Goal: Task Accomplishment & Management: Complete application form

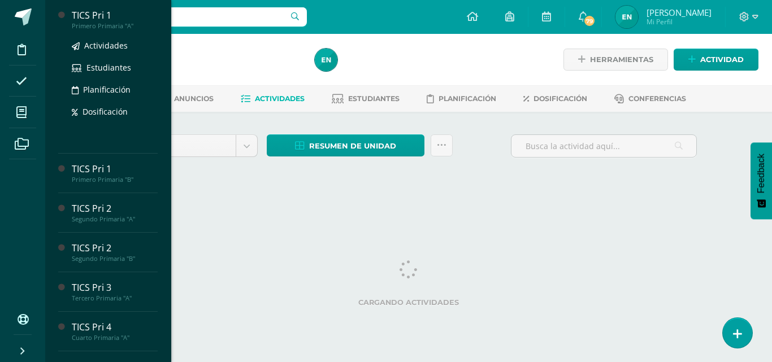
click at [98, 42] on span "Actividades" at bounding box center [106, 45] width 44 height 11
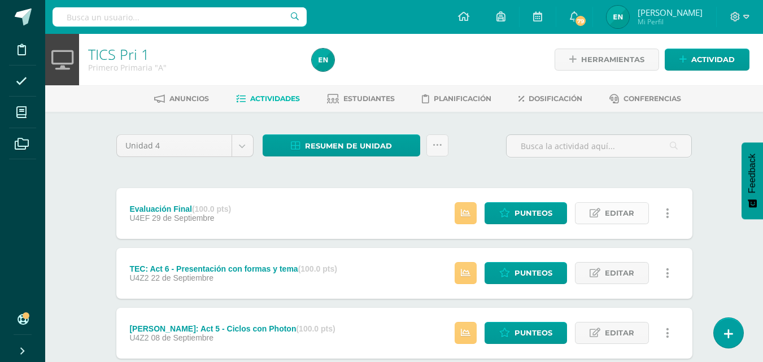
click at [629, 212] on span "Editar" at bounding box center [619, 213] width 29 height 21
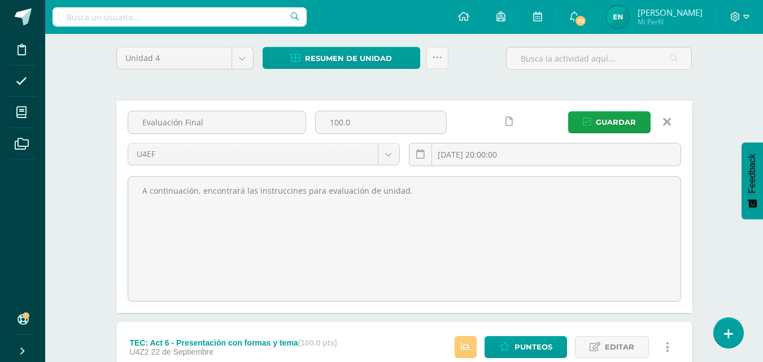
scroll to position [113, 0]
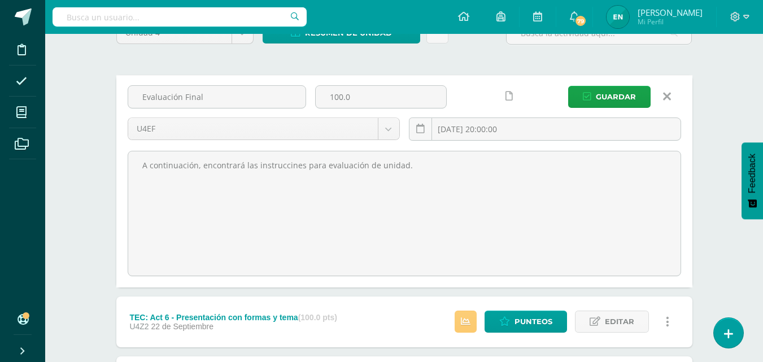
click at [672, 98] on link at bounding box center [667, 96] width 29 height 21
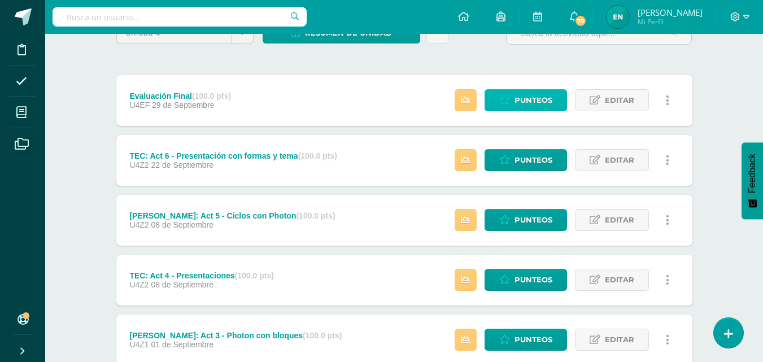
click at [543, 93] on span "Punteos" at bounding box center [534, 100] width 38 height 21
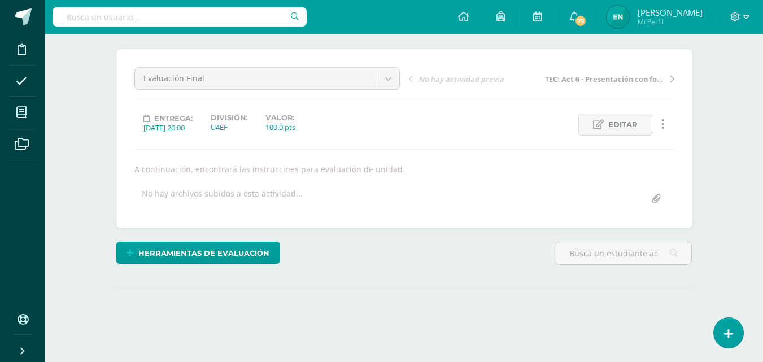
scroll to position [113, 0]
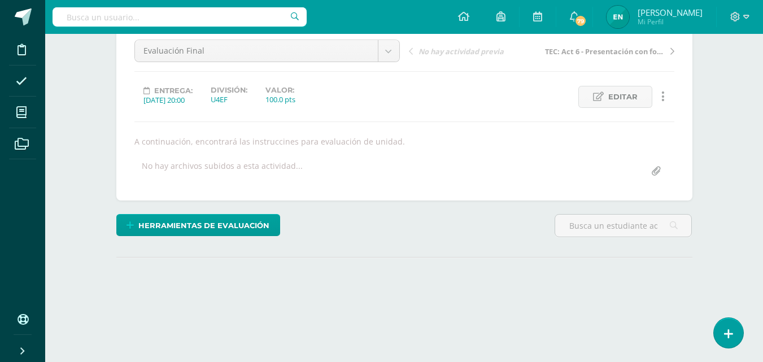
click at [659, 170] on input "file" at bounding box center [656, 171] width 22 height 22
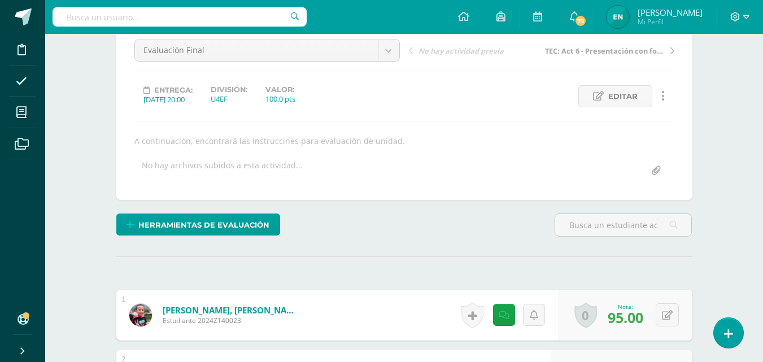
scroll to position [114, 0]
type input "C:\fakepath\Evaluación final Tecnología 1.pdf"
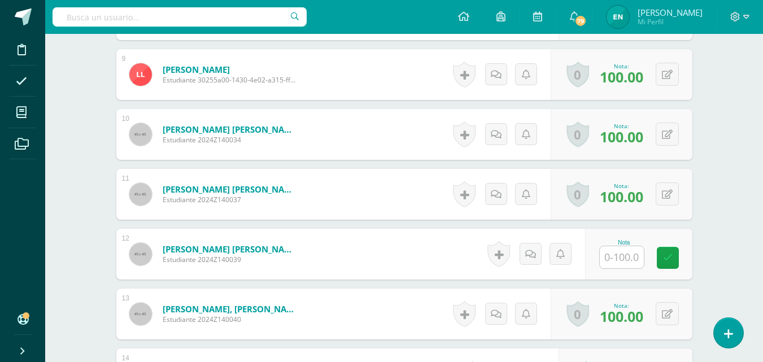
scroll to position [849, 0]
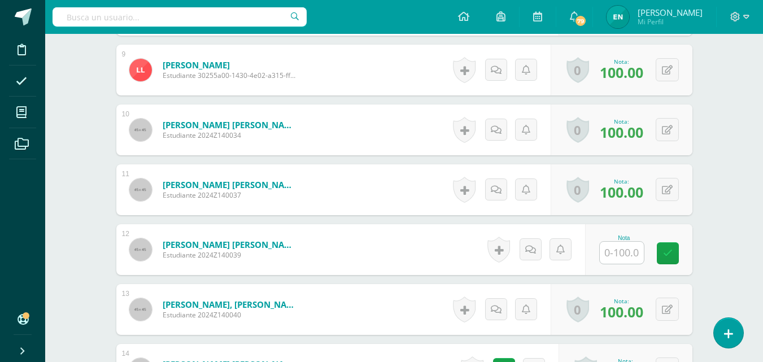
scroll to position [847, 0]
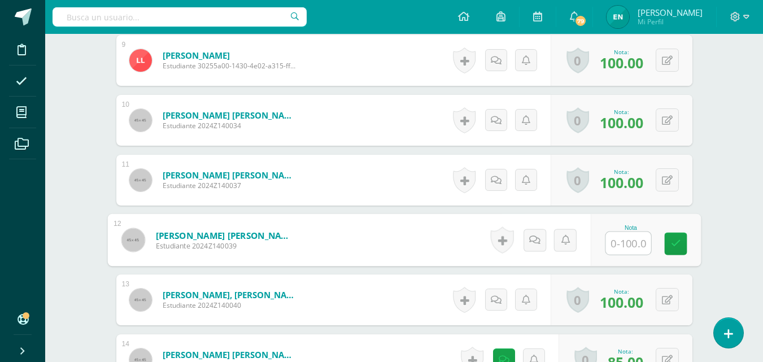
click at [631, 246] on input "text" at bounding box center [628, 243] width 45 height 23
type input "100"
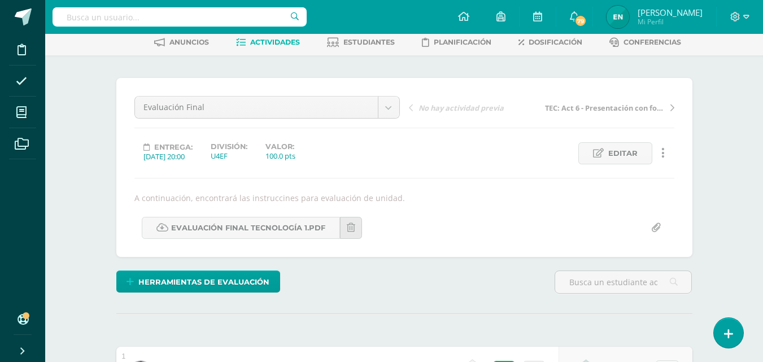
scroll to position [0, 0]
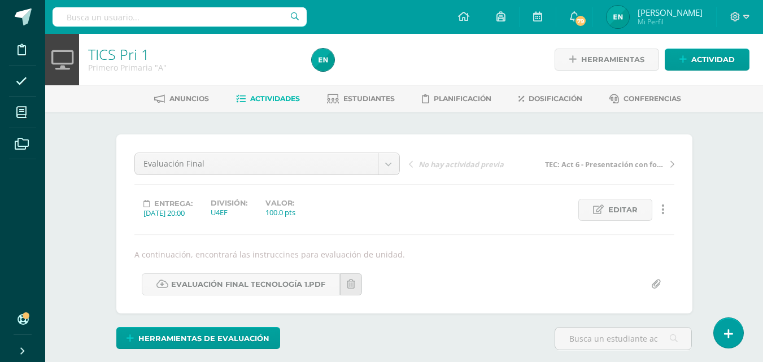
click at [276, 98] on span "Actividades" at bounding box center [275, 98] width 50 height 8
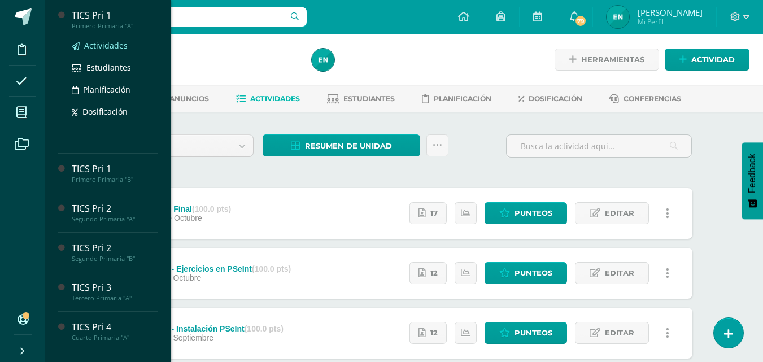
click at [108, 47] on span "Actividades" at bounding box center [106, 45] width 44 height 11
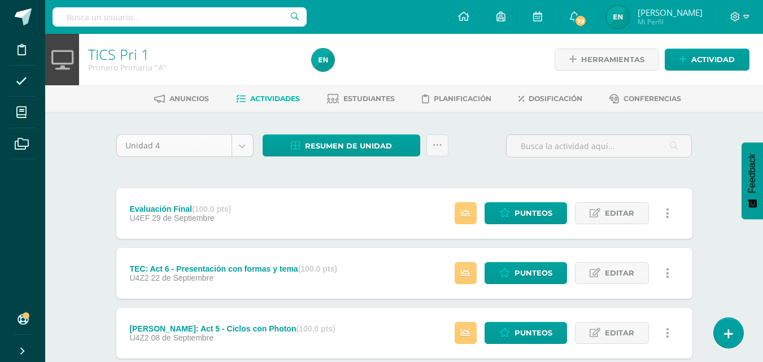
click at [240, 142] on body "Disciplina Asistencia Mis cursos Archivos Soporte Ayuda Reportar un problema Ce…" at bounding box center [381, 336] width 763 height 673
click at [667, 166] on body "Disciplina Asistencia Mis cursos Archivos Soporte Ayuda Reportar un problema Ce…" at bounding box center [381, 336] width 763 height 673
click at [362, 97] on span "Estudiantes" at bounding box center [368, 98] width 51 height 8
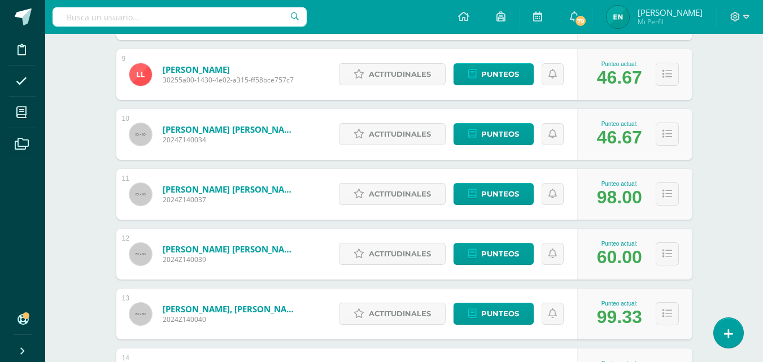
scroll to position [678, 0]
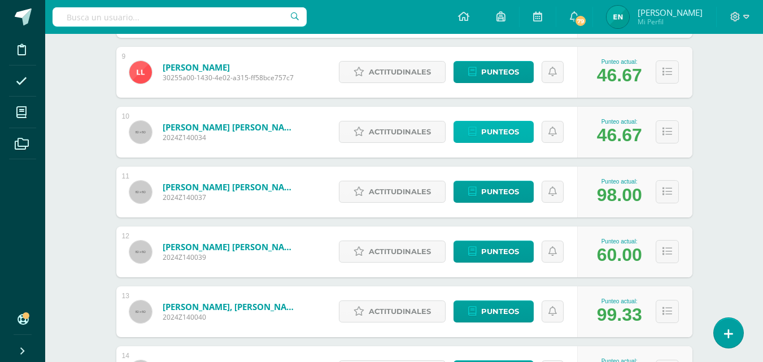
click at [497, 139] on span "Punteos" at bounding box center [500, 131] width 38 height 21
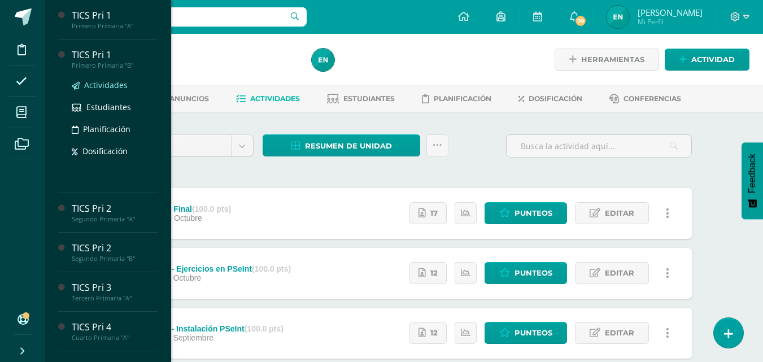
click at [105, 84] on span "Actividades" at bounding box center [106, 85] width 44 height 11
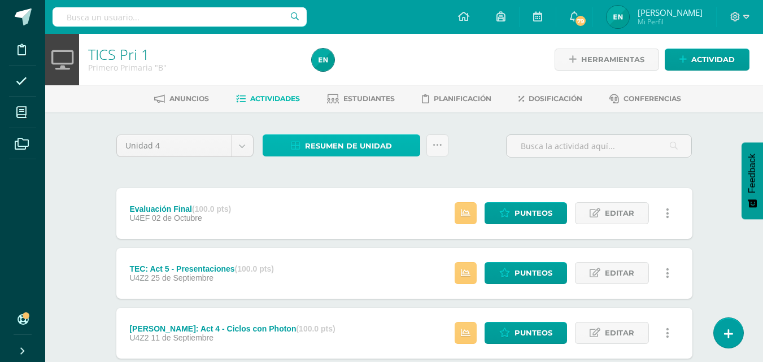
click at [364, 146] on span "Resumen de unidad" at bounding box center [348, 146] width 87 height 21
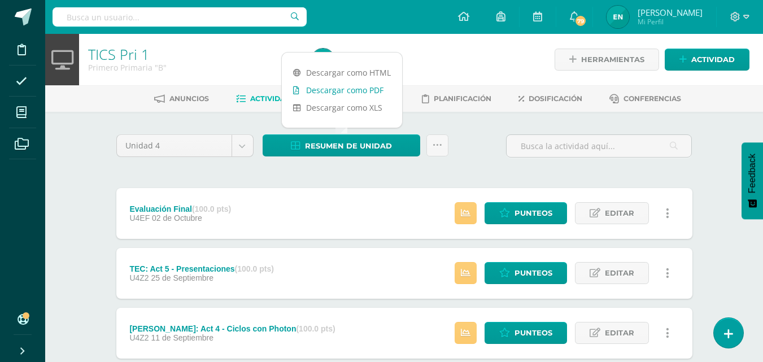
click at [355, 89] on link "Descargar como PDF" at bounding box center [342, 90] width 120 height 18
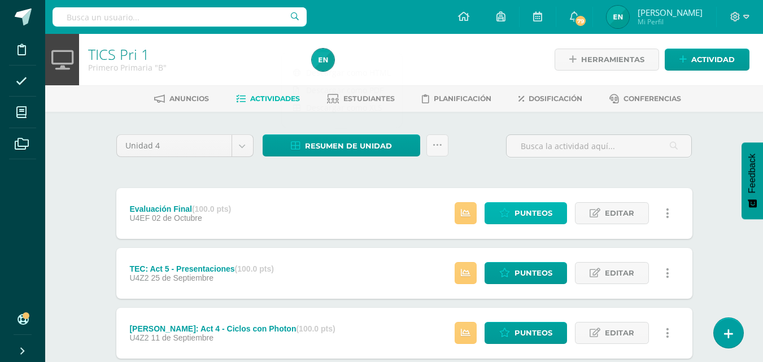
click at [510, 214] on icon at bounding box center [504, 213] width 11 height 10
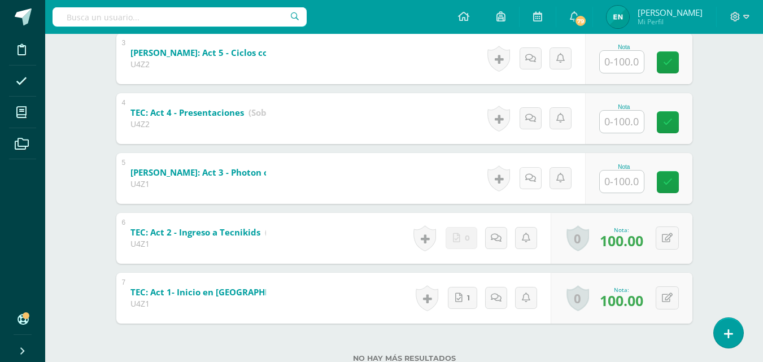
scroll to position [349, 0]
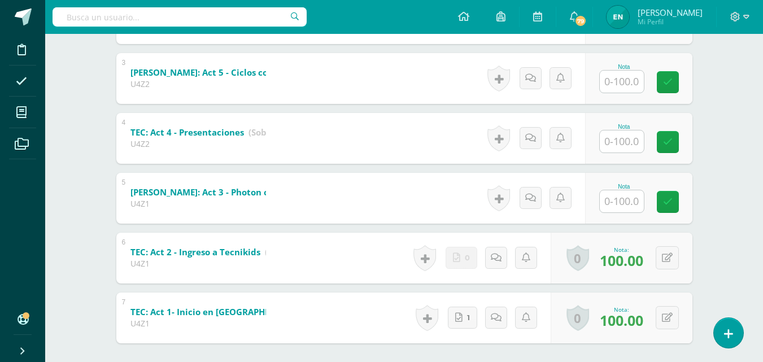
click at [618, 197] on input "text" at bounding box center [622, 201] width 44 height 22
type input "100"
click at [623, 132] on input "text" at bounding box center [628, 141] width 45 height 23
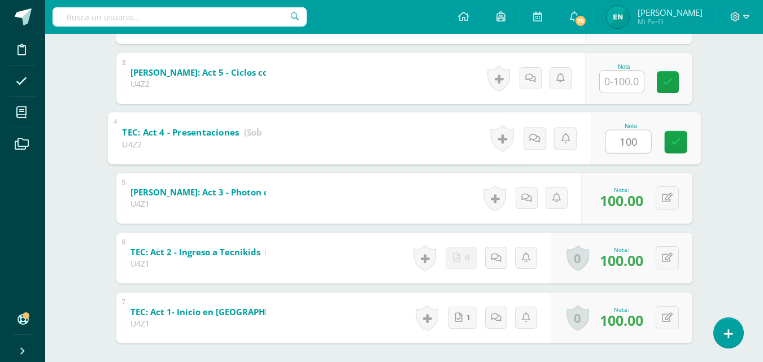
type input "100"
click at [624, 88] on input "text" at bounding box center [622, 82] width 44 height 22
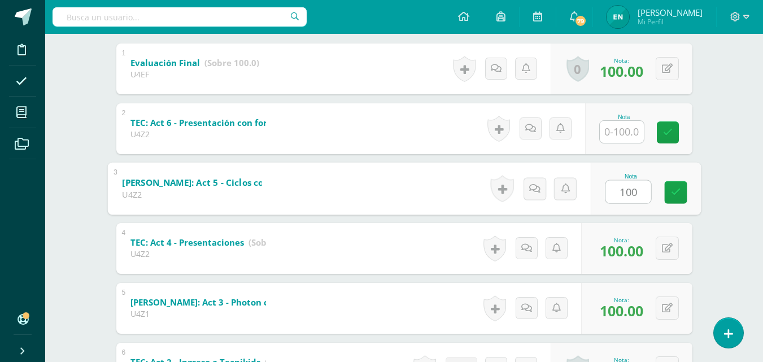
scroll to position [236, 0]
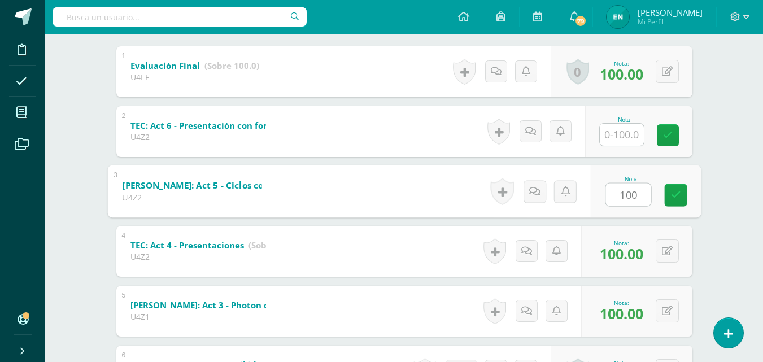
type input "100"
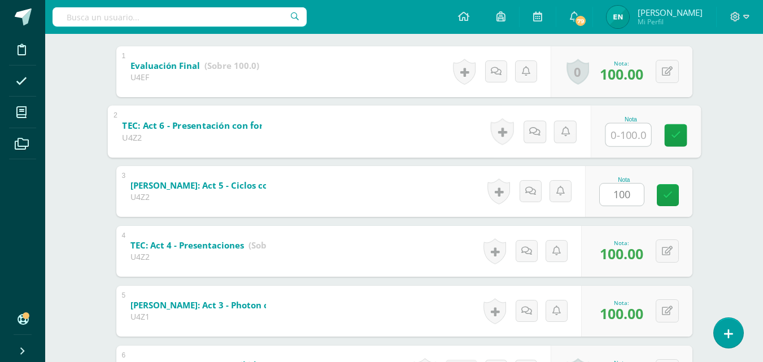
click at [632, 136] on input "text" at bounding box center [628, 134] width 45 height 23
type input "100"
click at [724, 180] on div "TICS Pri 1 Primero Primaria "A" Herramientas Detalle de asistencias Actividad A…" at bounding box center [404, 164] width 718 height 733
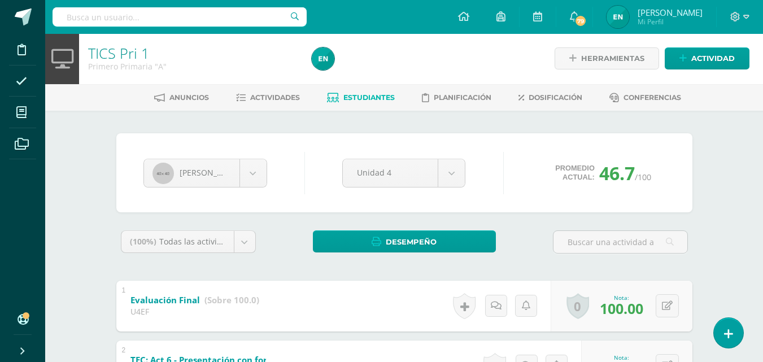
scroll to position [0, 0]
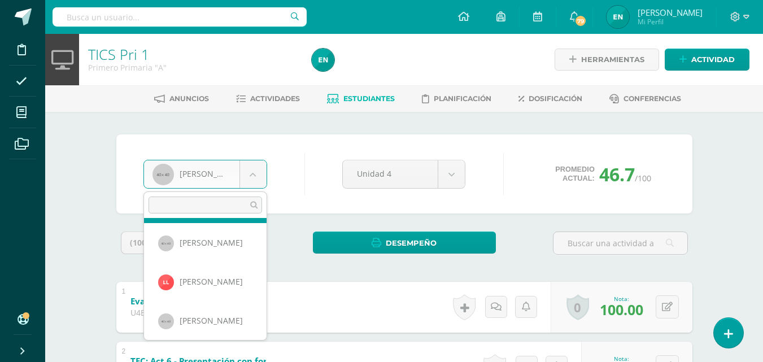
scroll to position [238, 0]
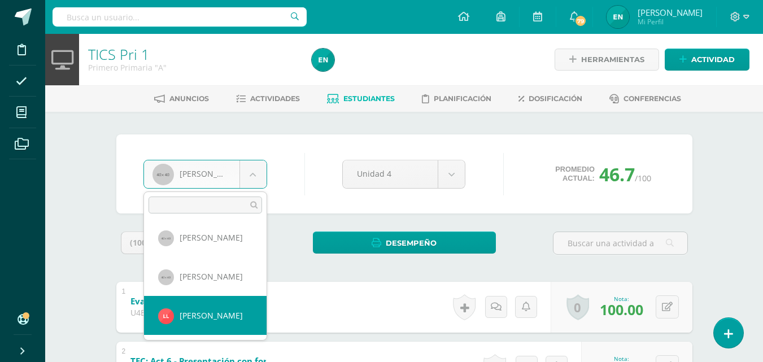
select select "410"
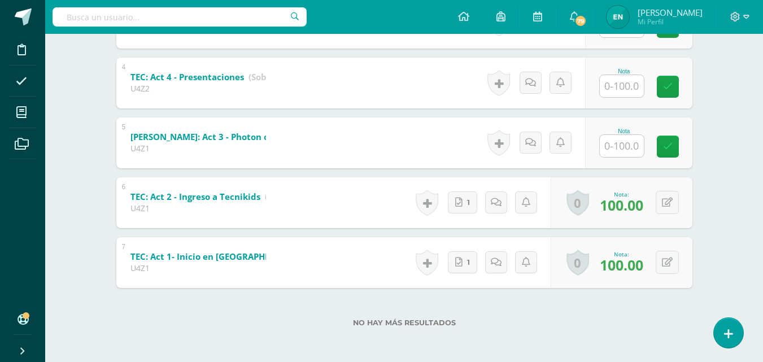
scroll to position [405, 0]
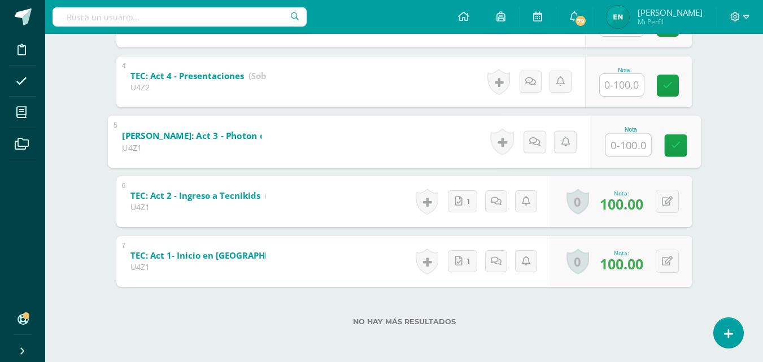
click at [623, 145] on input "text" at bounding box center [628, 144] width 45 height 23
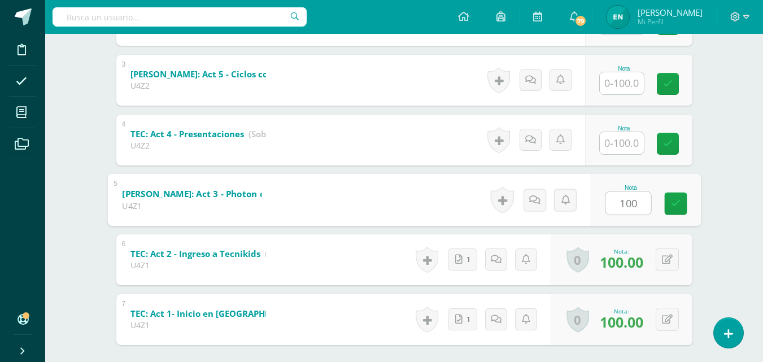
scroll to position [292, 0]
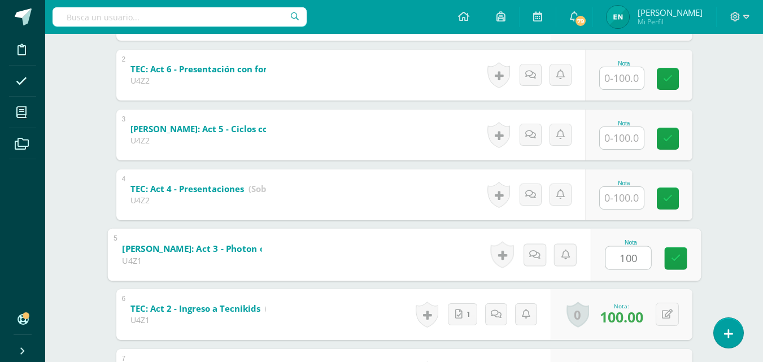
type input "100"
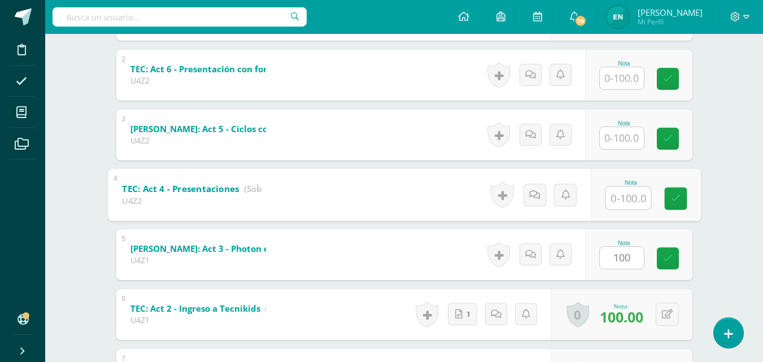
click at [621, 200] on input "text" at bounding box center [628, 197] width 45 height 23
type input "100"
click at [629, 149] on div at bounding box center [621, 138] width 45 height 23
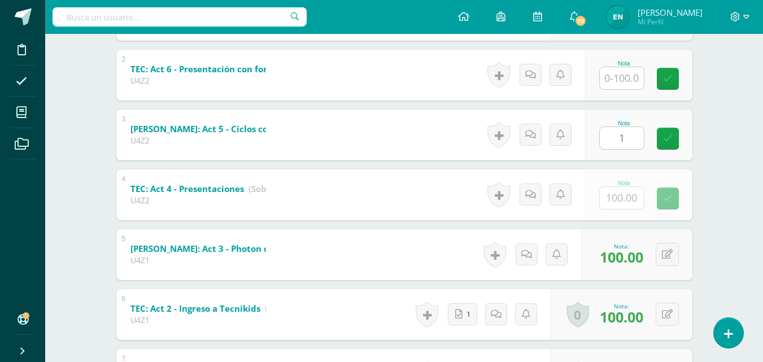
click at [631, 137] on input "1" at bounding box center [622, 138] width 44 height 22
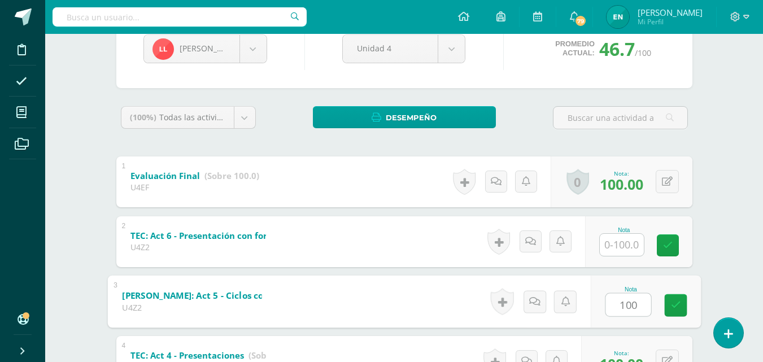
scroll to position [123, 0]
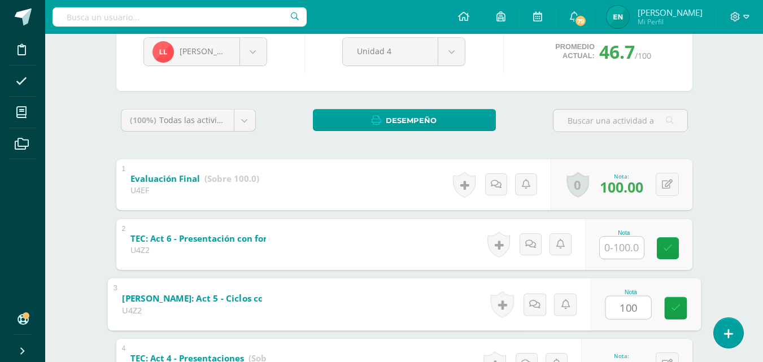
type input "100"
click at [631, 238] on input "text" at bounding box center [622, 248] width 44 height 22
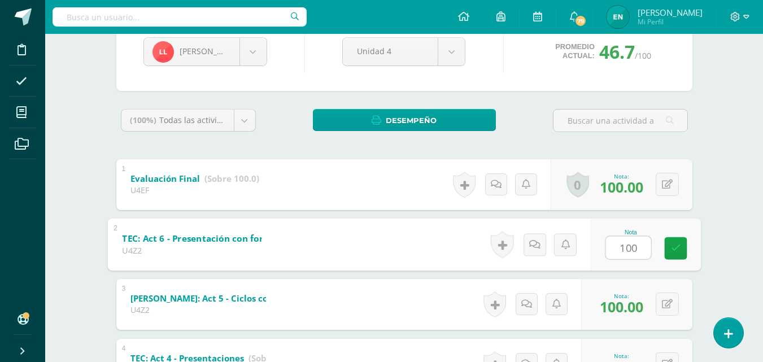
type input "100"
click at [686, 184] on div "0 Logros Logros obtenidos Aún no hay logros agregados Nota: 100.00" at bounding box center [622, 184] width 142 height 51
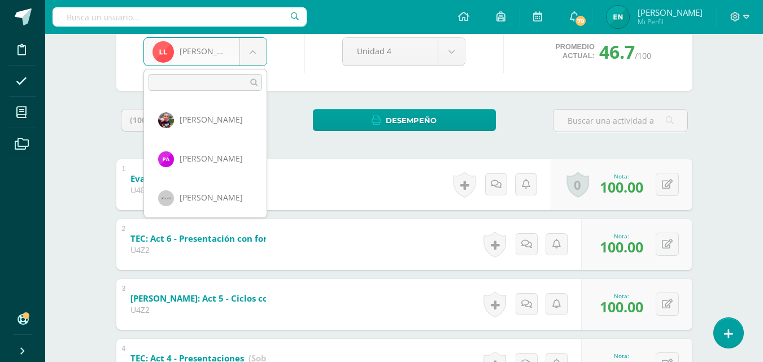
click at [250, 57] on body "Disciplina Asistencia Mis cursos Archivos Soporte Ayuda Reportar un problema Ce…" at bounding box center [381, 260] width 763 height 767
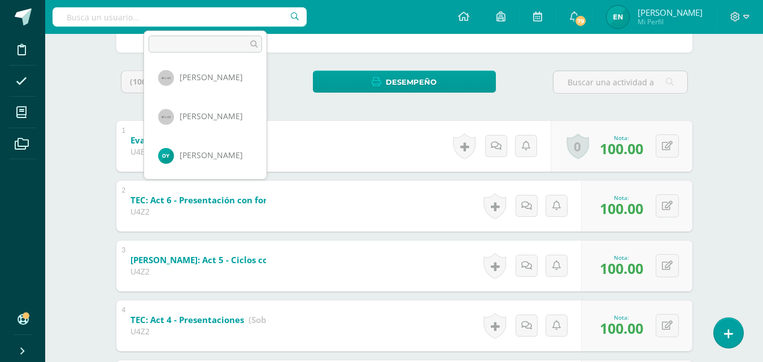
scroll to position [179, 0]
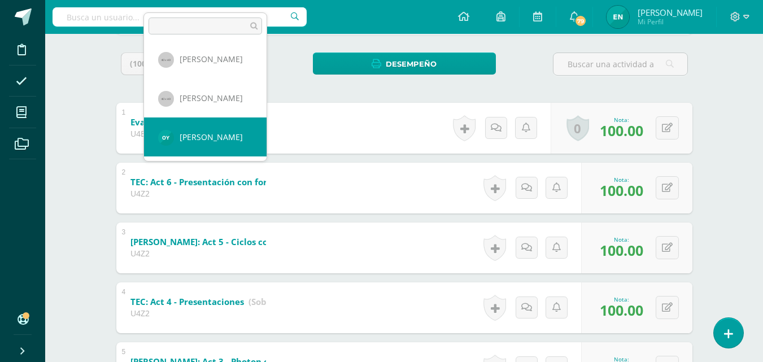
select select "389"
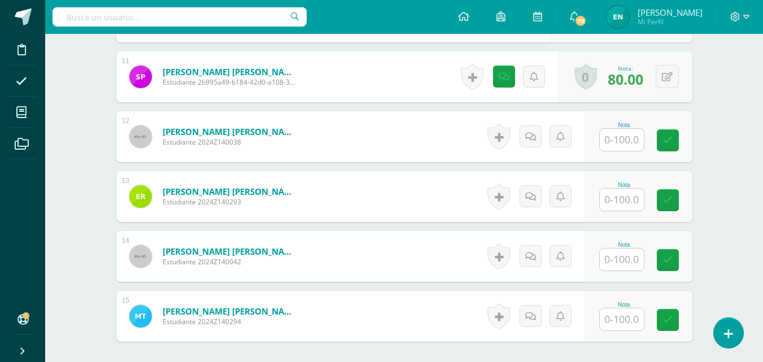
scroll to position [947, 0]
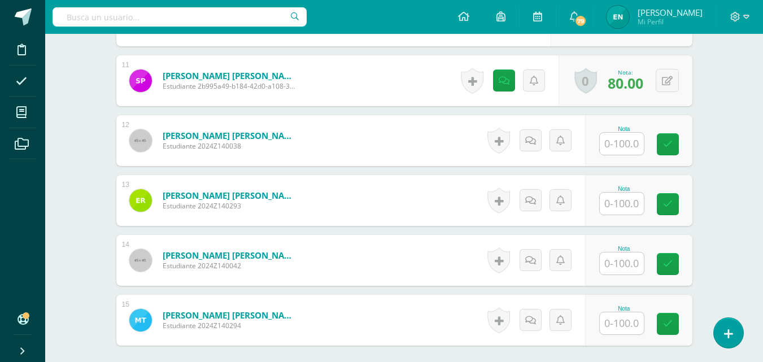
click at [617, 148] on input "text" at bounding box center [622, 144] width 44 height 22
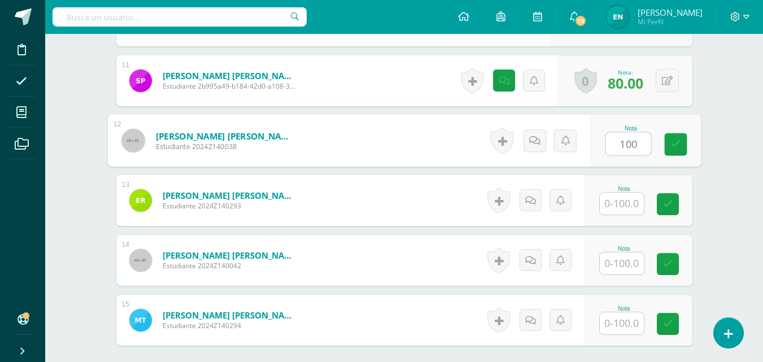
type input "100"
click at [622, 195] on input "text" at bounding box center [622, 204] width 44 height 22
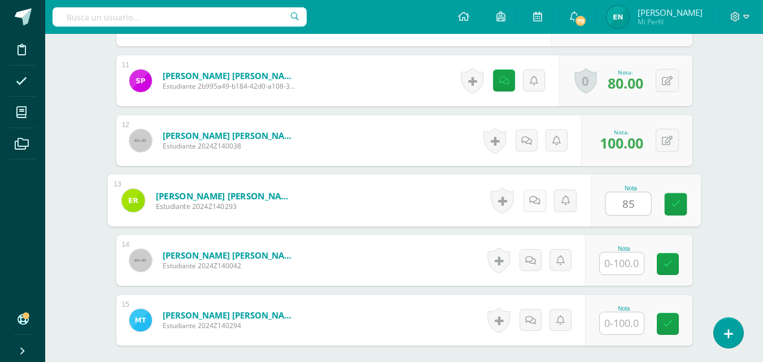
type input "85"
click at [539, 201] on icon at bounding box center [534, 200] width 11 height 10
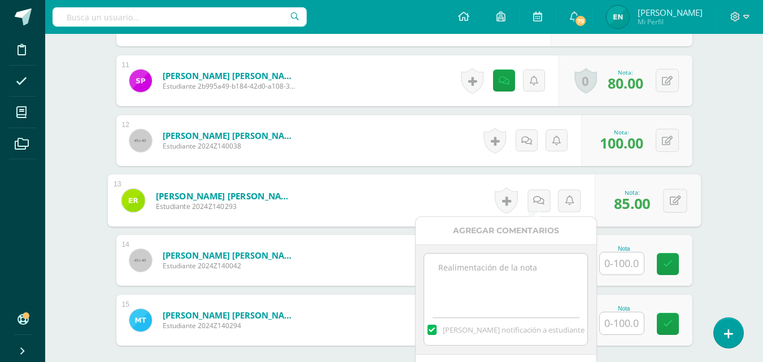
click at [489, 269] on textarea at bounding box center [505, 282] width 163 height 56
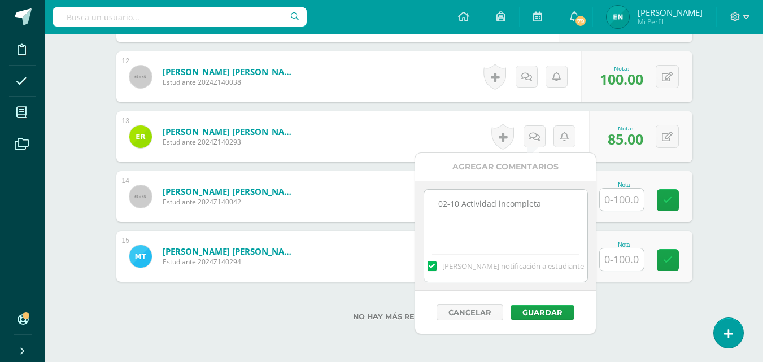
scroll to position [1060, 0]
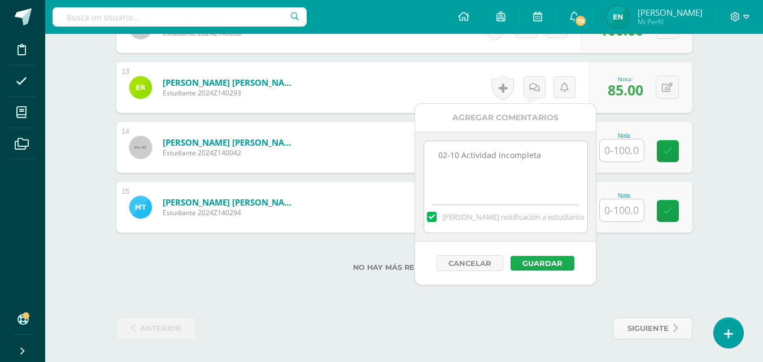
type textarea "02-10 Actividad incompleta"
click at [536, 264] on button "Guardar" at bounding box center [543, 263] width 64 height 15
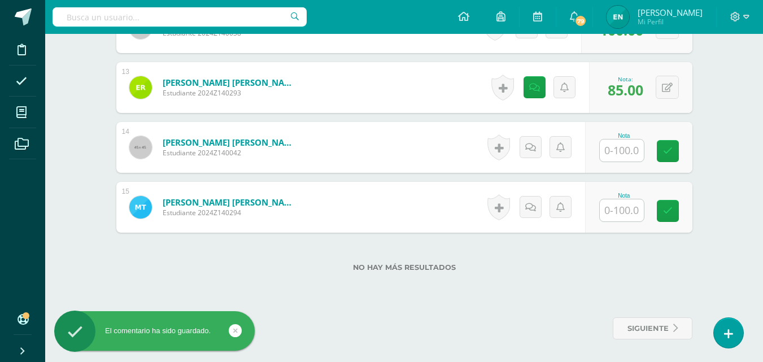
click at [618, 150] on input "text" at bounding box center [622, 151] width 44 height 22
type input "85"
click at [642, 215] on input "text" at bounding box center [622, 210] width 44 height 22
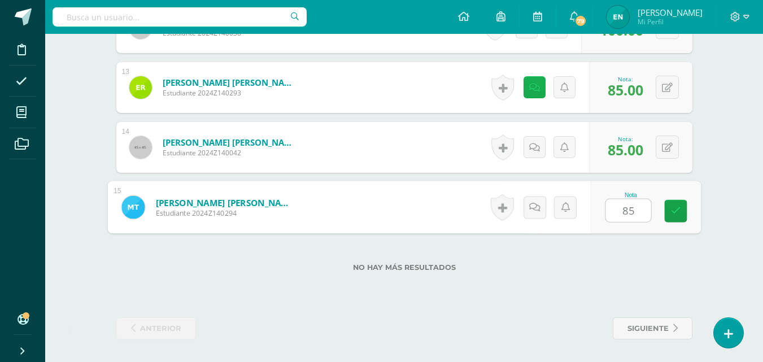
type input "85"
click at [536, 85] on icon at bounding box center [534, 88] width 11 height 10
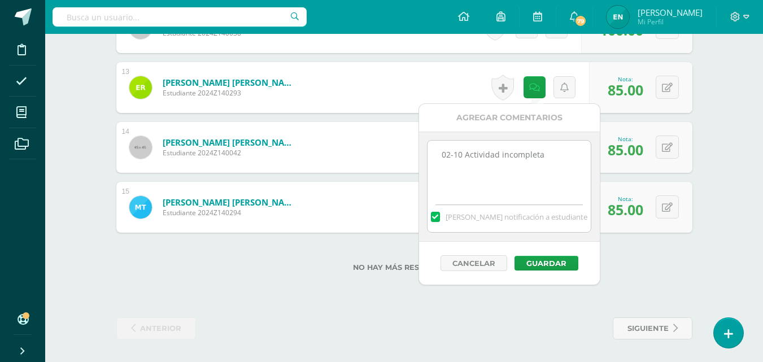
click at [545, 151] on textarea "02-10 Actividad incompleta" at bounding box center [509, 169] width 163 height 56
type textarea "02-10 Actividad incompleta, faltó agregar tema"
click at [543, 264] on button "Guardar" at bounding box center [547, 263] width 64 height 15
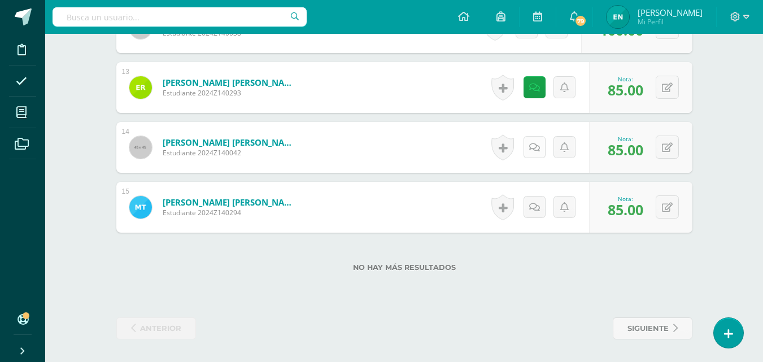
click at [536, 143] on icon at bounding box center [534, 148] width 11 height 10
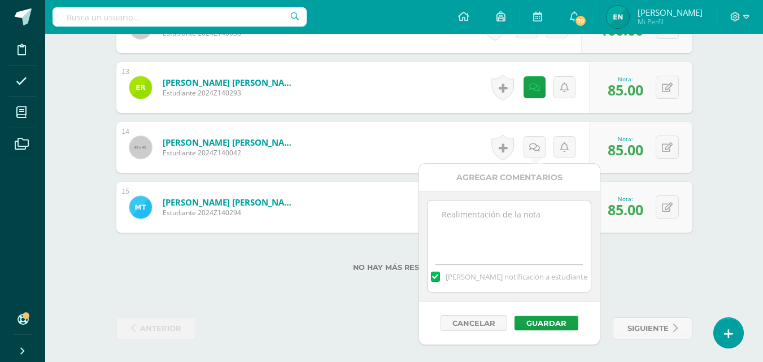
click at [505, 229] on textarea at bounding box center [509, 229] width 163 height 56
paste textarea "02-10 Actividad incompleta, faltó agregar tema"
type textarea "02-10 Actividad incompleta, faltó agregar tema"
click at [545, 327] on button "Guardar" at bounding box center [547, 323] width 64 height 15
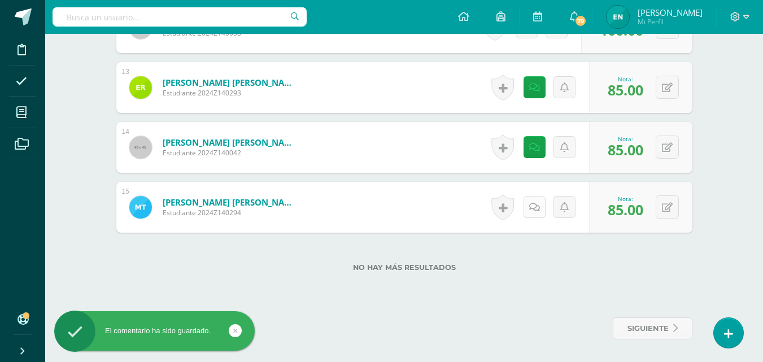
click at [534, 208] on icon at bounding box center [534, 208] width 11 height 10
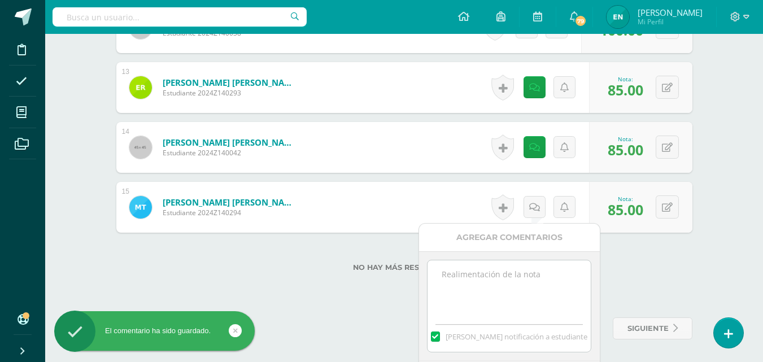
click at [503, 273] on textarea at bounding box center [509, 288] width 163 height 56
paste textarea "02-10 Actividad incompleta, faltó agregar tema"
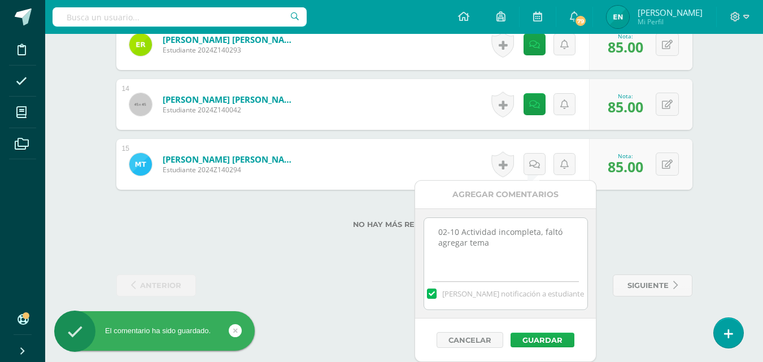
type textarea "02-10 Actividad incompleta, faltó agregar tema"
click at [564, 341] on button "Guardar" at bounding box center [543, 340] width 64 height 15
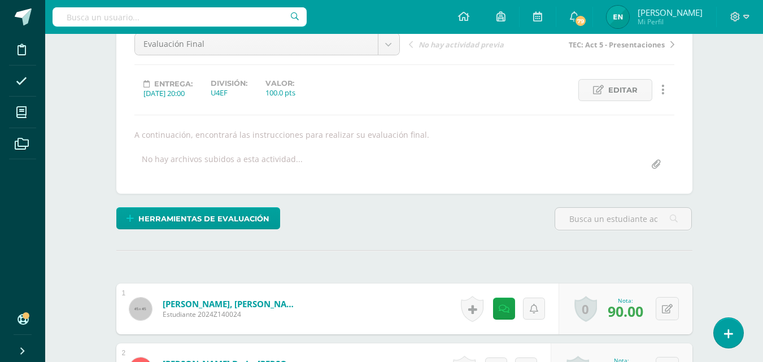
scroll to position [56, 0]
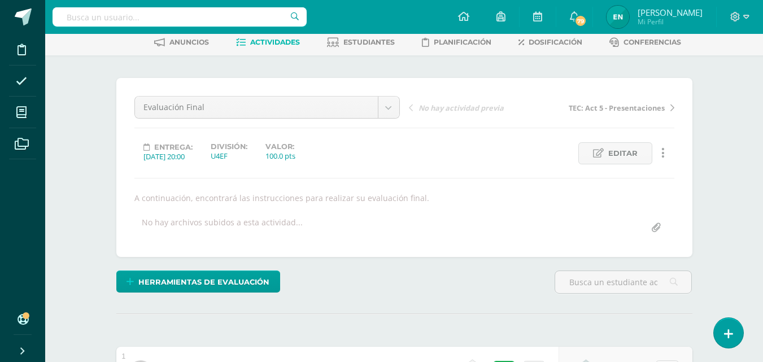
click at [268, 46] on span "Actividades" at bounding box center [275, 42] width 50 height 8
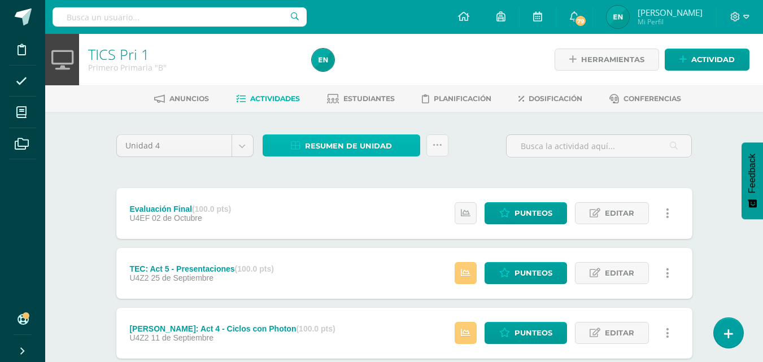
click at [339, 141] on span "Resumen de unidad" at bounding box center [348, 146] width 87 height 21
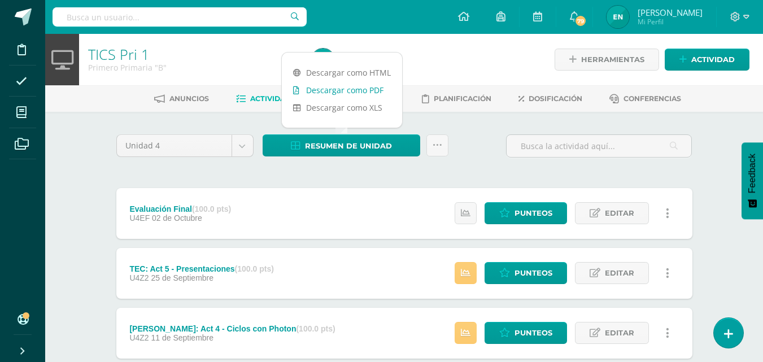
click at [341, 93] on link "Descargar como PDF" at bounding box center [342, 90] width 120 height 18
click at [531, 218] on span "Punteos" at bounding box center [534, 213] width 38 height 21
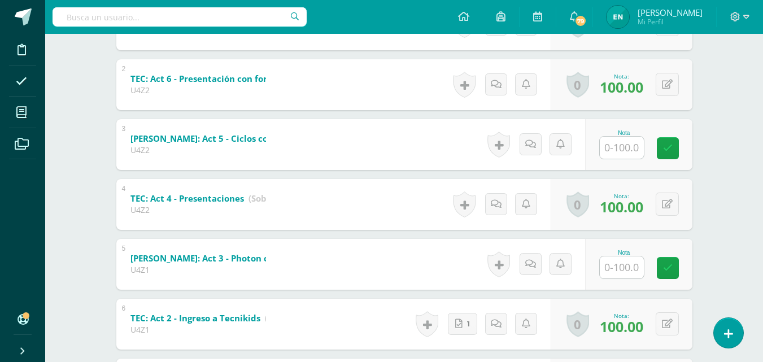
scroll to position [339, 0]
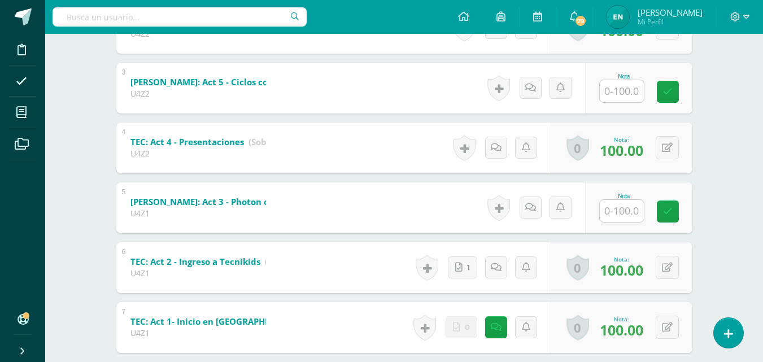
click at [642, 104] on div "Nota" at bounding box center [638, 88] width 107 height 51
click at [621, 90] on input "text" at bounding box center [628, 91] width 45 height 23
type input "100"
click at [623, 203] on input "text" at bounding box center [628, 210] width 45 height 23
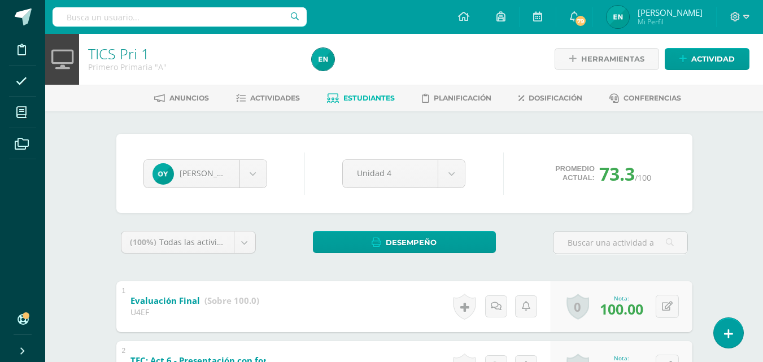
scroll to position [0, 0]
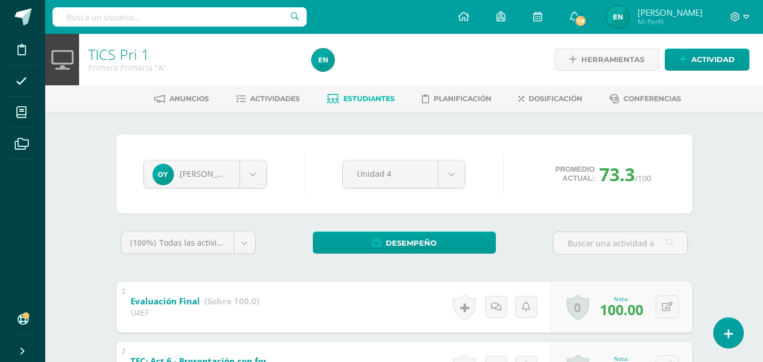
type input "100"
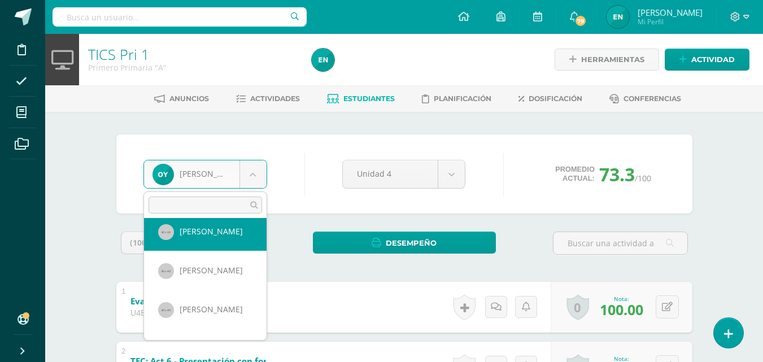
scroll to position [511, 0]
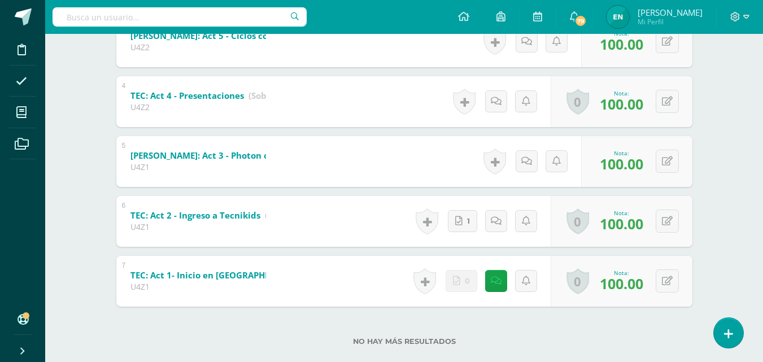
scroll to position [405, 0]
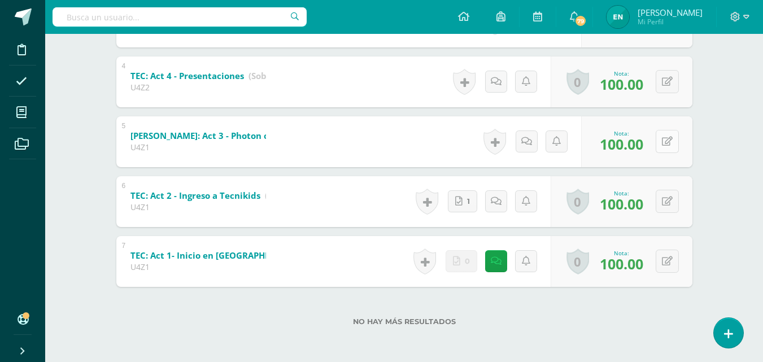
click at [670, 143] on icon at bounding box center [667, 142] width 11 height 10
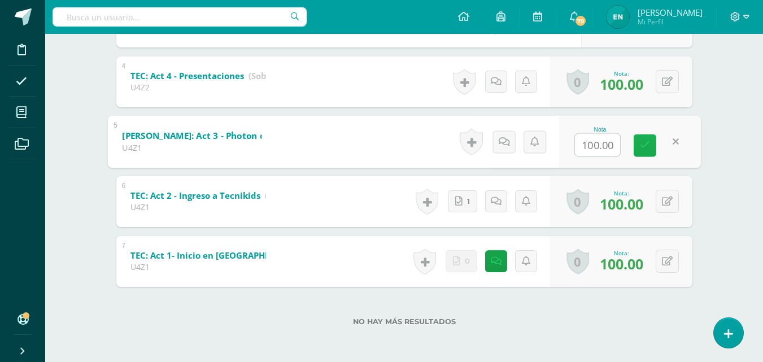
click at [637, 141] on link at bounding box center [645, 145] width 23 height 23
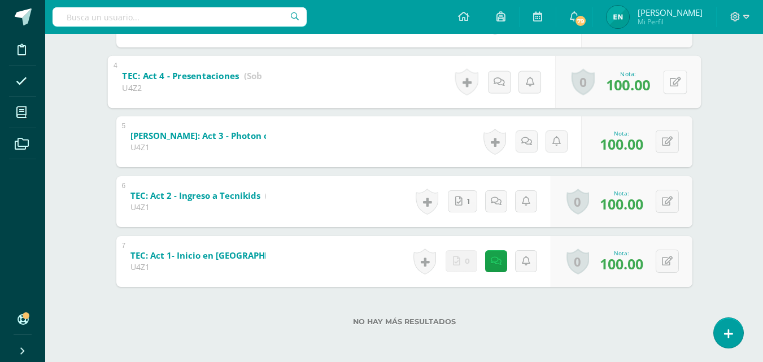
click at [660, 86] on div "0 Logros Logros obtenidos Aún no hay logros agregados Nota: 100.00" at bounding box center [628, 81] width 146 height 53
click at [677, 85] on icon at bounding box center [674, 82] width 11 height 10
click at [655, 85] on link at bounding box center [645, 85] width 23 height 23
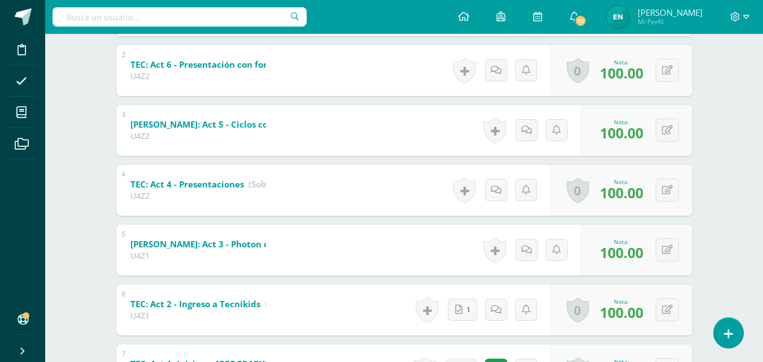
scroll to position [292, 0]
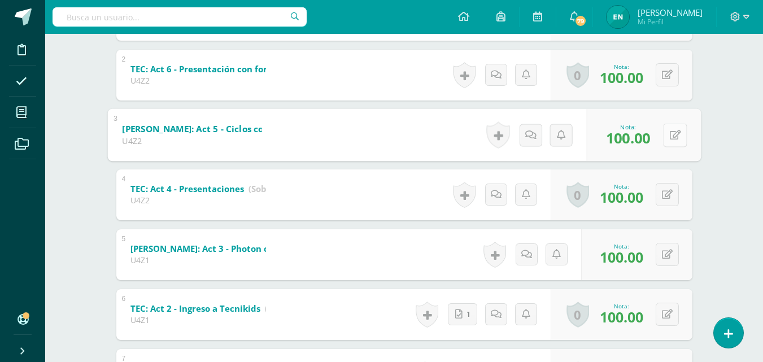
click at [664, 132] on button at bounding box center [675, 135] width 24 height 24
click at [652, 142] on link at bounding box center [645, 138] width 23 height 23
click at [667, 73] on button at bounding box center [667, 74] width 23 height 23
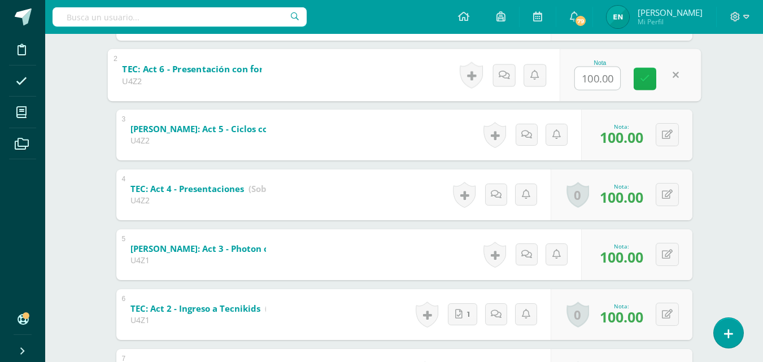
click at [636, 83] on link at bounding box center [645, 78] width 23 height 23
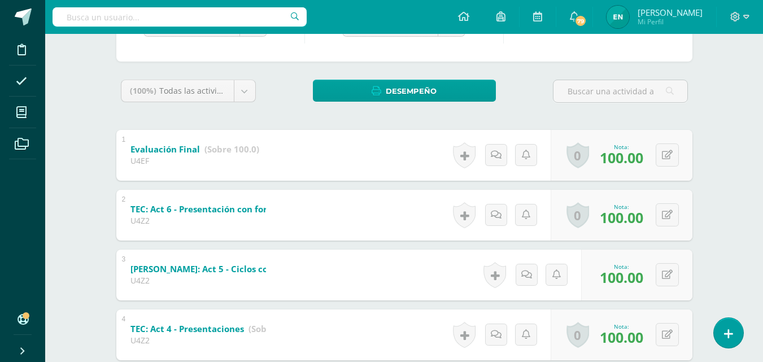
scroll to position [123, 0]
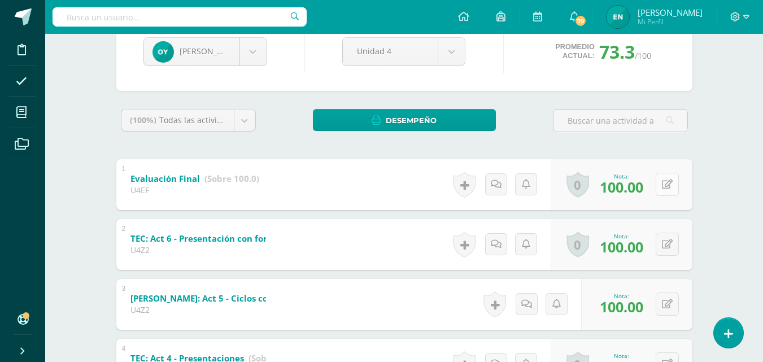
click at [667, 186] on button at bounding box center [667, 184] width 23 height 23
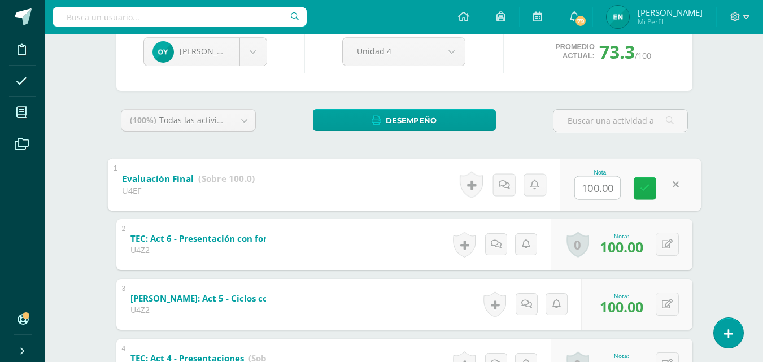
click at [641, 190] on icon at bounding box center [645, 189] width 10 height 10
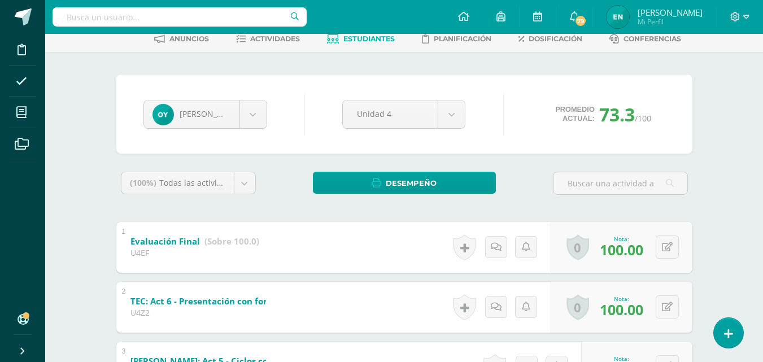
scroll to position [10, 0]
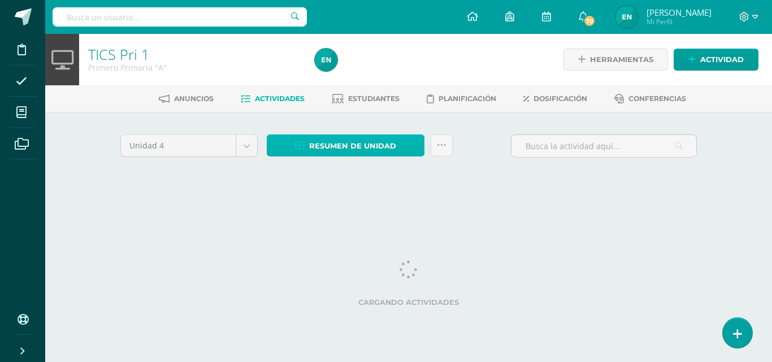
click at [391, 145] on span "Resumen de unidad" at bounding box center [352, 146] width 87 height 21
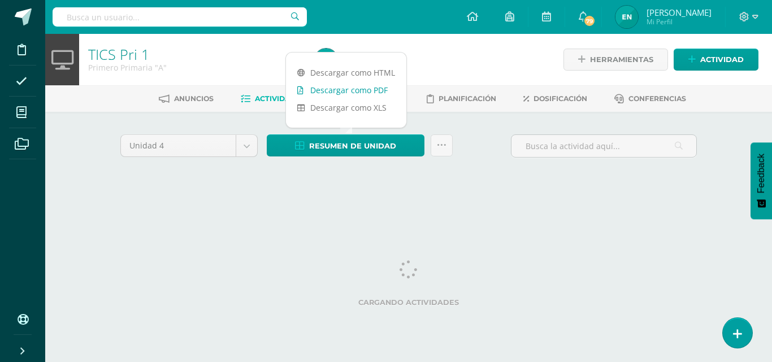
click at [358, 85] on link "Descargar como PDF" at bounding box center [346, 90] width 120 height 18
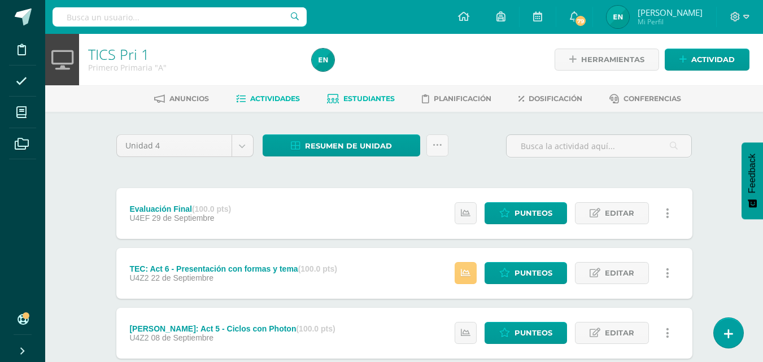
click at [374, 91] on link "Estudiantes" at bounding box center [361, 99] width 68 height 18
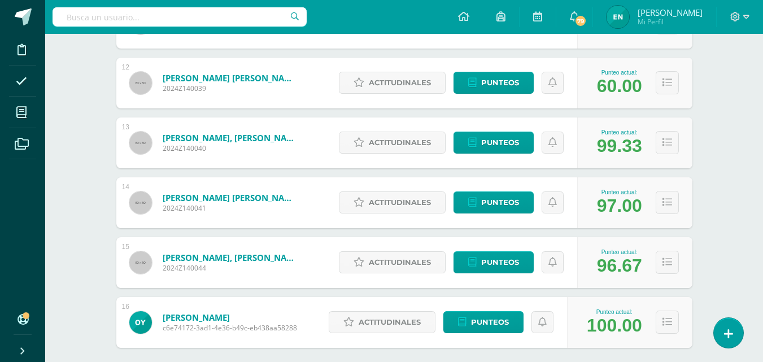
scroll to position [827, 0]
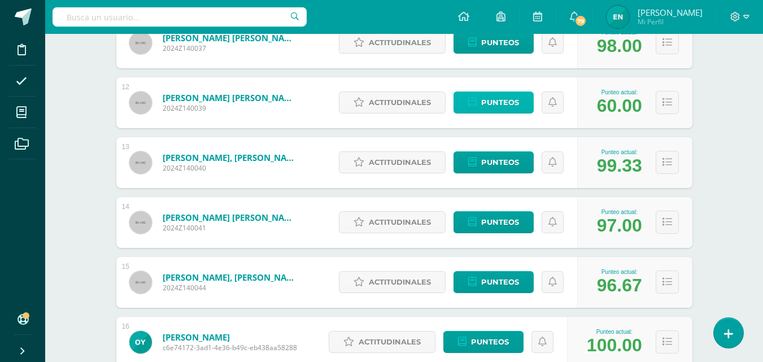
click at [493, 101] on span "Punteos" at bounding box center [500, 102] width 38 height 21
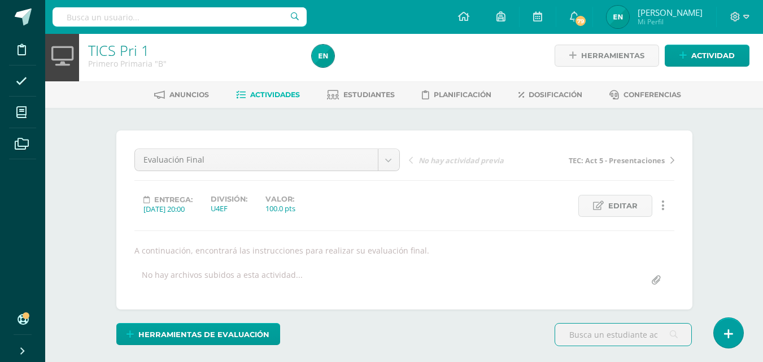
scroll to position [453, 0]
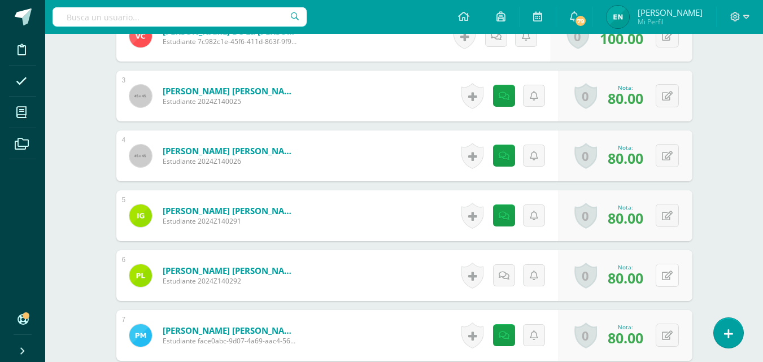
click at [662, 277] on button at bounding box center [667, 275] width 23 height 23
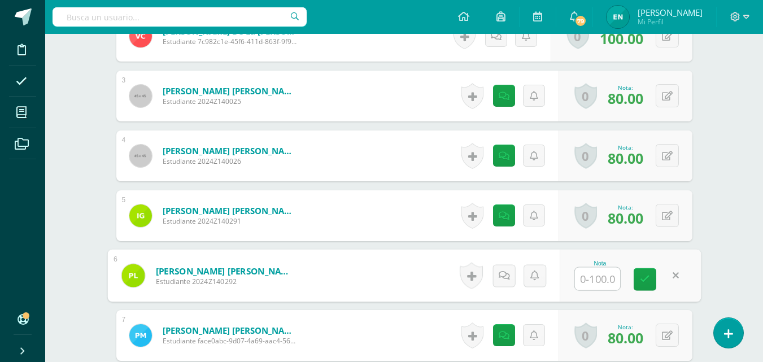
scroll to position [453, 0]
click at [654, 277] on link at bounding box center [645, 279] width 23 height 23
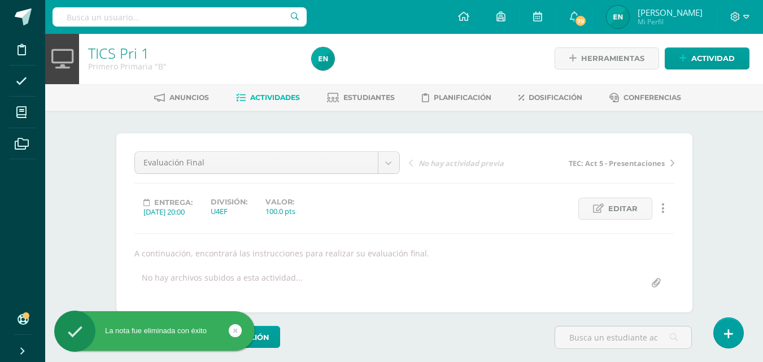
scroll to position [0, 0]
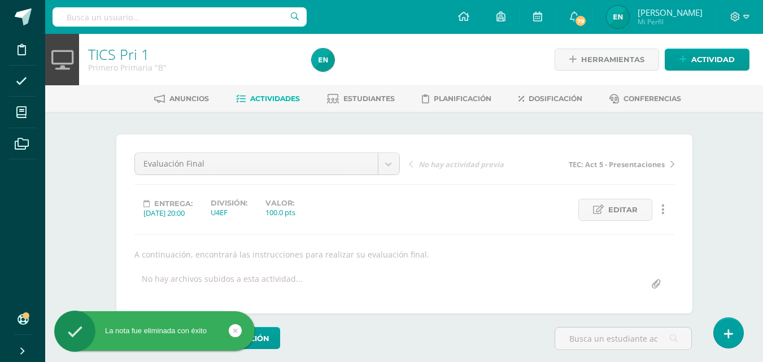
click at [279, 98] on span "Actividades" at bounding box center [275, 98] width 50 height 8
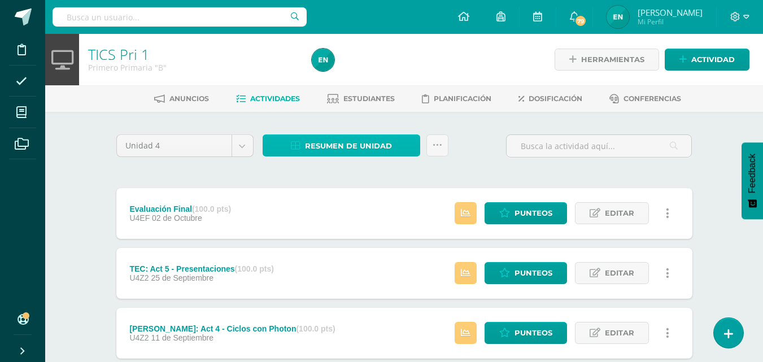
click at [384, 149] on span "Resumen de unidad" at bounding box center [348, 146] width 87 height 21
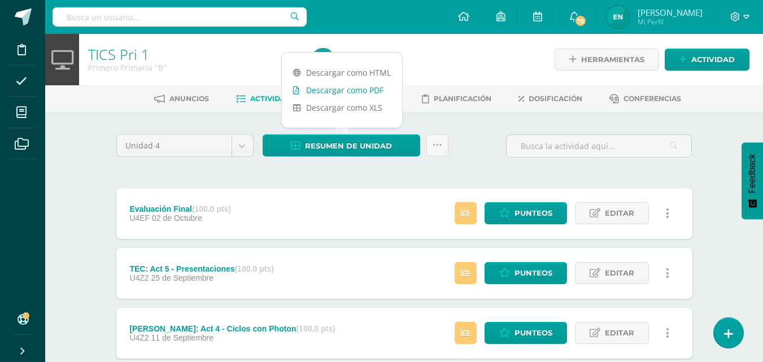
click at [377, 92] on link "Descargar como PDF" at bounding box center [342, 90] width 120 height 18
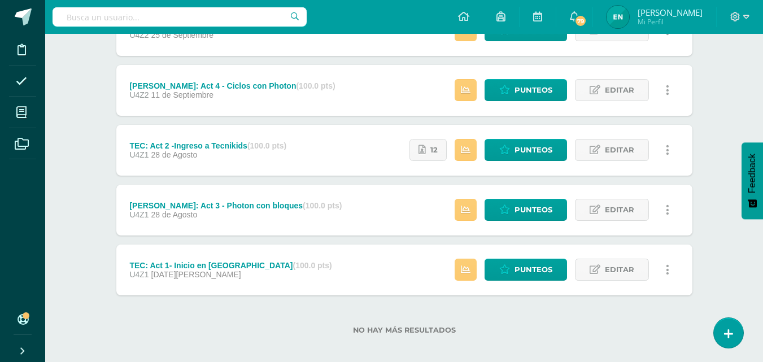
scroll to position [251, 0]
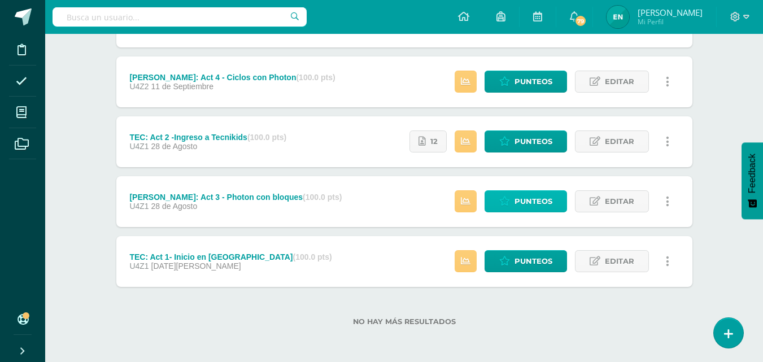
click at [527, 202] on span "Punteos" at bounding box center [534, 201] width 38 height 21
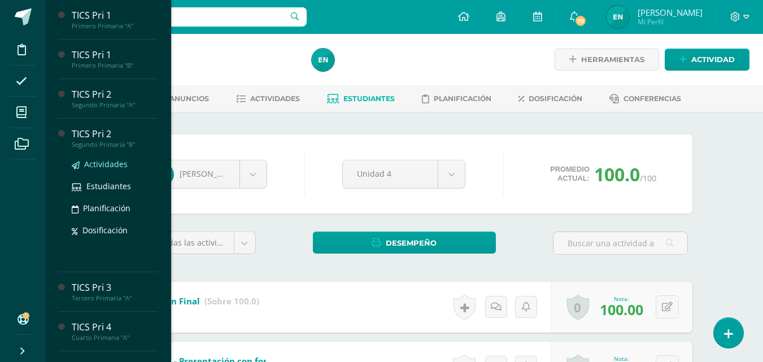
click at [109, 165] on span "Actividades" at bounding box center [106, 164] width 44 height 11
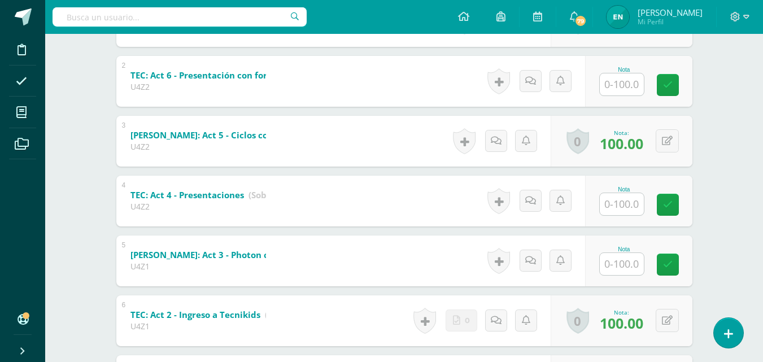
scroll to position [226, 0]
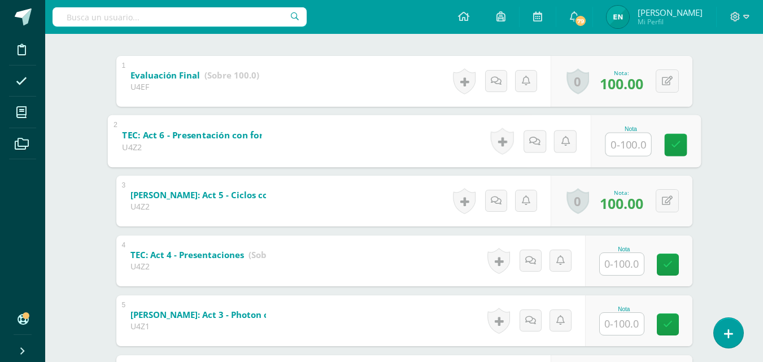
click at [630, 152] on input "text" at bounding box center [628, 144] width 45 height 23
type input "100"
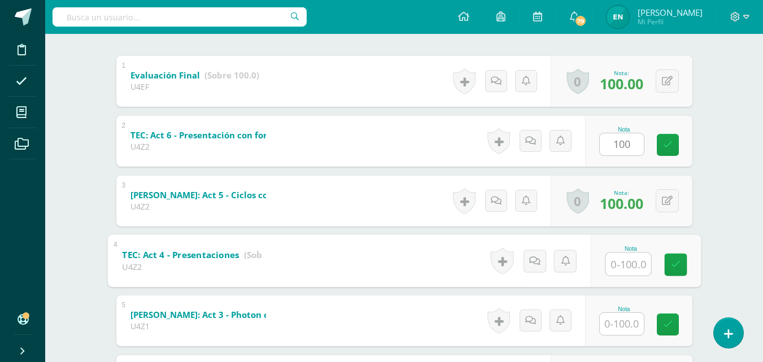
click at [624, 266] on input "text" at bounding box center [628, 264] width 45 height 23
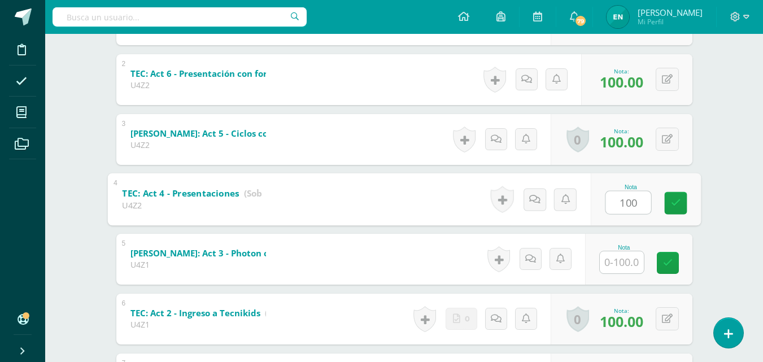
scroll to position [395, 0]
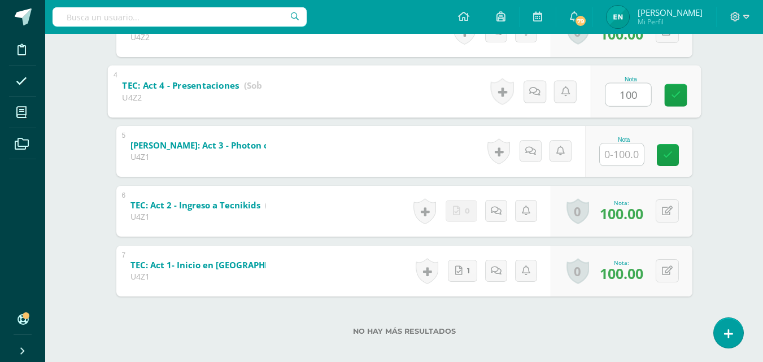
type input "100"
click at [624, 154] on input "text" at bounding box center [622, 154] width 44 height 22
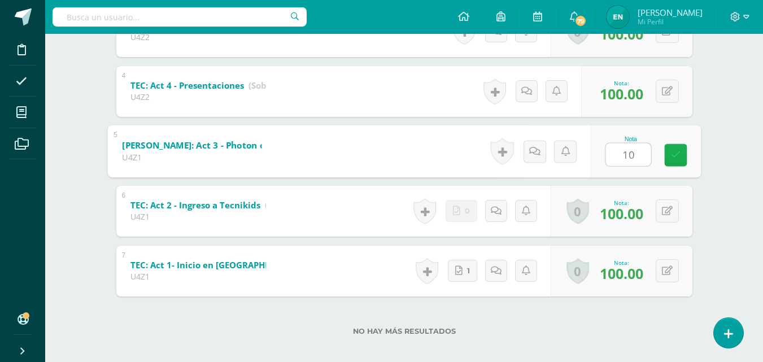
type input "100"
click at [671, 159] on icon at bounding box center [676, 155] width 10 height 10
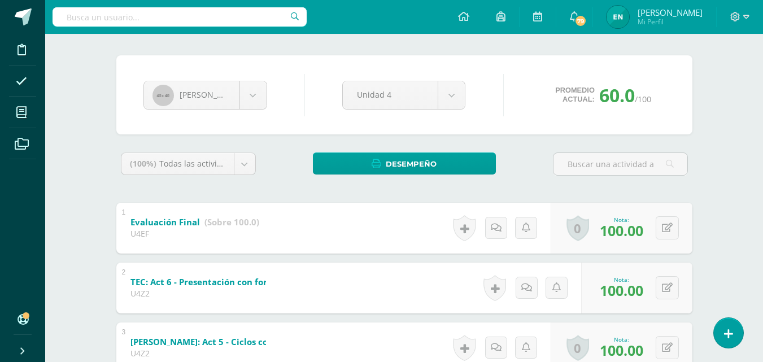
scroll to position [0, 0]
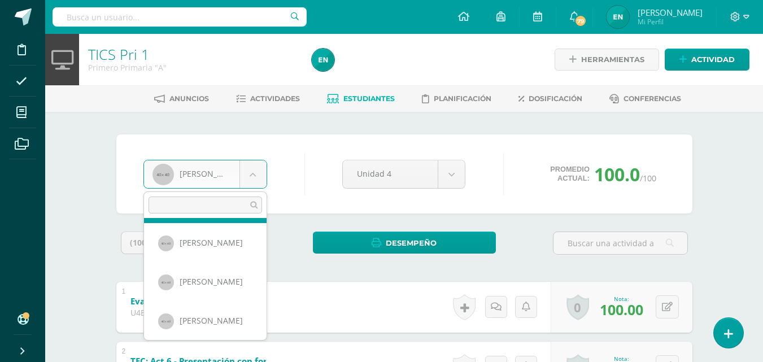
scroll to position [316, 0]
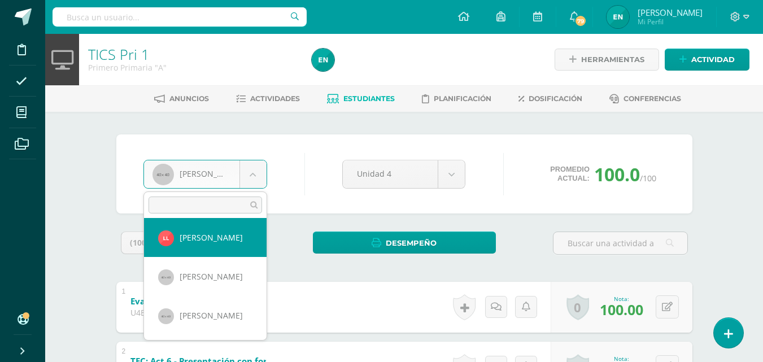
select select "410"
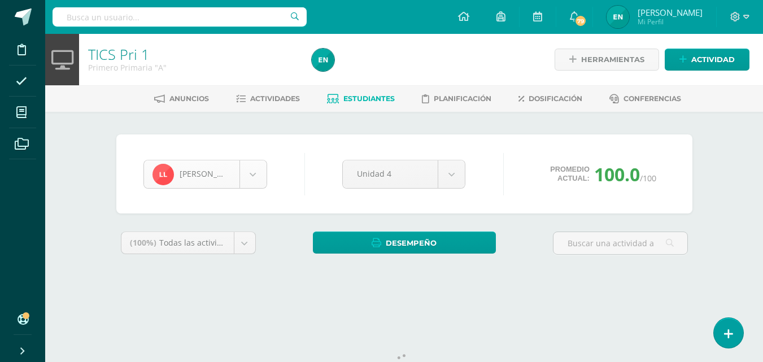
click at [251, 180] on body "Disciplina Asistencia Mis cursos Archivos Soporte Ayuda Reportar un problema Ce…" at bounding box center [381, 152] width 763 height 305
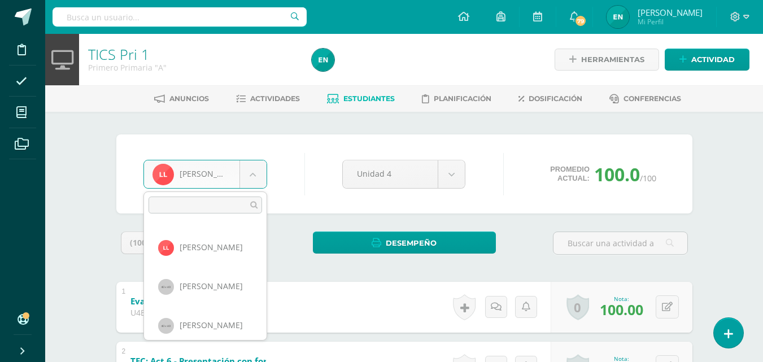
scroll to position [312, 0]
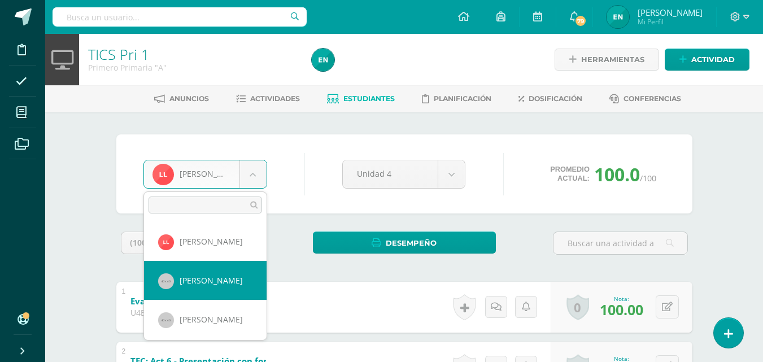
select select "53"
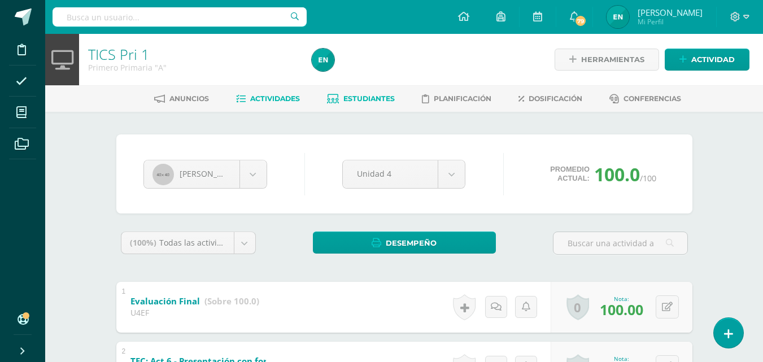
click at [284, 105] on link "Actividades" at bounding box center [268, 99] width 64 height 18
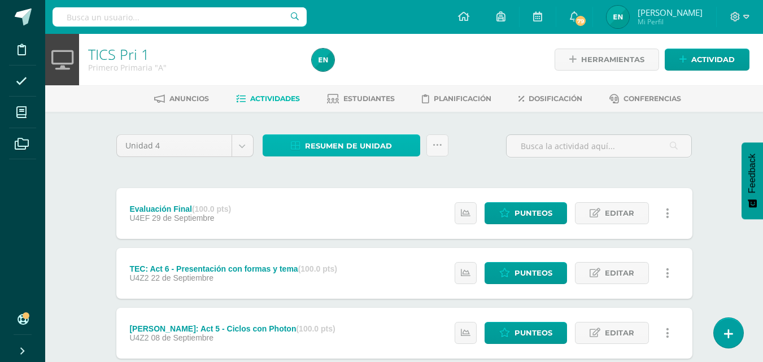
click at [392, 147] on link "Resumen de unidad" at bounding box center [342, 145] width 158 height 22
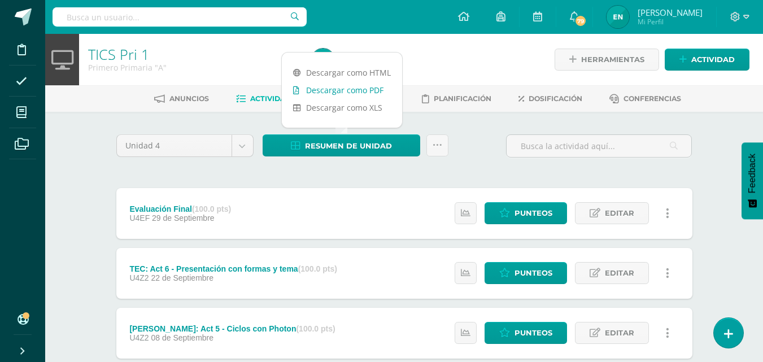
click at [376, 92] on link "Descargar como PDF" at bounding box center [342, 90] width 120 height 18
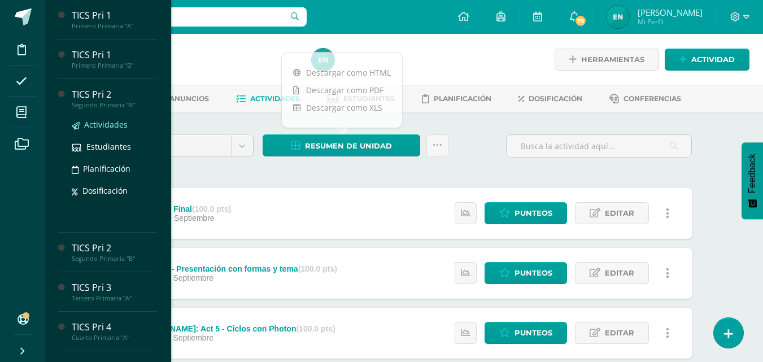
click at [102, 127] on span "Actividades" at bounding box center [106, 124] width 44 height 11
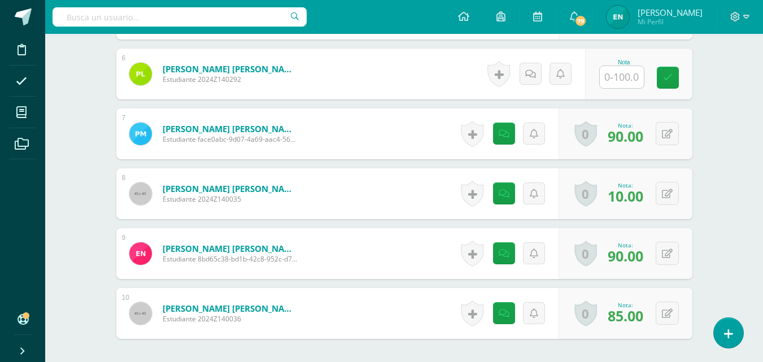
scroll to position [692, 0]
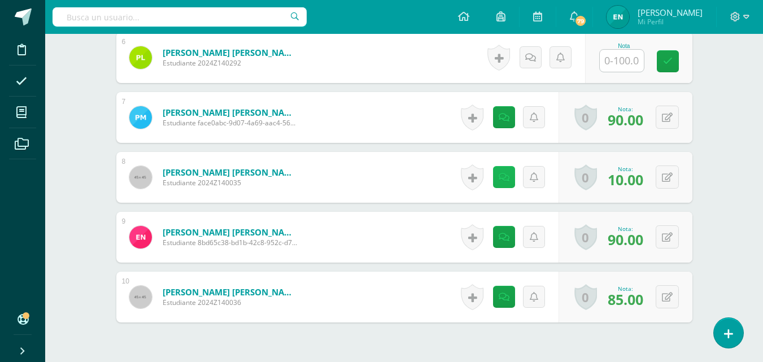
click at [511, 182] on link at bounding box center [504, 177] width 22 height 22
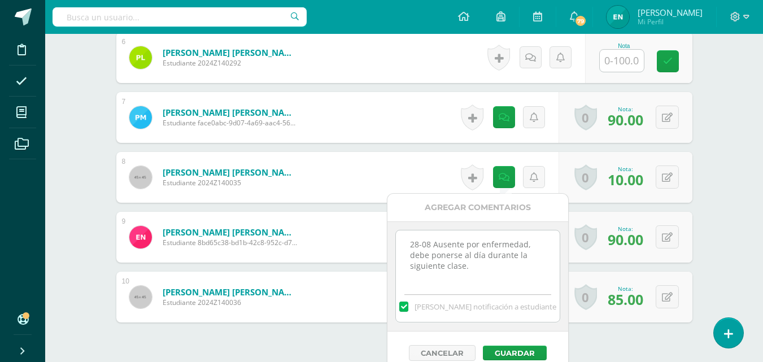
click at [499, 273] on textarea "28-08 Ausente por enfermedad, debe ponerse al día durante la siguiente clase." at bounding box center [477, 258] width 163 height 56
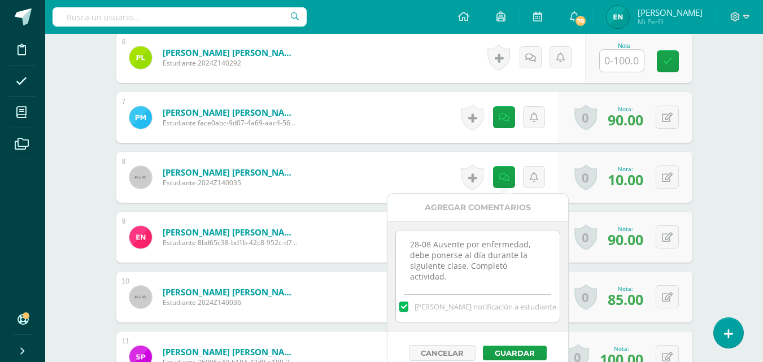
scroll to position [693, 0]
type textarea "28-08 Ausente por enfermedad, debe ponerse al día durante la siguiente clase. C…"
click at [529, 353] on button "Guardar" at bounding box center [512, 352] width 64 height 15
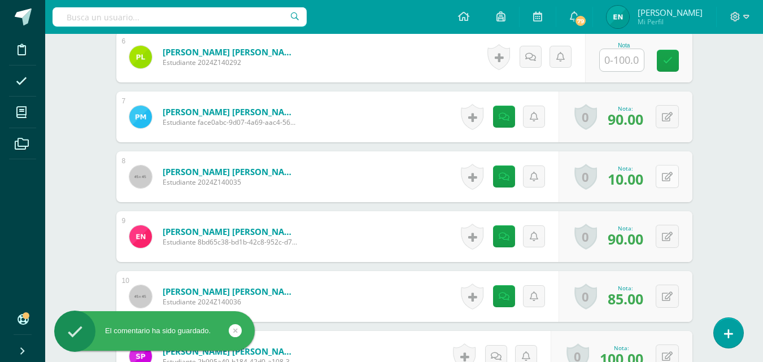
click at [668, 173] on icon at bounding box center [667, 177] width 11 height 10
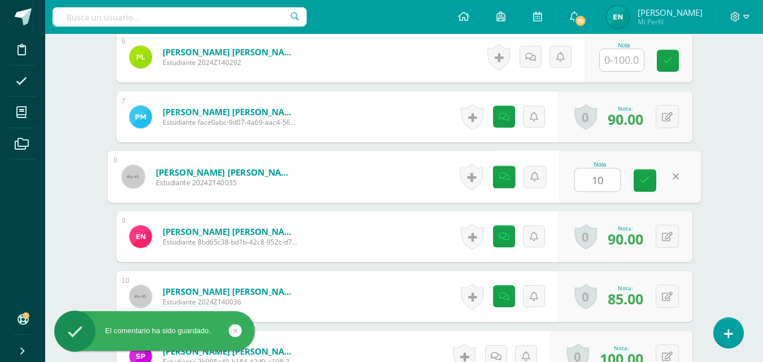
type input "100"
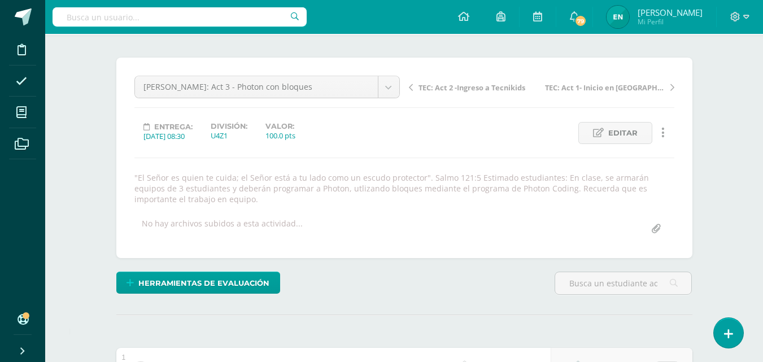
scroll to position [0, 0]
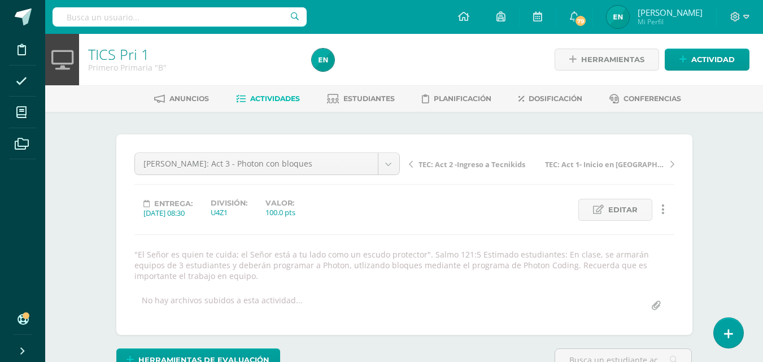
click at [293, 105] on link "Actividades" at bounding box center [268, 99] width 64 height 18
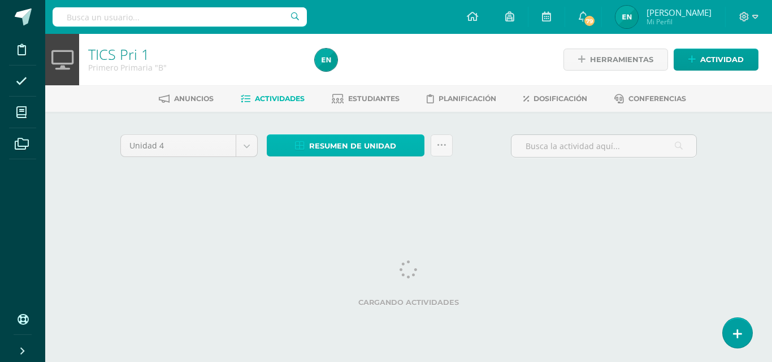
click at [373, 142] on span "Resumen de unidad" at bounding box center [352, 146] width 87 height 21
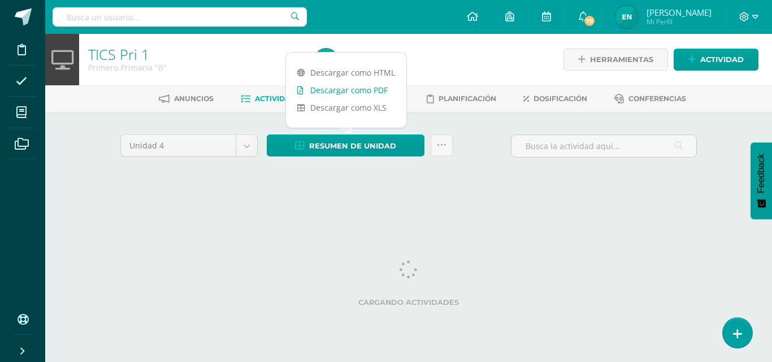
click at [369, 94] on link "Descargar como PDF" at bounding box center [346, 90] width 120 height 18
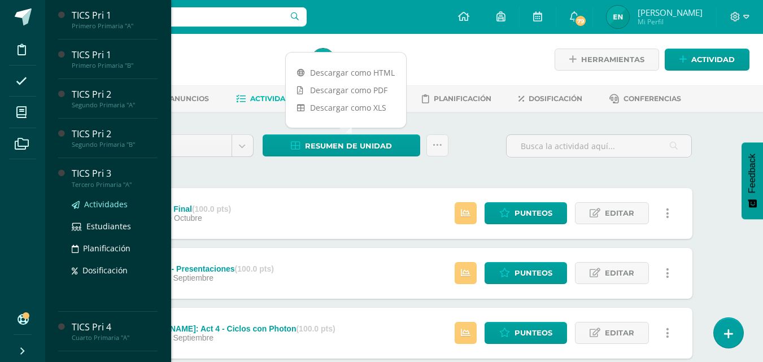
click at [108, 202] on span "Actividades" at bounding box center [106, 204] width 44 height 11
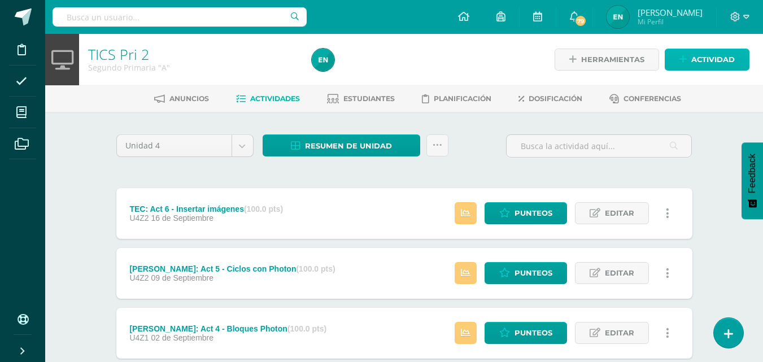
click at [708, 59] on span "Actividad" at bounding box center [713, 59] width 44 height 21
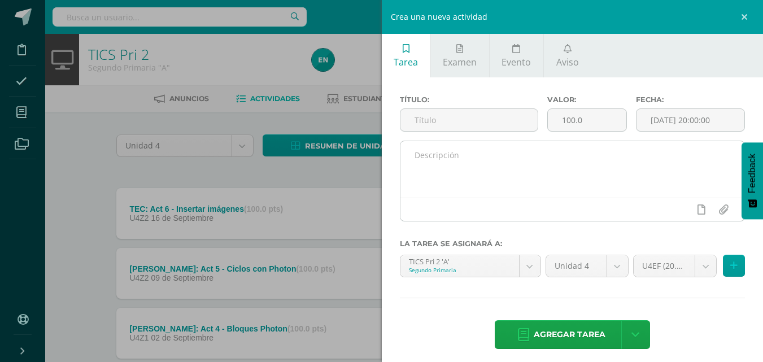
click at [428, 160] on textarea at bounding box center [573, 169] width 345 height 56
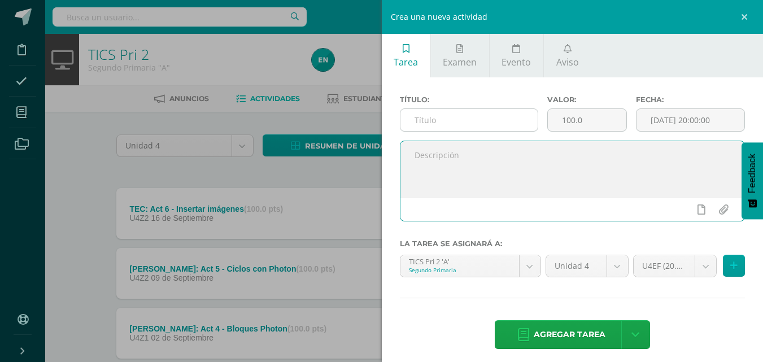
click at [434, 118] on input "text" at bounding box center [469, 120] width 137 height 22
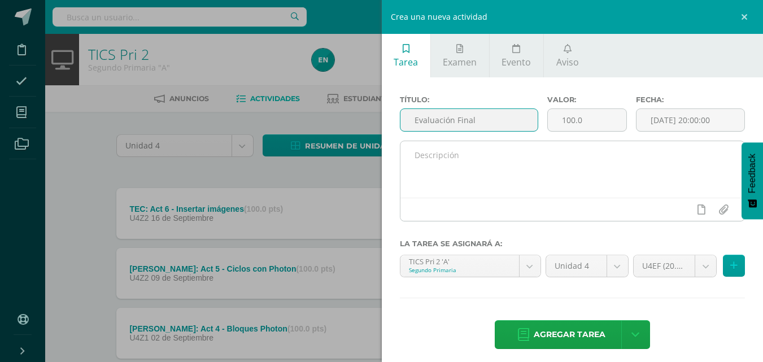
type input "Evaluación Final"
click at [442, 163] on textarea at bounding box center [573, 169] width 345 height 56
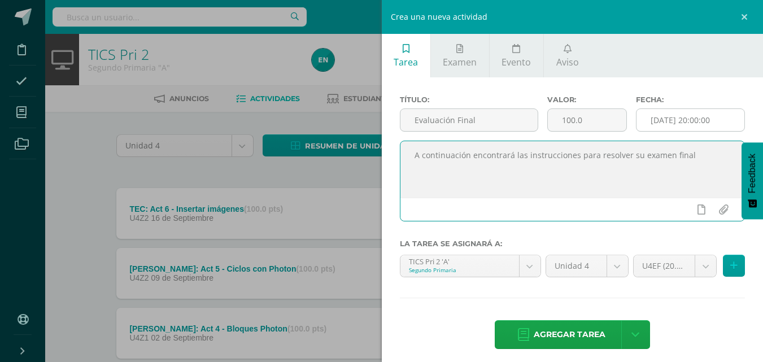
type textarea "A continuación encontrará las instrucciones para resolver su examen final"
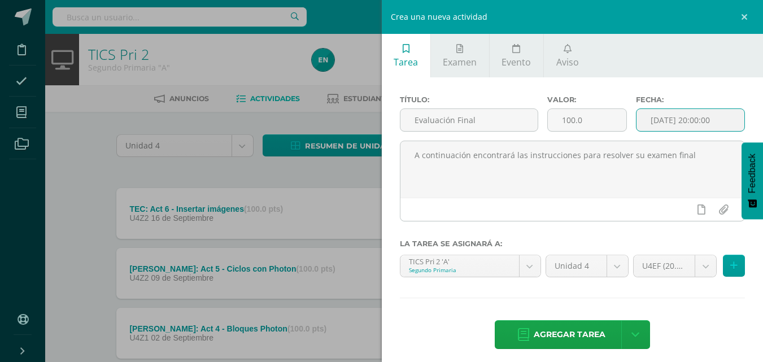
click at [690, 127] on input "[DATE] 20:00:00" at bounding box center [691, 120] width 108 height 22
click at [674, 121] on input "[DATE] 20:00:00" at bounding box center [691, 120] width 108 height 22
click at [682, 118] on input "[DATE] 20:00:00" at bounding box center [691, 120] width 108 height 22
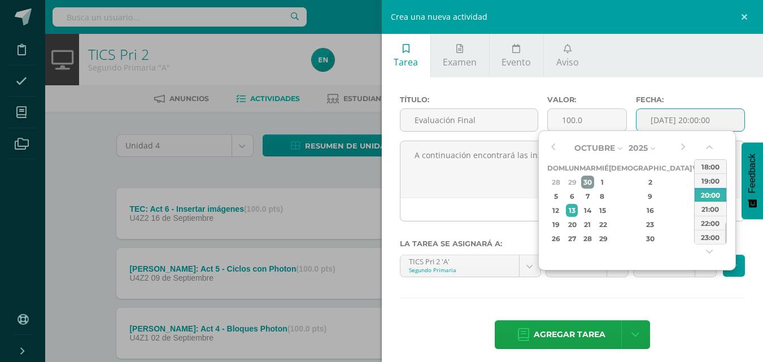
click at [594, 181] on div "30" at bounding box center [587, 182] width 13 height 13
type input "2025-09-30 20:00"
click at [712, 120] on input "2025-09-30 20:00" at bounding box center [691, 120] width 108 height 22
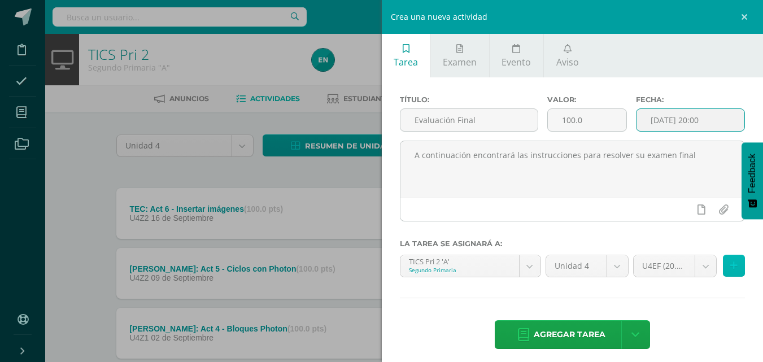
click at [730, 264] on icon at bounding box center [733, 266] width 7 height 10
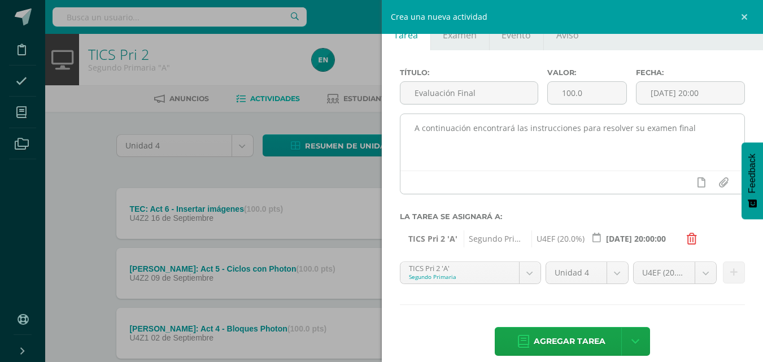
scroll to position [41, 0]
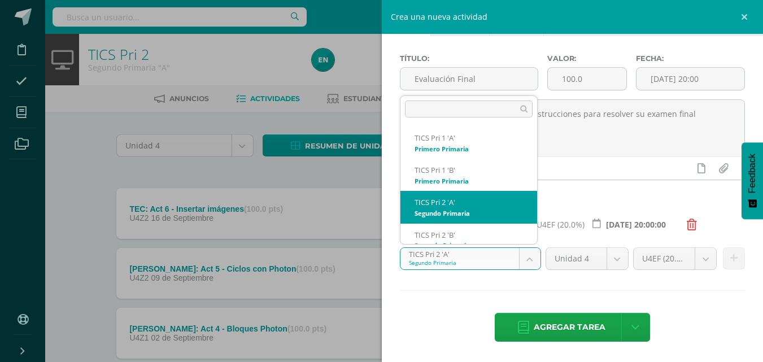
click at [530, 258] on body "Disciplina Asistencia Mis cursos Archivos Soporte Ayuda Reportar un problema Ce…" at bounding box center [381, 307] width 763 height 614
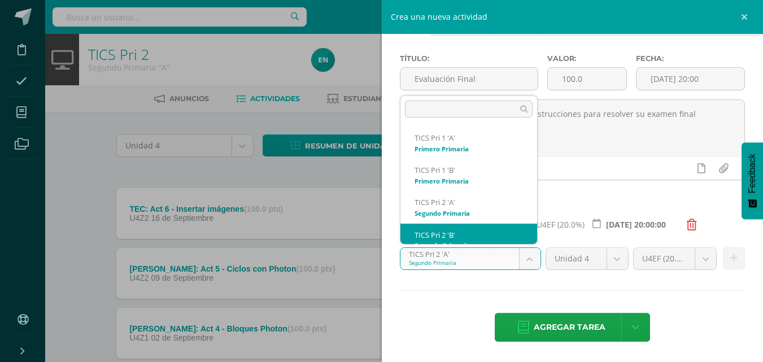
scroll to position [11, 0]
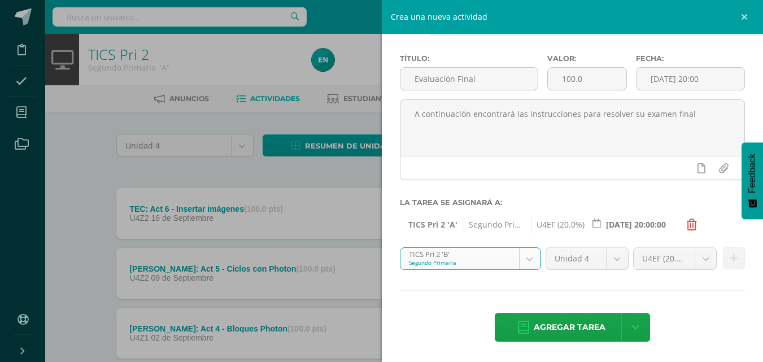
select select "19693"
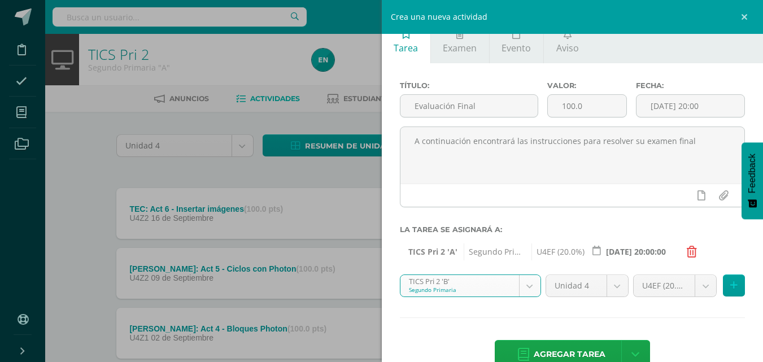
scroll to position [0, 0]
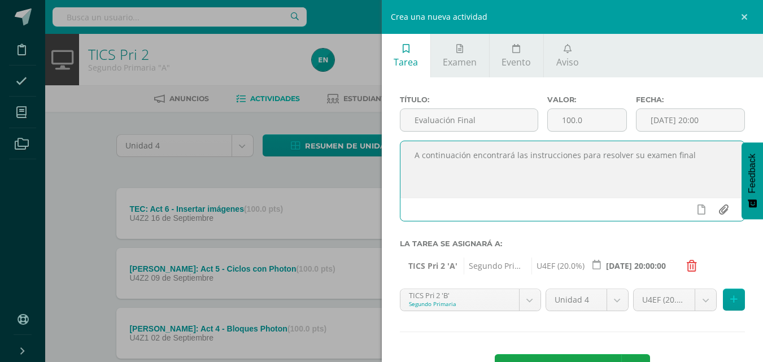
click at [712, 210] on input "file" at bounding box center [723, 209] width 22 height 21
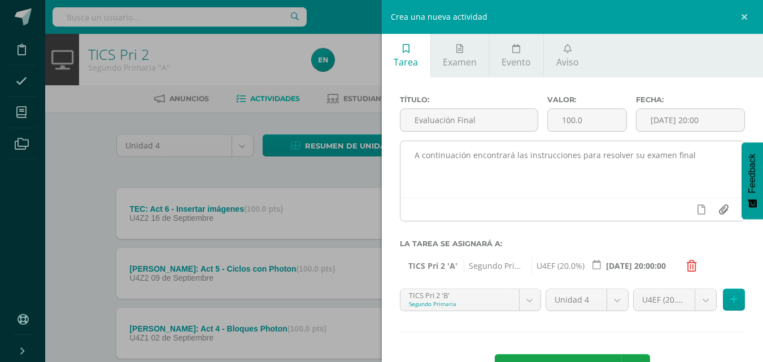
type input "C:\fakepath\Evaluación final Tecnología 2.pdf"
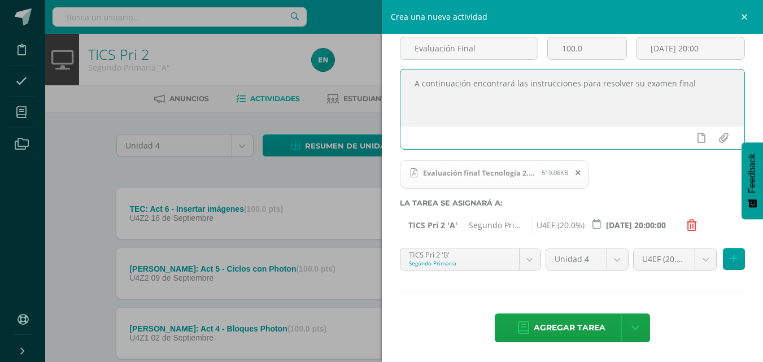
scroll to position [72, 0]
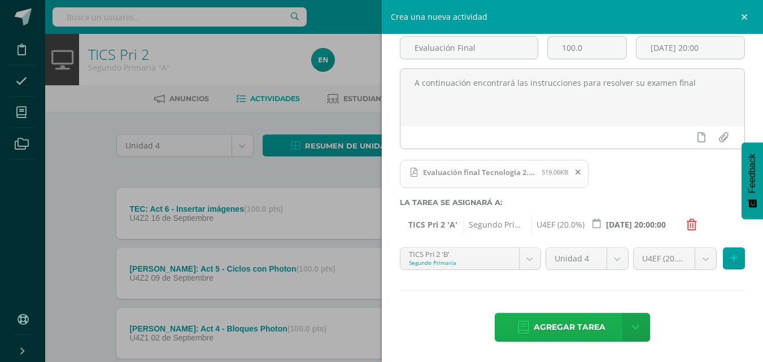
click at [574, 320] on span "Agregar tarea" at bounding box center [570, 328] width 72 height 28
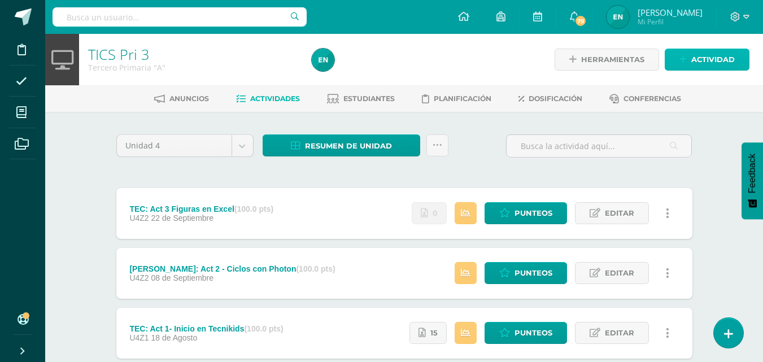
click at [702, 56] on span "Actividad" at bounding box center [713, 59] width 44 height 21
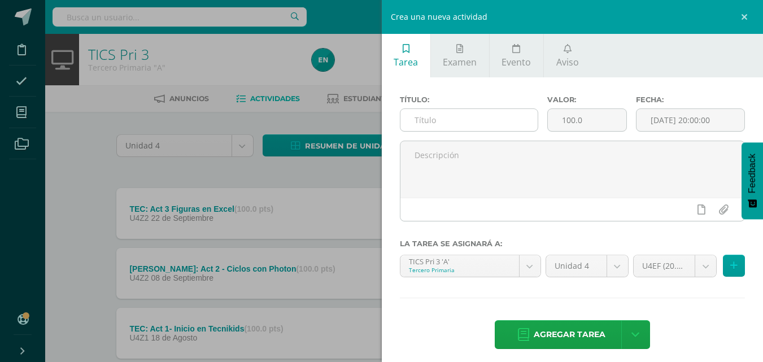
click at [512, 118] on input "text" at bounding box center [469, 120] width 137 height 22
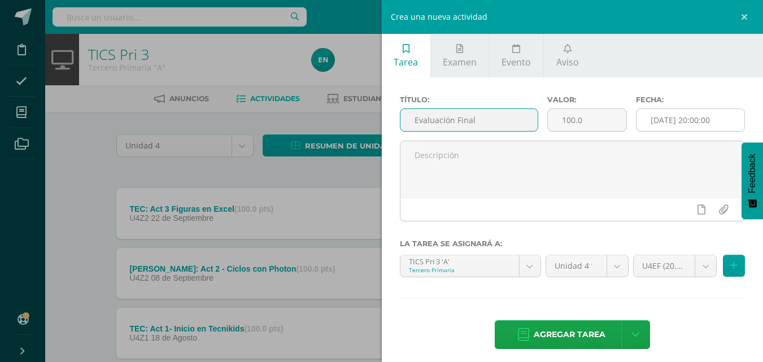
type input "Evaluación Final"
click at [707, 119] on input "[DATE] 20:00:00" at bounding box center [691, 120] width 108 height 22
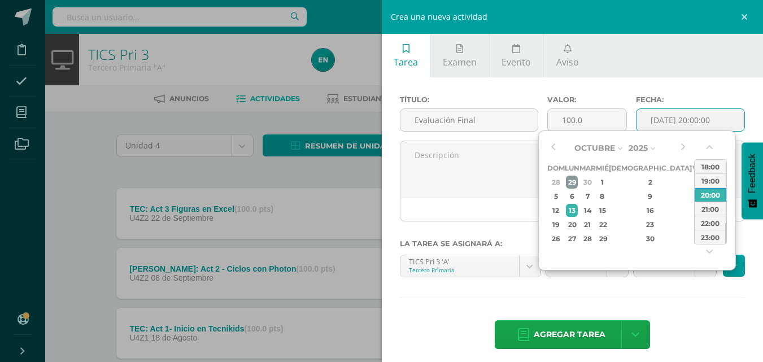
click at [571, 187] on div "29" at bounding box center [572, 182] width 12 height 13
type input "[DATE] 20:00"
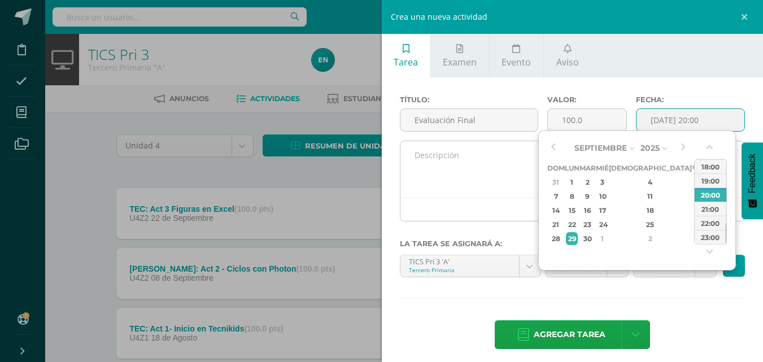
click at [459, 164] on textarea at bounding box center [573, 169] width 345 height 56
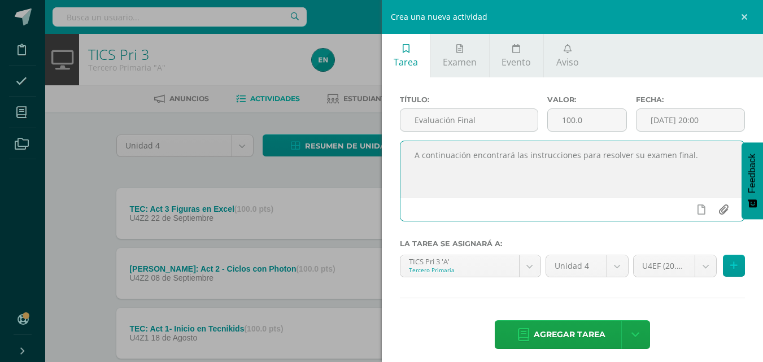
type textarea "A continuación encontrará las instrucciones para resolver su examen final."
click at [719, 214] on input "file" at bounding box center [723, 209] width 22 height 21
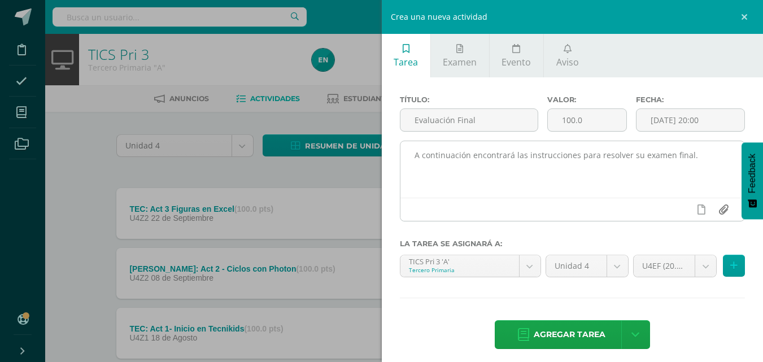
type input "C:\fakepath\Evaluación final Tecnología 3.pdf"
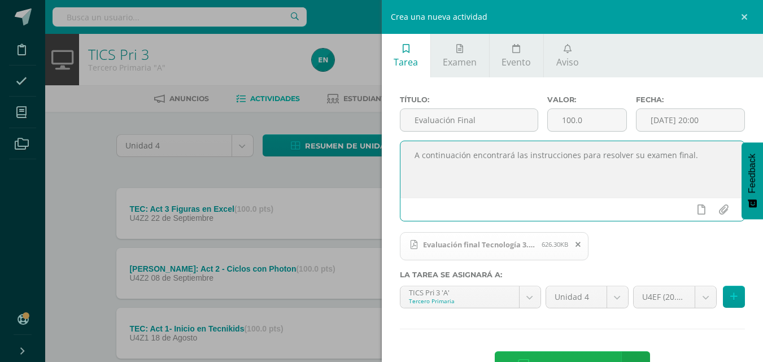
click at [559, 358] on span "Agregar tarea" at bounding box center [570, 366] width 72 height 28
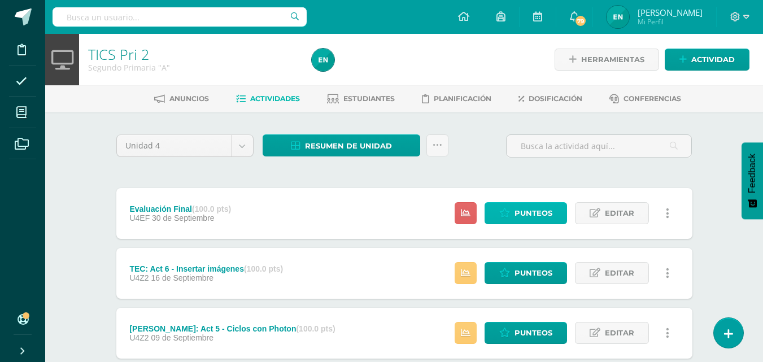
click at [534, 211] on span "Punteos" at bounding box center [534, 213] width 38 height 21
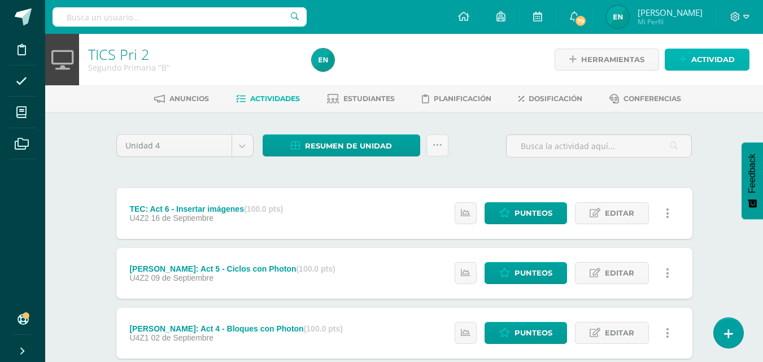
click at [723, 64] on span "Actividad" at bounding box center [713, 59] width 44 height 21
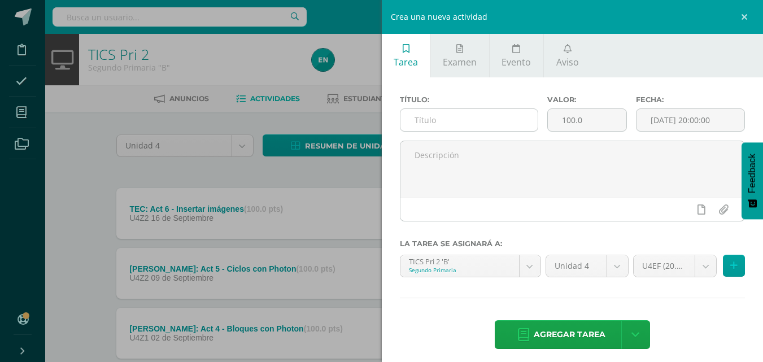
click at [475, 120] on input "text" at bounding box center [469, 120] width 137 height 22
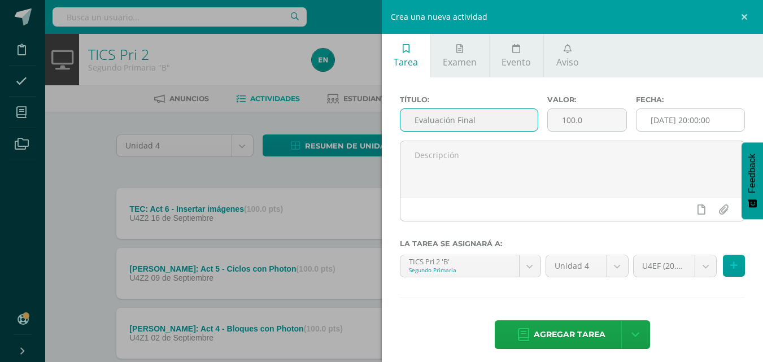
type input "Evaluación Final"
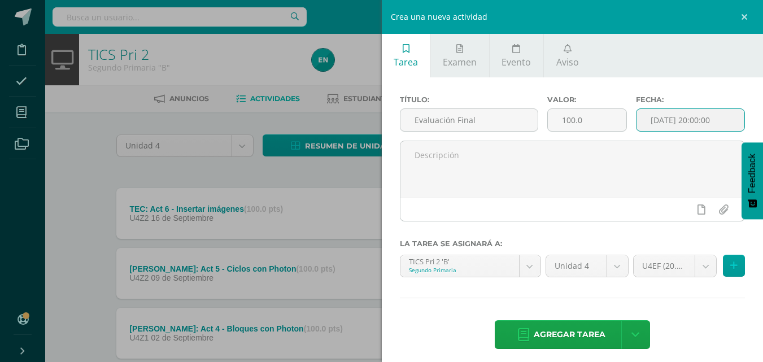
click at [694, 126] on input "[DATE] 20:00:00" at bounding box center [691, 120] width 108 height 22
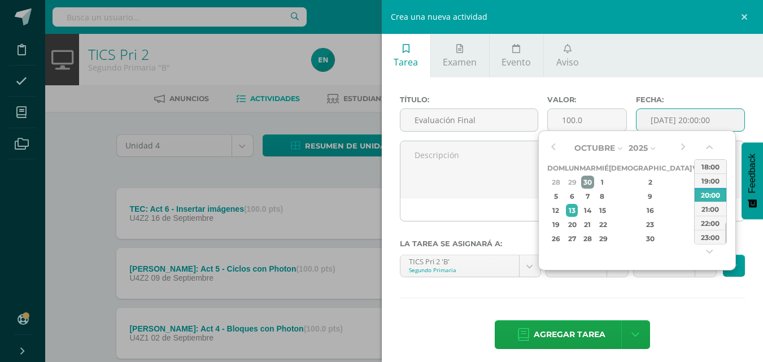
click at [594, 184] on div "30" at bounding box center [587, 182] width 13 height 13
type input "2025-09-30 20:00"
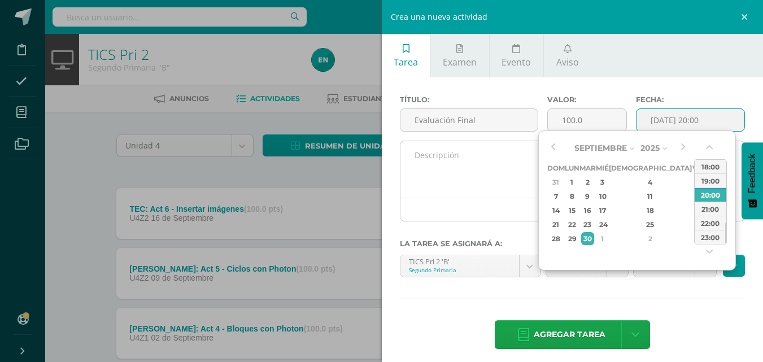
click at [504, 174] on textarea at bounding box center [573, 169] width 345 height 56
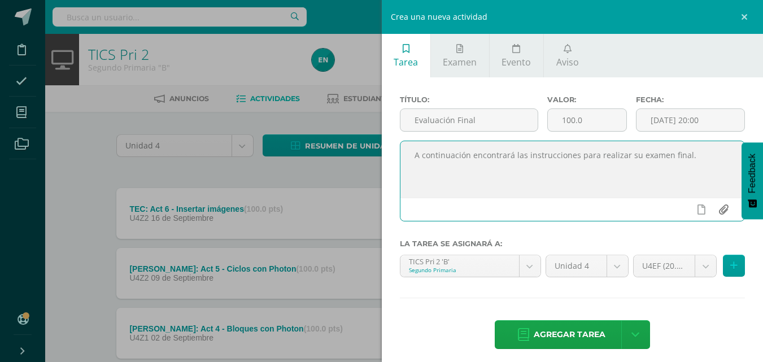
type textarea "A continuación encontrará las instrucciones para realizar su examen final."
click at [713, 211] on input "file" at bounding box center [723, 209] width 22 height 21
type input "C:\fakepath\Evaluación final Tecnología 2.pdf"
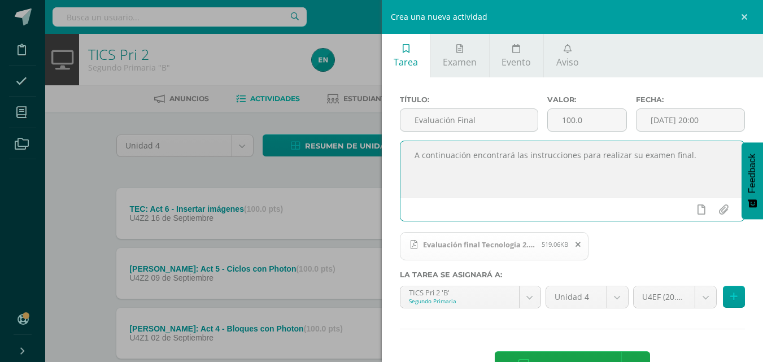
scroll to position [38, 0]
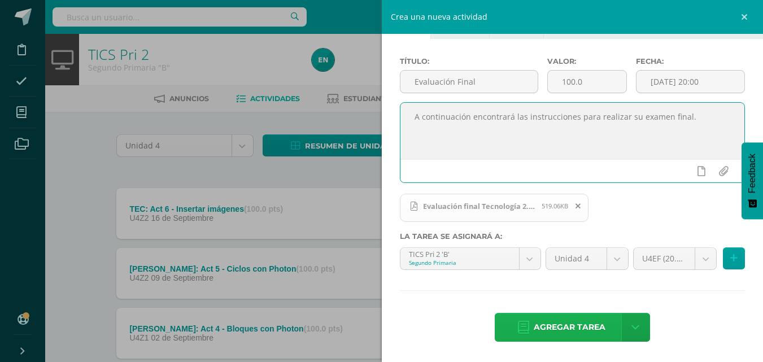
click at [566, 323] on span "Agregar tarea" at bounding box center [570, 328] width 72 height 28
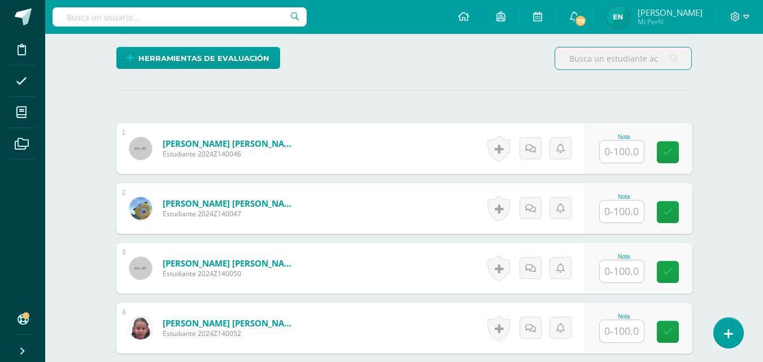
scroll to position [283, 0]
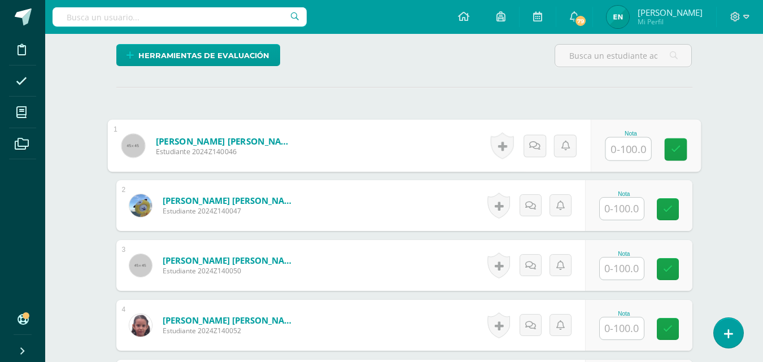
click at [607, 156] on input "text" at bounding box center [628, 149] width 45 height 23
type input "90"
click at [543, 154] on link at bounding box center [534, 145] width 23 height 23
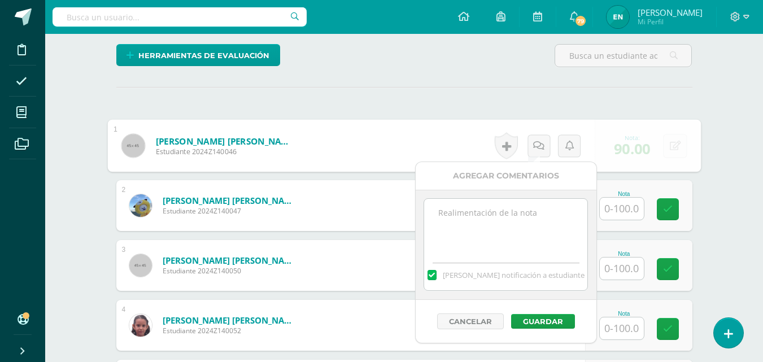
click at [510, 215] on textarea at bounding box center [505, 227] width 163 height 56
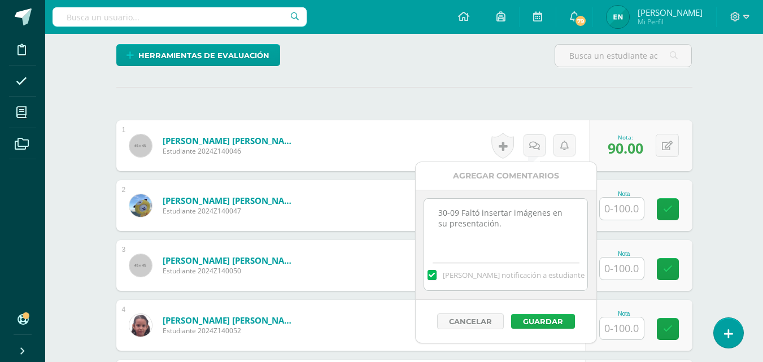
type textarea "30-09 Faltó insertar imágenes en su presentación."
click at [540, 323] on button "Guardar" at bounding box center [543, 321] width 64 height 15
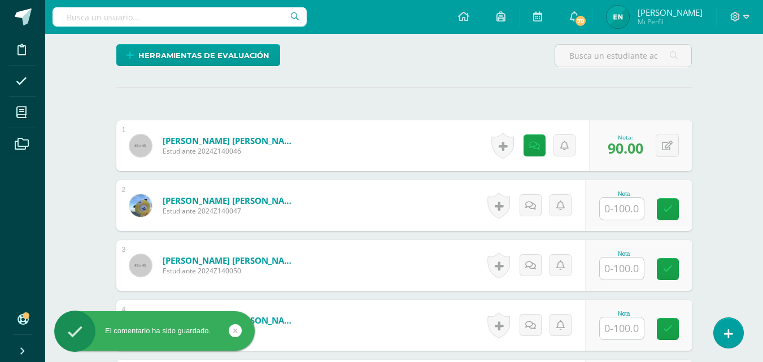
click at [623, 216] on input "text" at bounding box center [622, 209] width 44 height 22
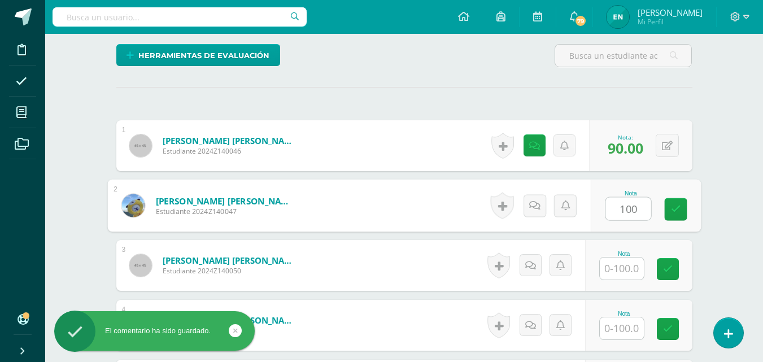
type input "100"
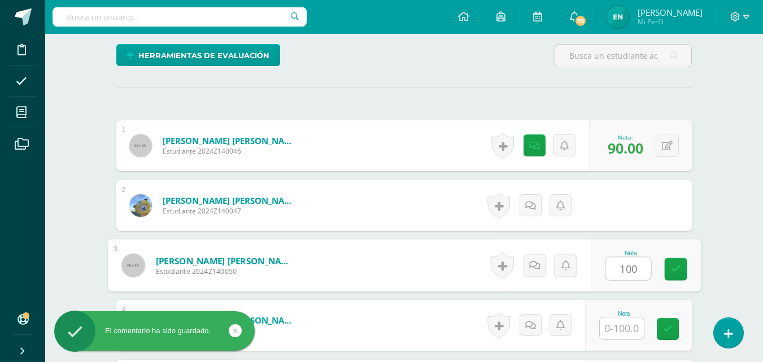
type input "100"
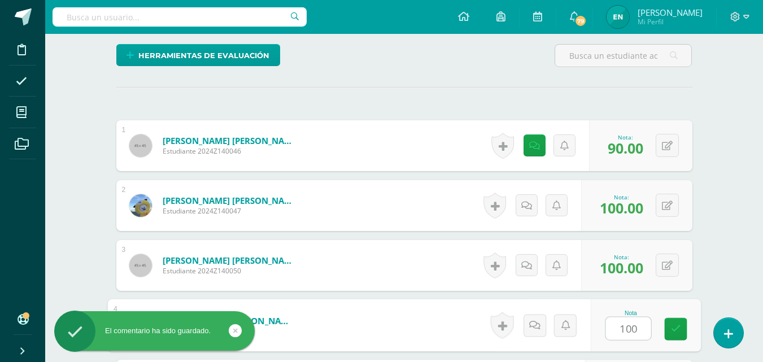
type input "100"
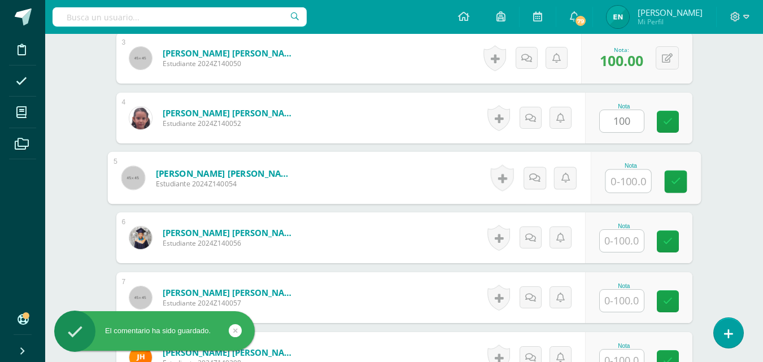
type input "1"
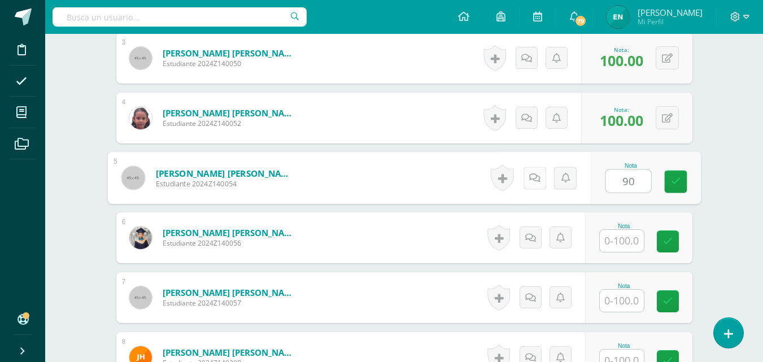
type input "90"
click at [542, 184] on link at bounding box center [534, 178] width 23 height 23
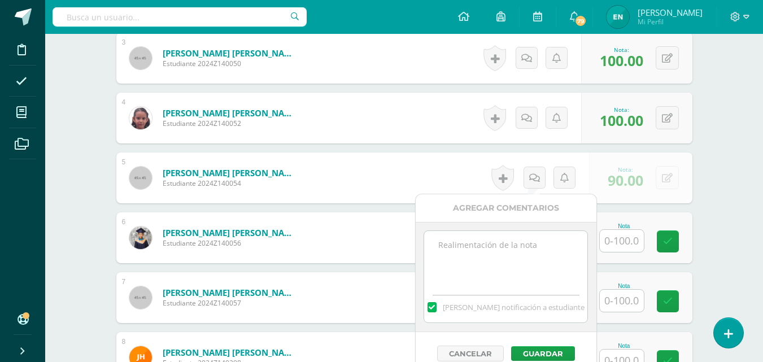
click at [523, 250] on textarea at bounding box center [505, 259] width 163 height 56
paste textarea "30-09 Faltó insertar imágenes en su presentación."
type textarea "30-09 Faltó insertar imágenes en su presentación."
click at [540, 354] on button "Guardar" at bounding box center [543, 353] width 64 height 15
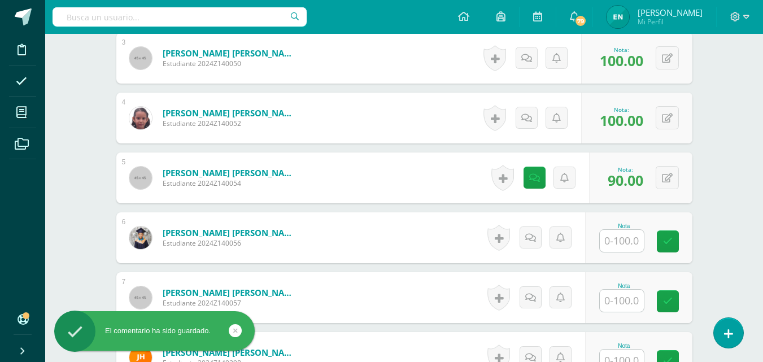
click at [633, 243] on input "text" at bounding box center [622, 241] width 44 height 22
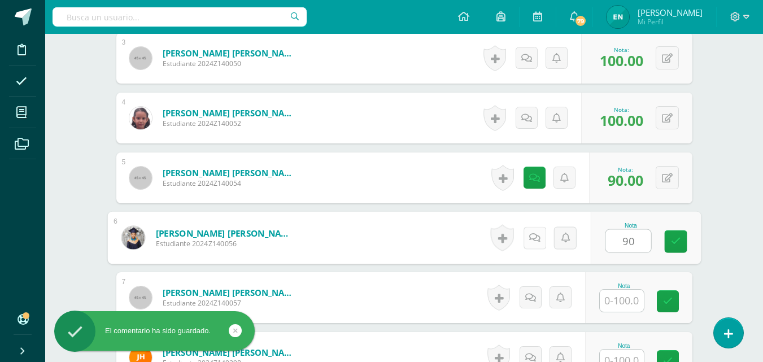
type input "90"
click at [530, 235] on icon at bounding box center [534, 238] width 11 height 10
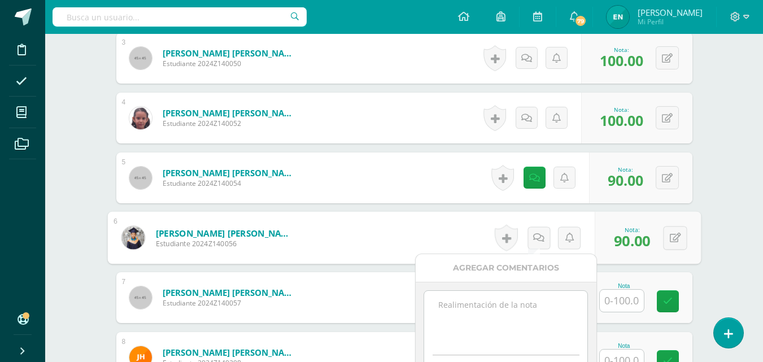
click at [494, 322] on textarea at bounding box center [505, 319] width 163 height 56
paste textarea "30-09 Faltó insertar imágenes en su presentación."
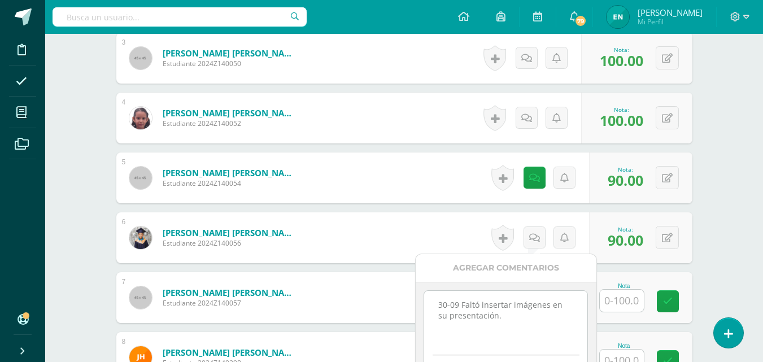
drag, startPoint x: 494, startPoint y: 320, endPoint x: 479, endPoint y: 303, distance: 23.2
click at [479, 303] on textarea "30-09 Faltó insertar imágenes en su presentación." at bounding box center [505, 319] width 163 height 56
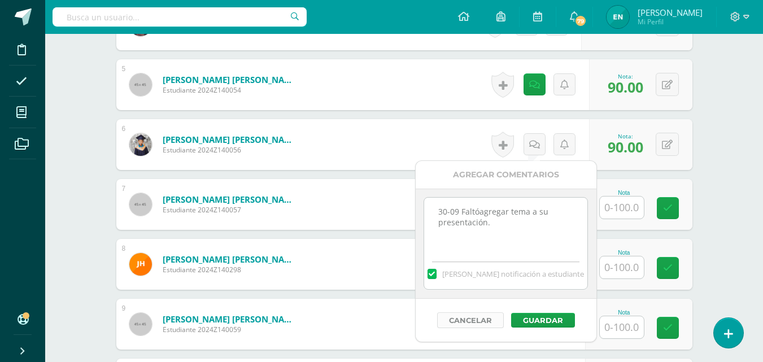
scroll to position [603, 0]
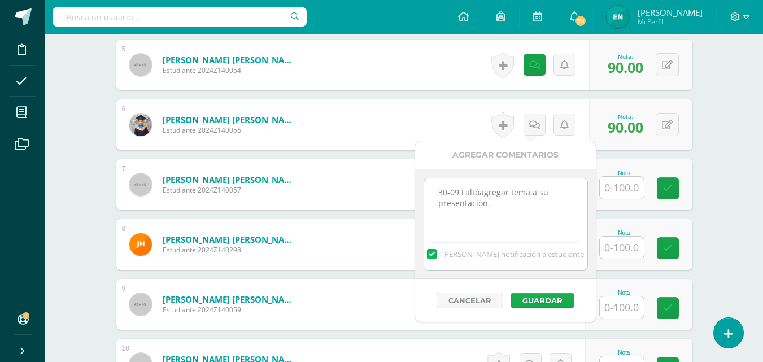
type textarea "30-09 Faltóagregar tema a su presentación."
click at [545, 296] on button "Guardar" at bounding box center [543, 300] width 64 height 15
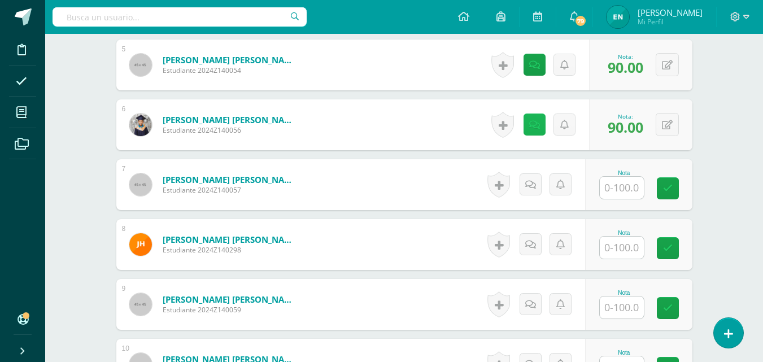
click at [536, 131] on link at bounding box center [535, 125] width 22 height 22
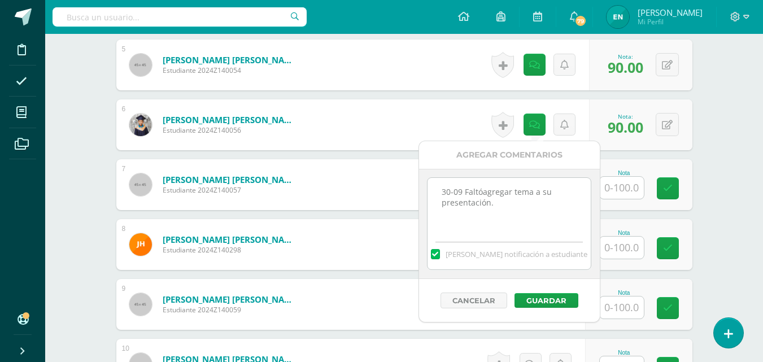
drag, startPoint x: 468, startPoint y: 184, endPoint x: 404, endPoint y: 175, distance: 64.6
click at [404, 175] on body "El comentario ha sido guardado. El comentario ha sido guardado. El comentario h…" at bounding box center [381, 48] width 763 height 1302
drag, startPoint x: 507, startPoint y: 208, endPoint x: 438, endPoint y: 193, distance: 71.1
click at [438, 193] on textarea "30-09 Faltóagregar tema a su presentación." at bounding box center [509, 206] width 163 height 56
click at [482, 301] on button "Cancelar" at bounding box center [474, 301] width 67 height 16
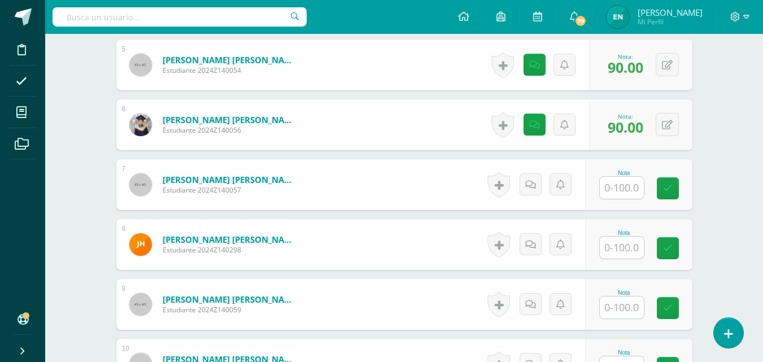
click at [637, 196] on input "text" at bounding box center [622, 188] width 44 height 22
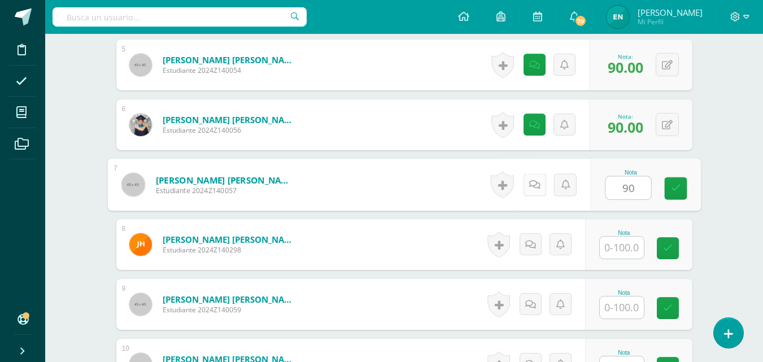
type input "90"
click at [544, 182] on link at bounding box center [534, 184] width 23 height 23
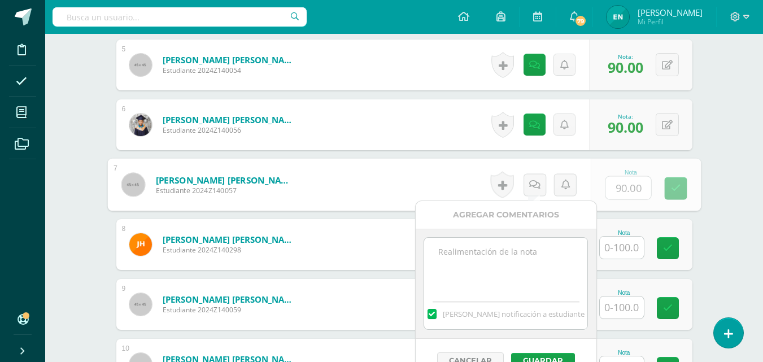
click at [524, 254] on textarea at bounding box center [505, 266] width 163 height 56
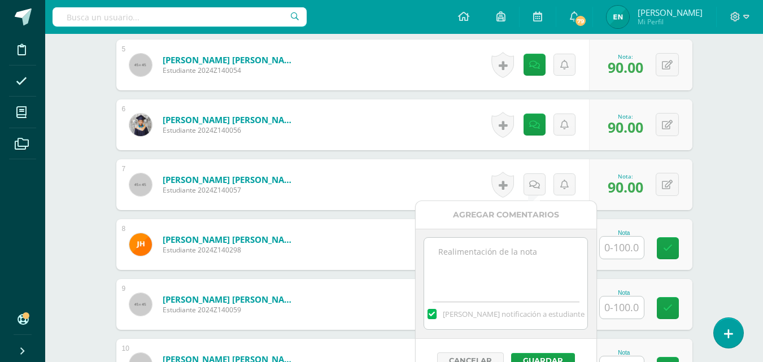
paste textarea "30-09 Faltóagregar tema a su presentación."
type textarea "30-09 Faltóagregar tema a su presentación."
click at [556, 356] on button "Guardar" at bounding box center [543, 360] width 64 height 15
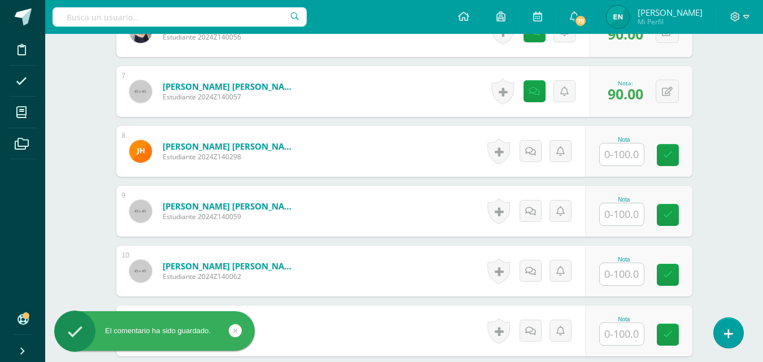
scroll to position [716, 0]
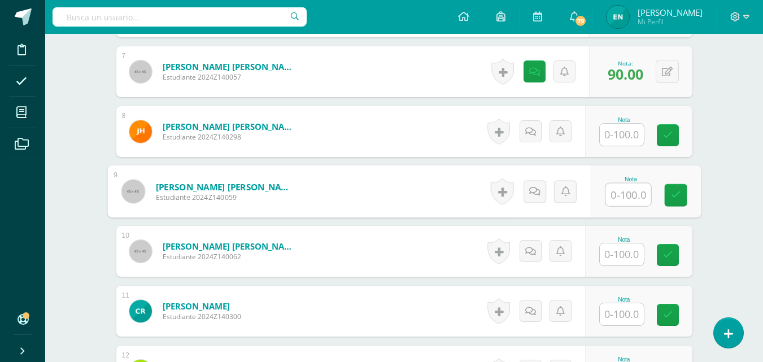
click at [624, 188] on input "text" at bounding box center [628, 195] width 45 height 23
type input "100"
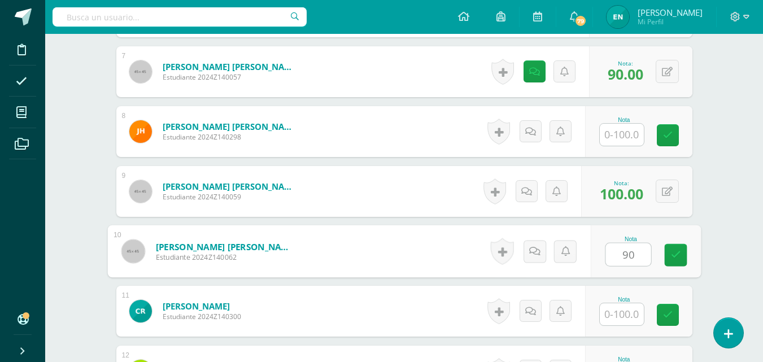
type input "90"
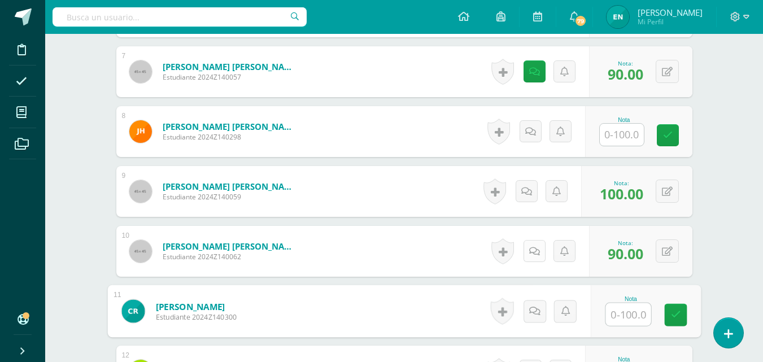
click at [540, 247] on link at bounding box center [535, 251] width 22 height 22
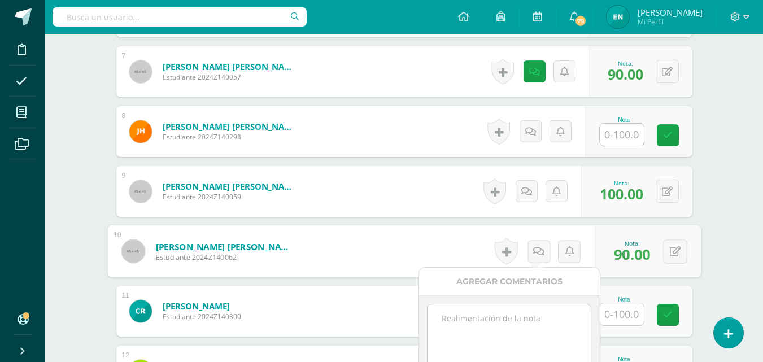
click at [520, 311] on textarea at bounding box center [509, 333] width 163 height 56
paste textarea "30-09 Faltóagregar tema a su presentación."
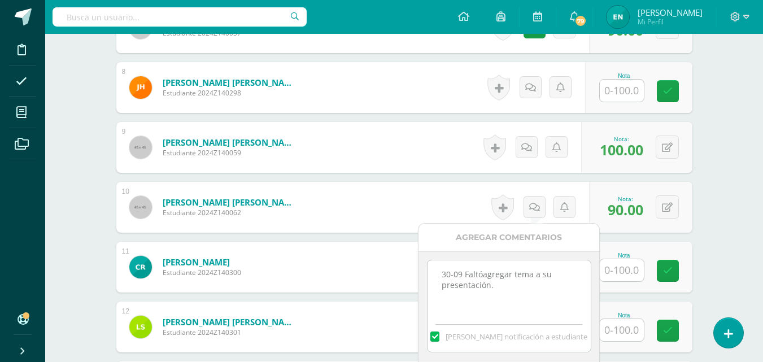
scroll to position [829, 0]
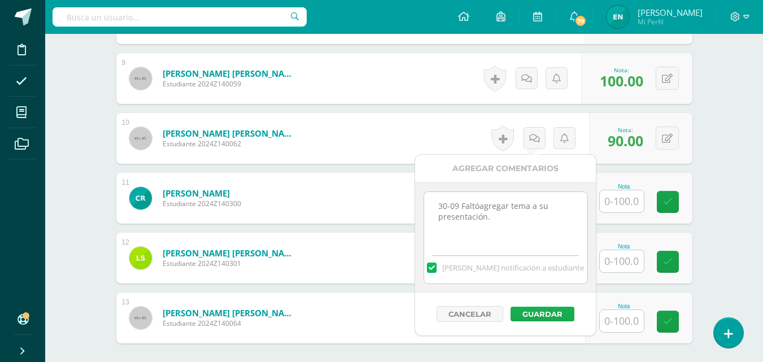
type textarea "30-09 Faltóagregar tema a su presentación."
click at [542, 315] on button "Guardar" at bounding box center [543, 314] width 64 height 15
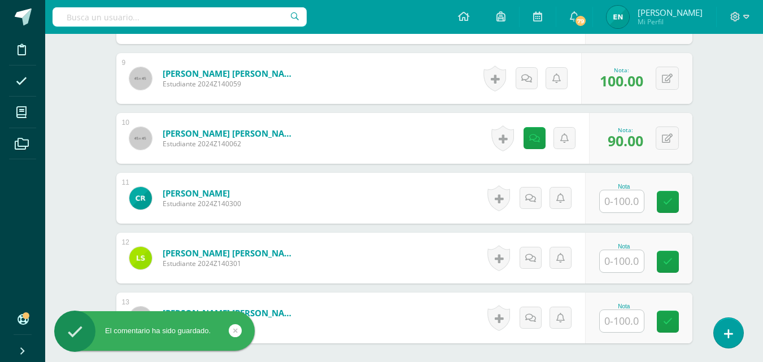
click at [625, 193] on input "text" at bounding box center [622, 201] width 44 height 22
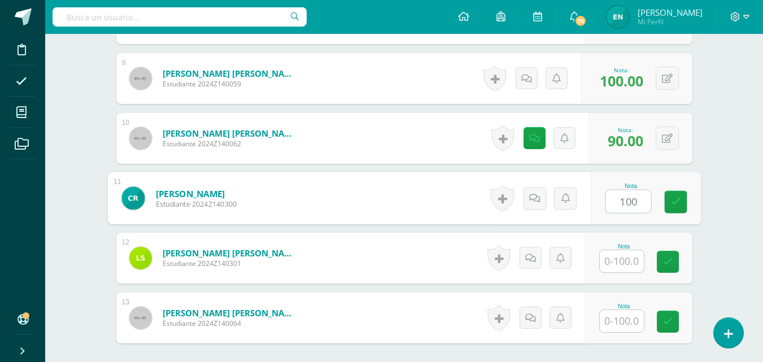
type input "100"
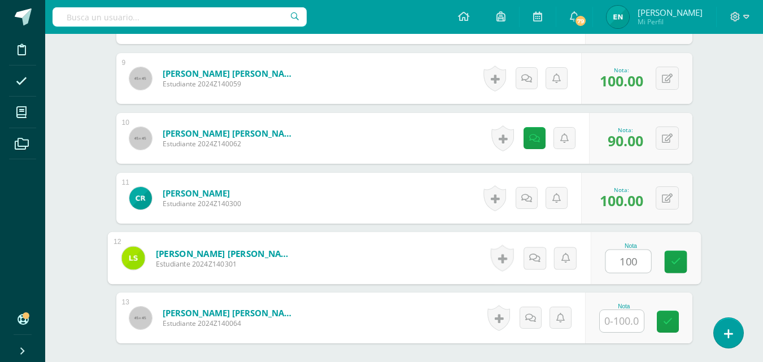
type input "100"
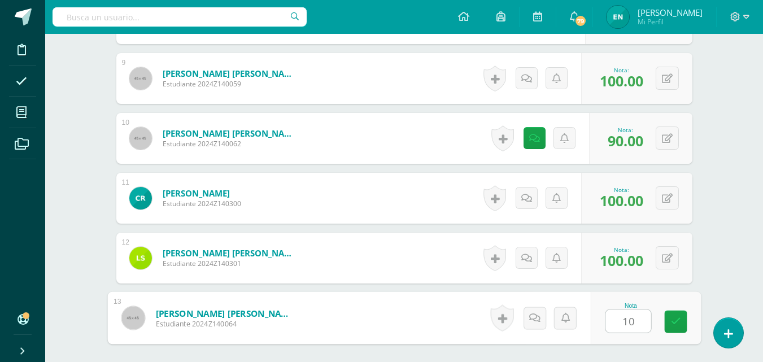
type input "100"
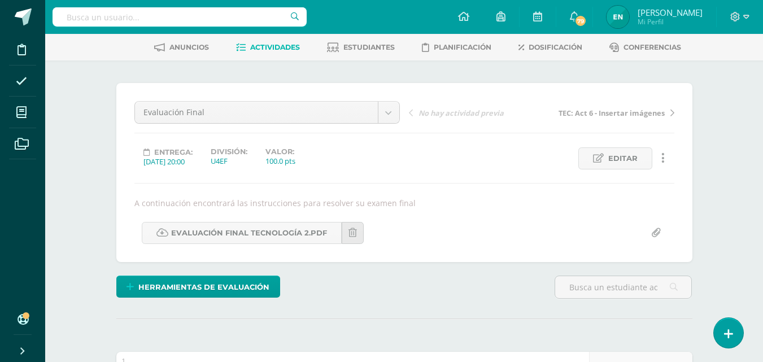
scroll to position [0, 0]
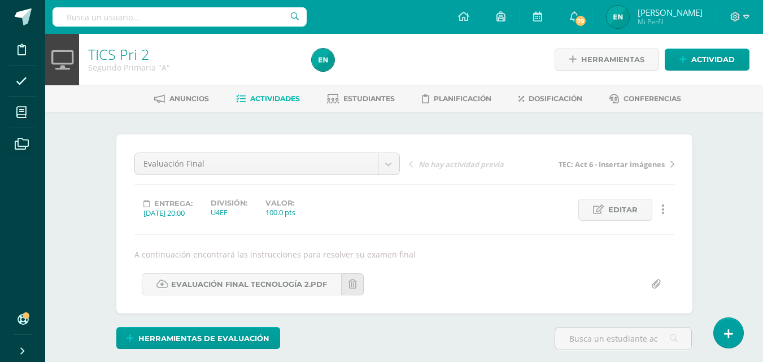
click at [258, 97] on span "Actividades" at bounding box center [275, 98] width 50 height 8
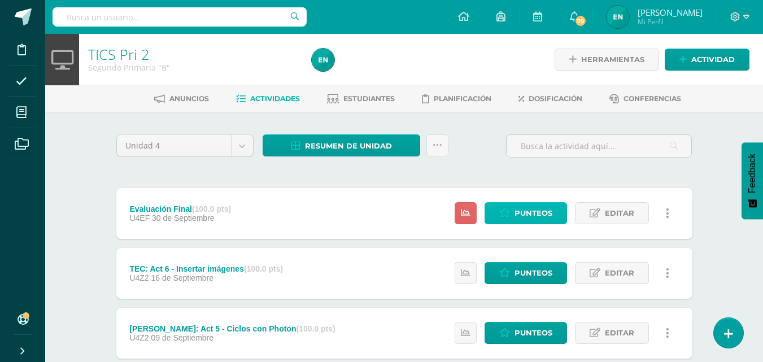
click at [518, 213] on span "Punteos" at bounding box center [534, 213] width 38 height 21
click at [538, 214] on span "Punteos" at bounding box center [534, 213] width 38 height 21
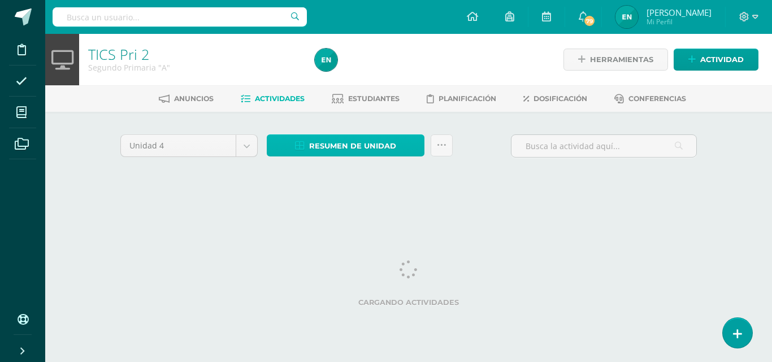
click at [368, 147] on span "Resumen de unidad" at bounding box center [352, 146] width 87 height 21
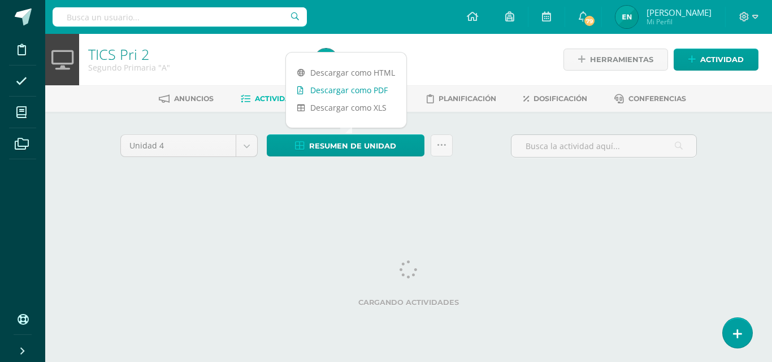
click at [367, 93] on link "Descargar como PDF" at bounding box center [346, 90] width 120 height 18
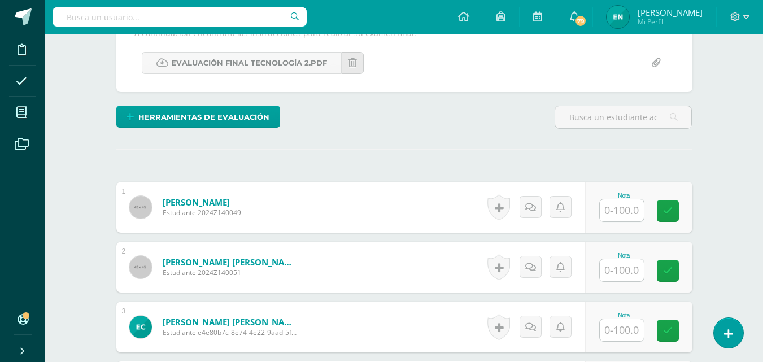
scroll to position [222, 0]
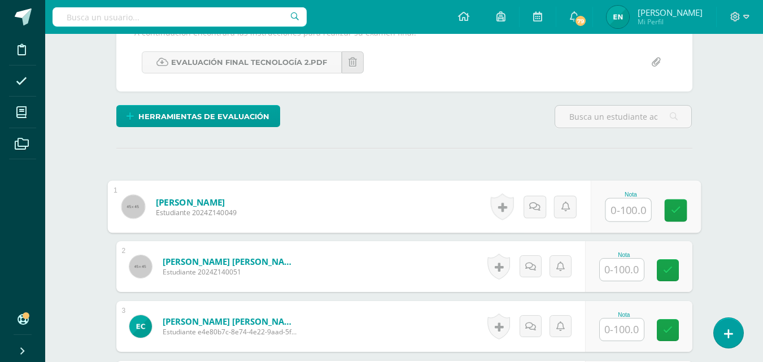
click at [627, 203] on input "text" at bounding box center [628, 210] width 45 height 23
type input "100"
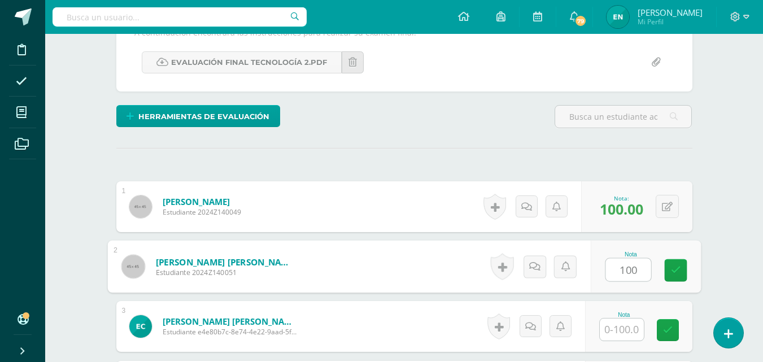
type input "100"
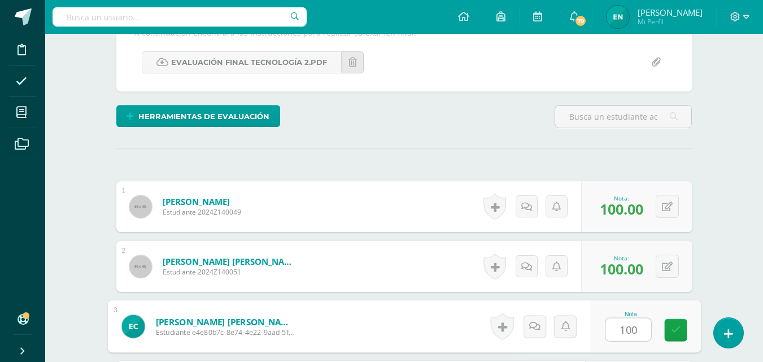
type input "100"
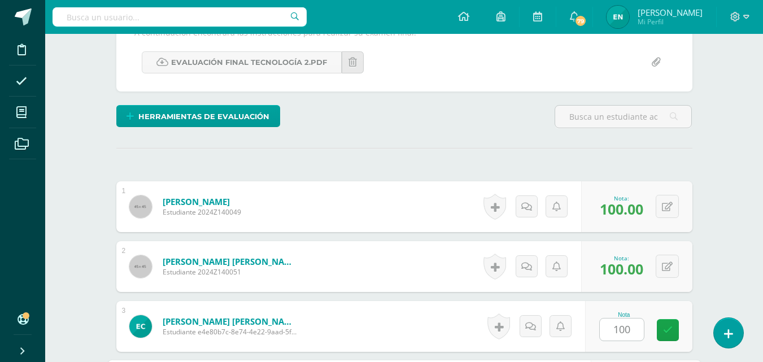
scroll to position [430, 0]
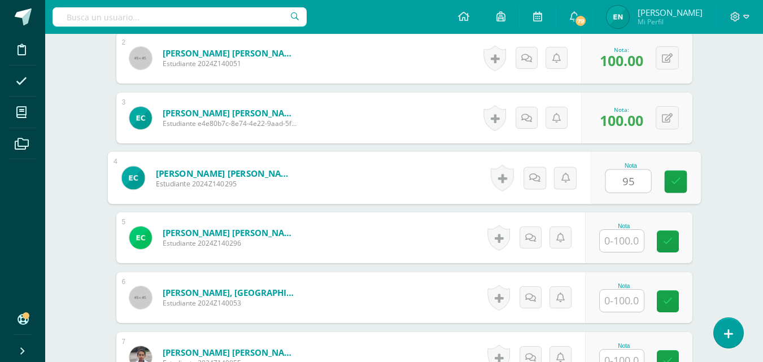
type input "95"
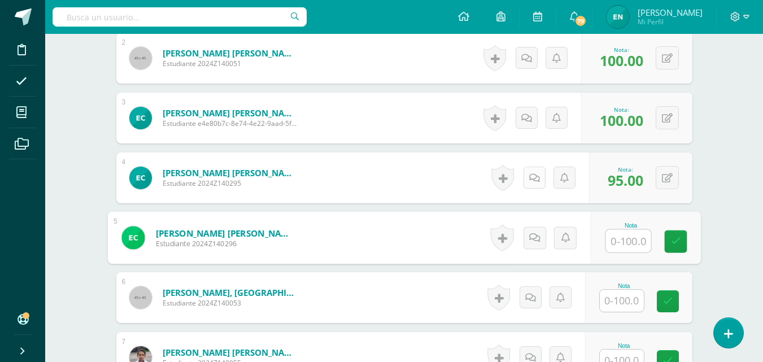
click at [530, 183] on link at bounding box center [535, 178] width 22 height 22
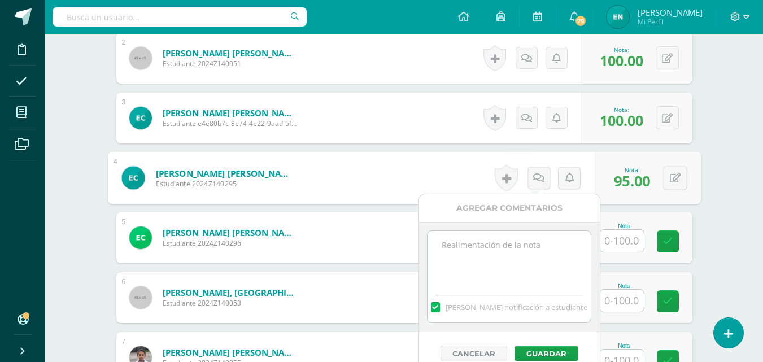
click at [510, 257] on textarea at bounding box center [509, 259] width 163 height 56
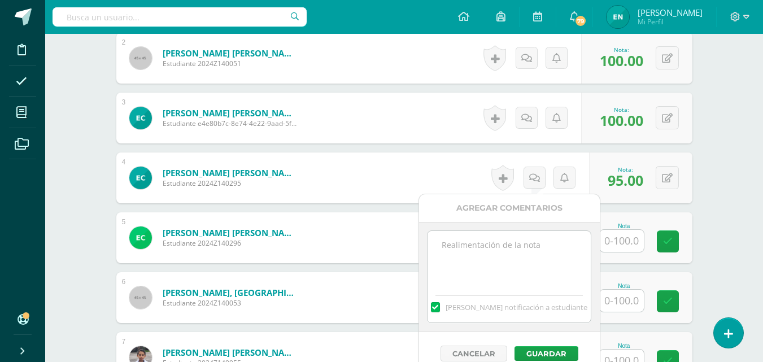
paste textarea "30-09 Faltóagregar tema a su presentación."
drag, startPoint x: 514, startPoint y: 263, endPoint x: 464, endPoint y: 241, distance: 54.9
click at [464, 241] on textarea "30-09 Faltóagregar tema a su presentación." at bounding box center [509, 259] width 163 height 56
type textarea "30-09 Es importante seguir instrucciones durante el trabajo en clase."
click at [544, 353] on button "Guardar" at bounding box center [547, 353] width 64 height 15
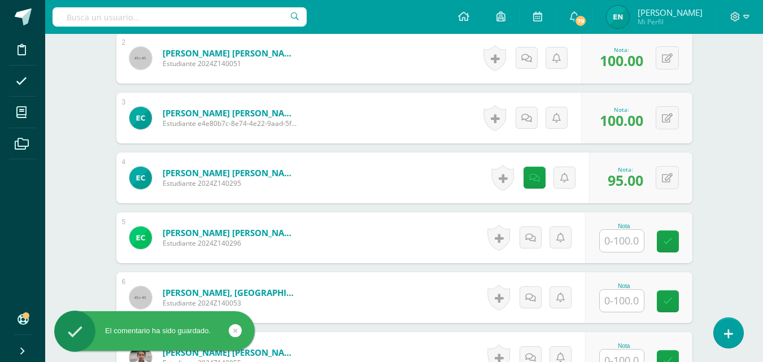
click at [633, 253] on div "Nota" at bounding box center [638, 237] width 107 height 51
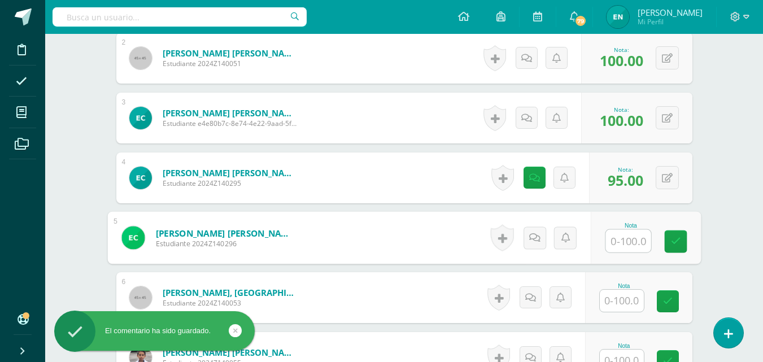
click at [629, 241] on input "text" at bounding box center [628, 241] width 45 height 23
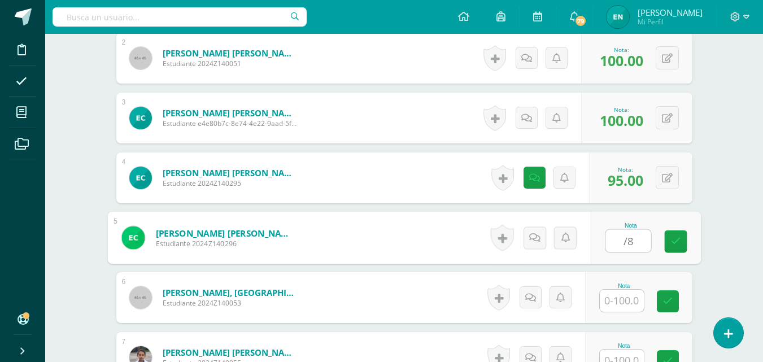
type input "/"
type input "85"
click at [534, 243] on link at bounding box center [534, 238] width 23 height 23
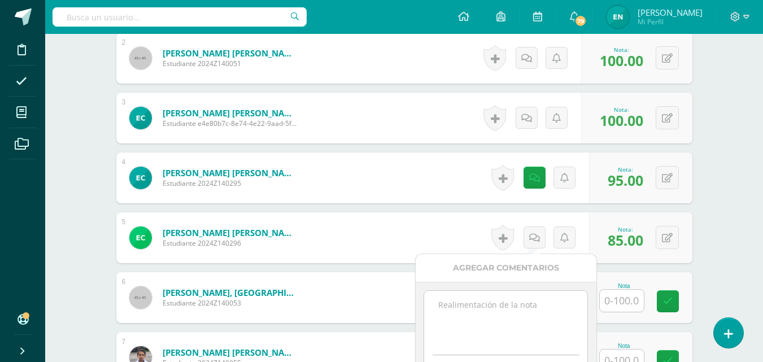
click at [534, 313] on textarea at bounding box center [505, 319] width 163 height 56
click at [495, 324] on textarea "30-09 Ausente. Completó actividad en fecha" at bounding box center [505, 319] width 163 height 56
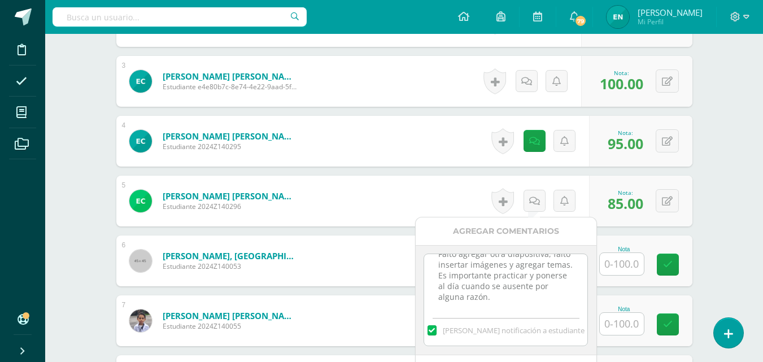
scroll to position [487, 0]
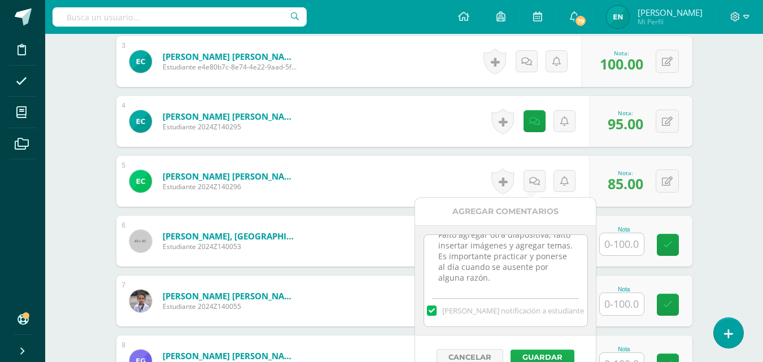
type textarea "30-09 Ausente. Completó actividad en fecha 7 de octubre. Faltó agregar otra dia…"
click at [554, 354] on button "Guardar" at bounding box center [543, 357] width 64 height 15
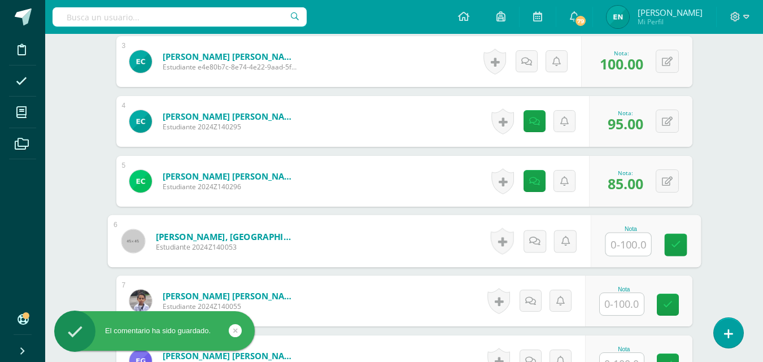
click at [628, 237] on input "text" at bounding box center [628, 244] width 45 height 23
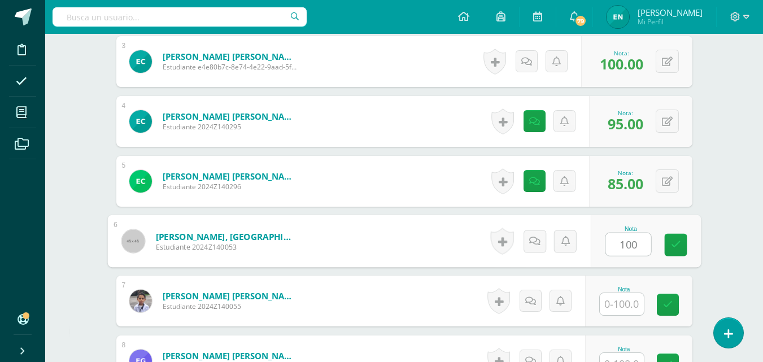
type input "100"
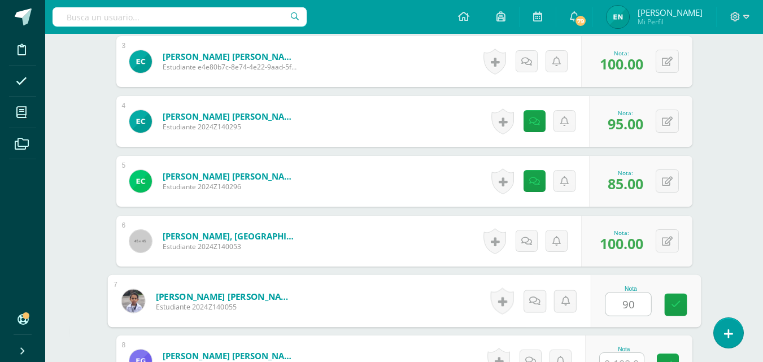
type input "90"
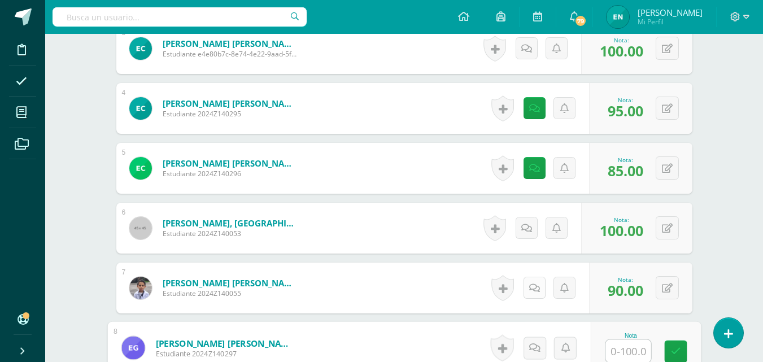
click at [532, 285] on icon at bounding box center [534, 289] width 11 height 10
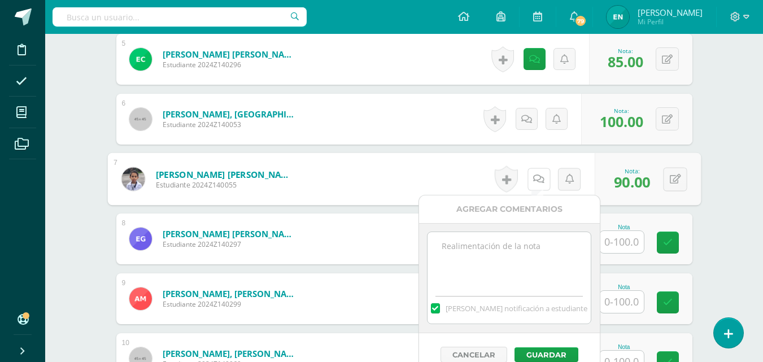
scroll to position [613, 0]
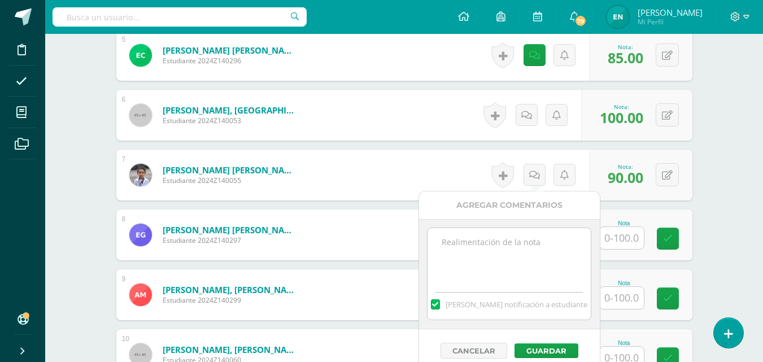
click at [503, 289] on div "[PERSON_NAME] notificación a estudiante" at bounding box center [509, 302] width 163 height 35
click at [498, 254] on textarea at bounding box center [509, 256] width 163 height 56
paste textarea "30-09 Faltóagregar tema a su presentación."
drag, startPoint x: 502, startPoint y: 255, endPoint x: 515, endPoint y: 247, distance: 15.2
click at [515, 247] on textarea "30-09 Faltóagregar tema a su presentación." at bounding box center [509, 256] width 163 height 56
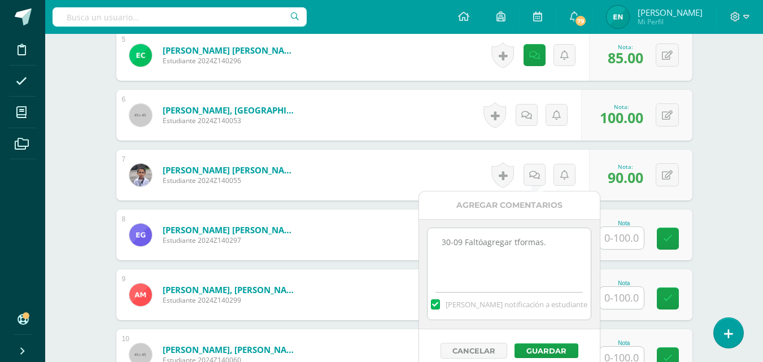
click at [515, 247] on textarea "30-09 Faltóagregar tformas." at bounding box center [509, 256] width 163 height 56
type textarea "30-09 Faltóagregar formas."
click at [544, 355] on button "Guardar" at bounding box center [547, 350] width 64 height 15
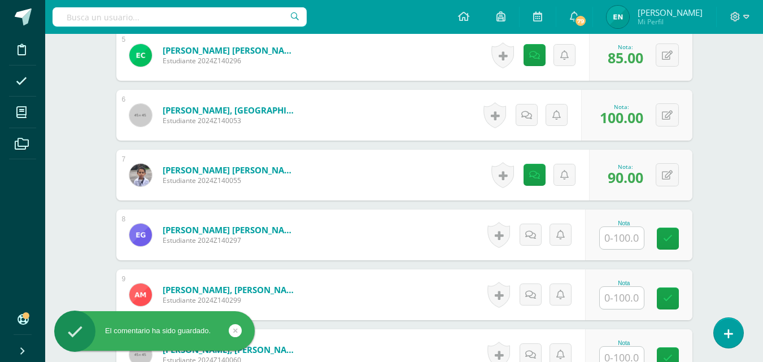
click at [617, 241] on input "text" at bounding box center [622, 238] width 44 height 22
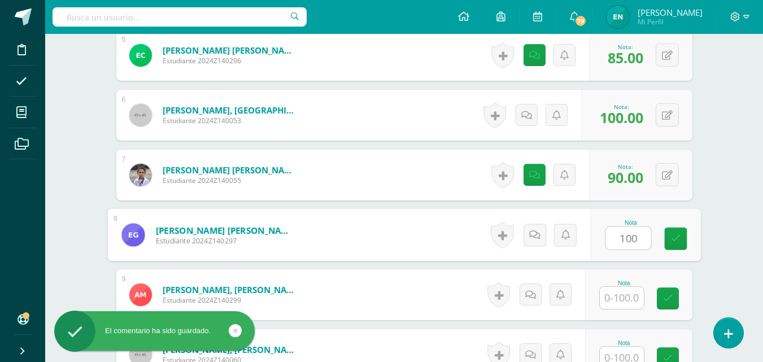
type input "100"
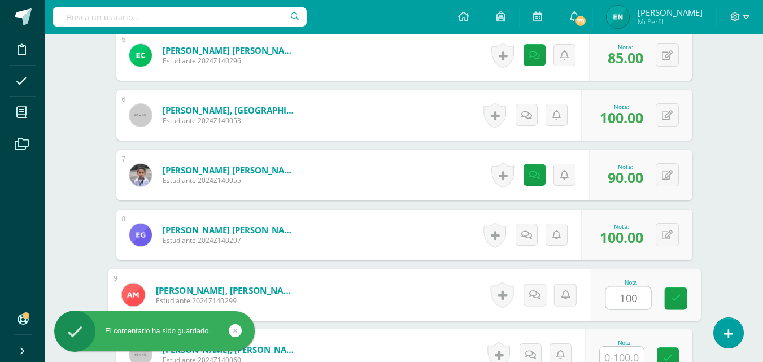
type input "100"
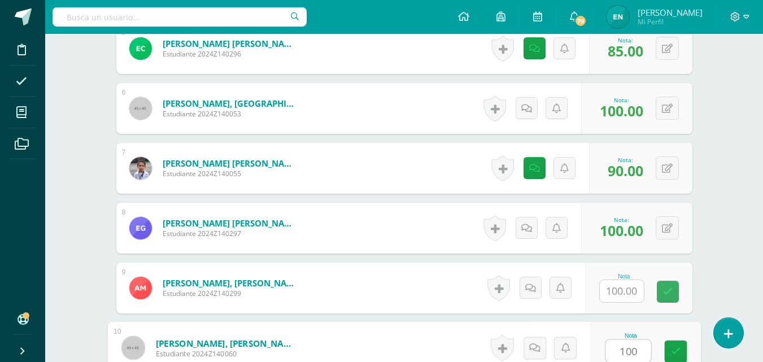
type input "100"
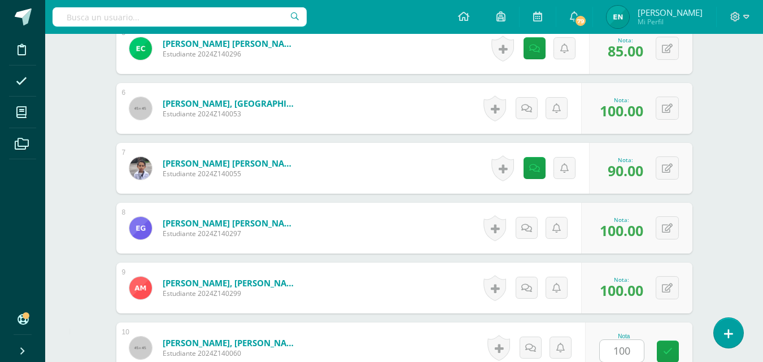
scroll to position [850, 0]
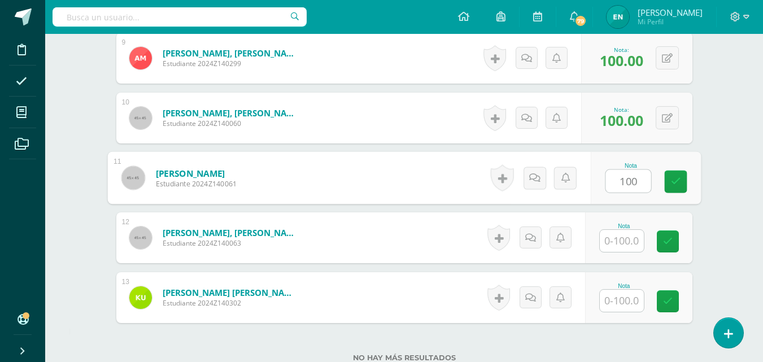
type input "100"
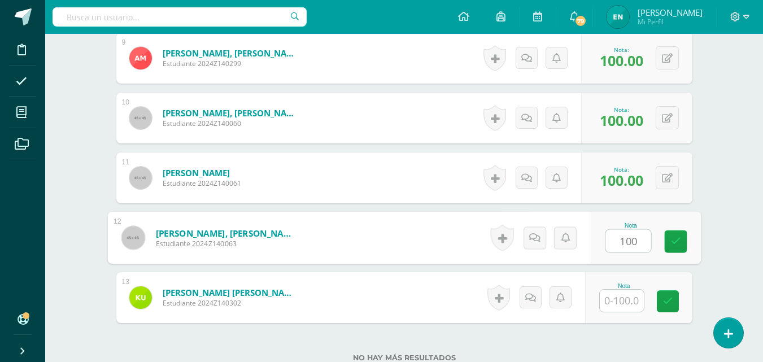
type input "100"
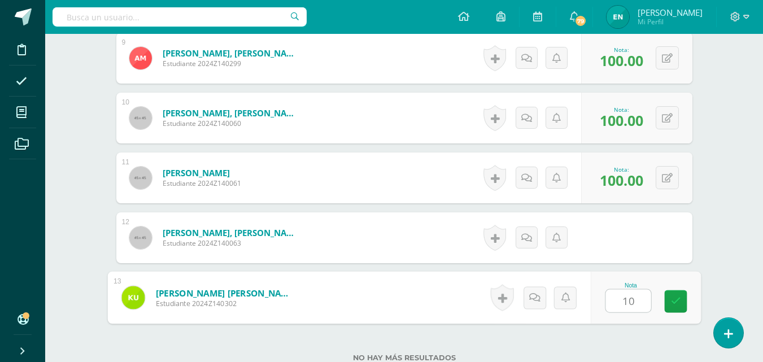
type input "100"
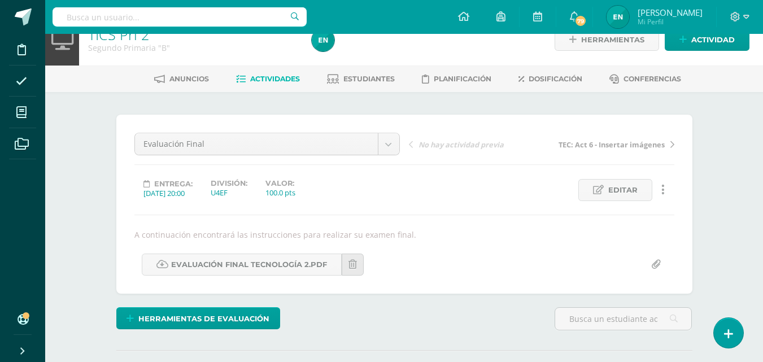
scroll to position [0, 0]
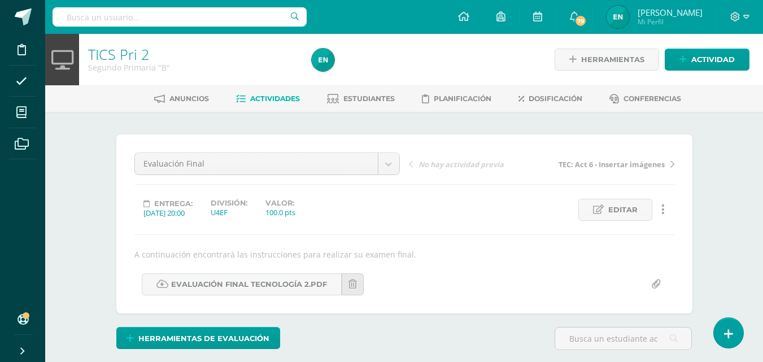
click at [282, 101] on span "Actividades" at bounding box center [275, 98] width 50 height 8
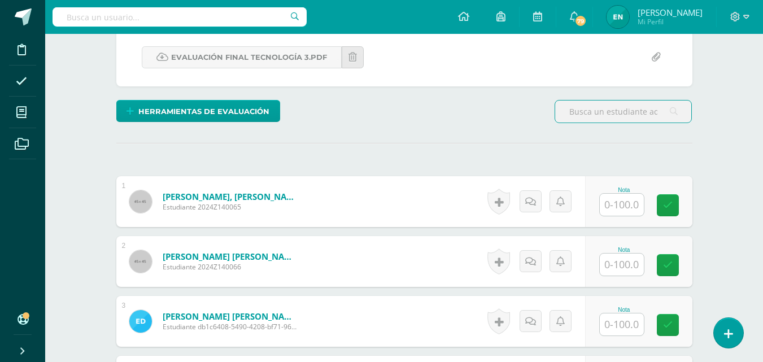
scroll to position [228, 0]
click at [634, 212] on input "text" at bounding box center [622, 204] width 44 height 22
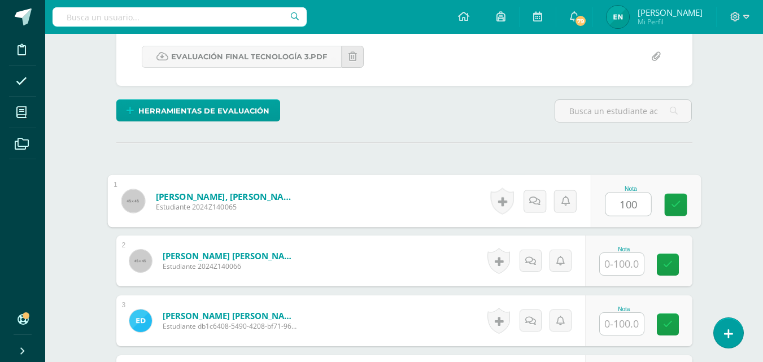
type input "100"
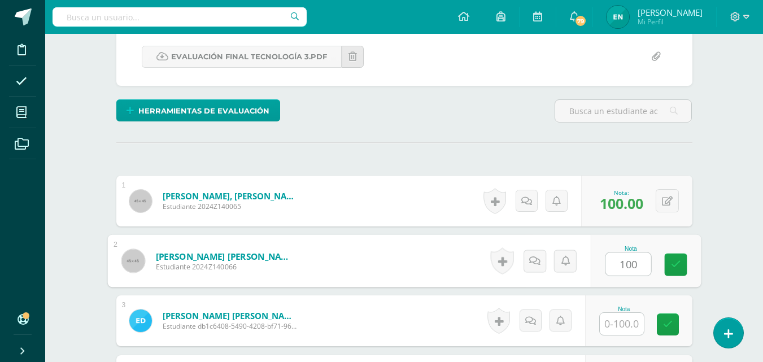
type input "100"
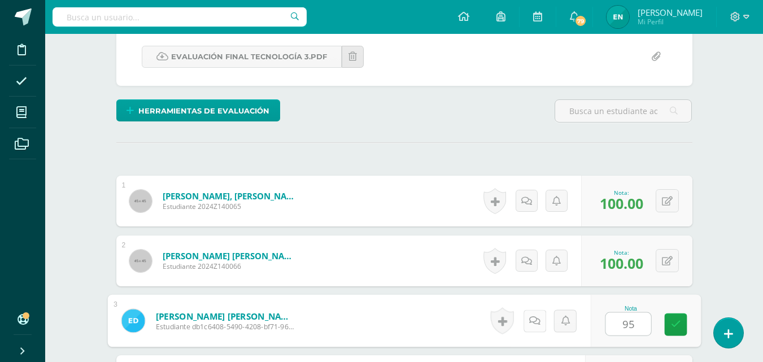
type input "95"
click at [541, 325] on link at bounding box center [534, 321] width 23 height 23
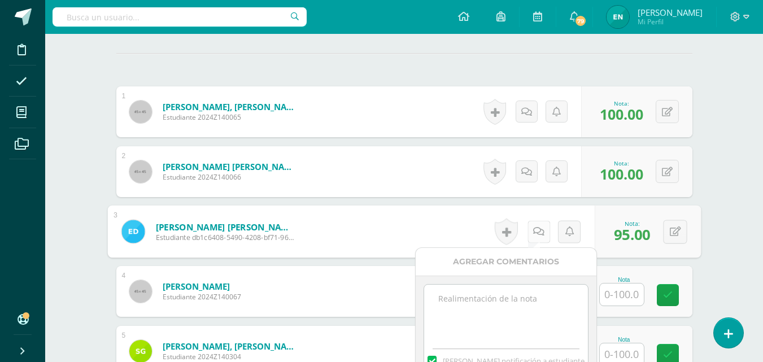
scroll to position [341, 0]
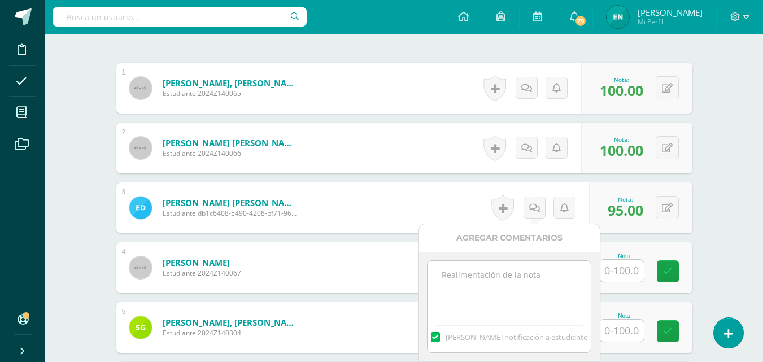
click at [513, 285] on textarea at bounding box center [509, 289] width 163 height 56
type textarea "a"
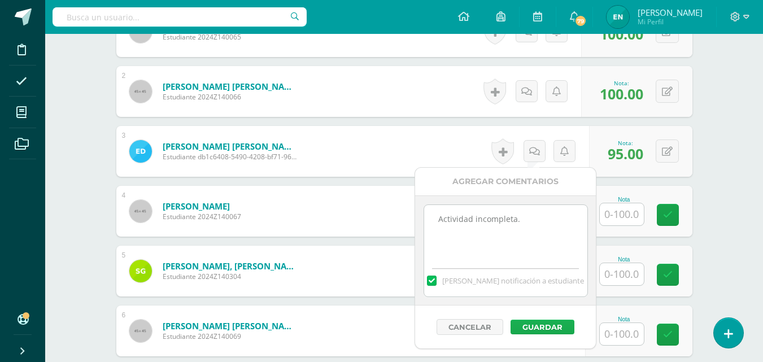
type textarea "Actividad incompleta."
click at [529, 328] on button "Guardar" at bounding box center [543, 327] width 64 height 15
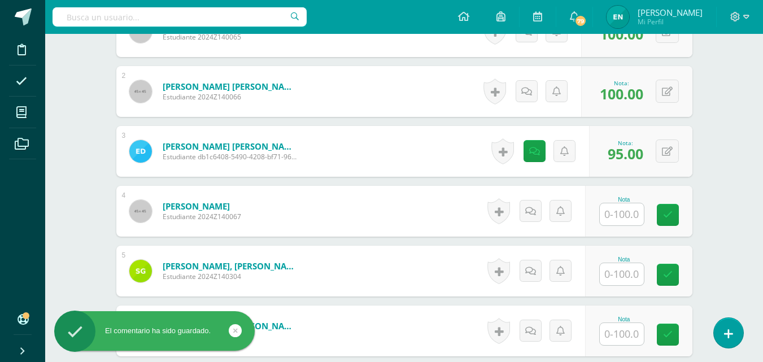
click at [619, 216] on input "text" at bounding box center [622, 214] width 44 height 22
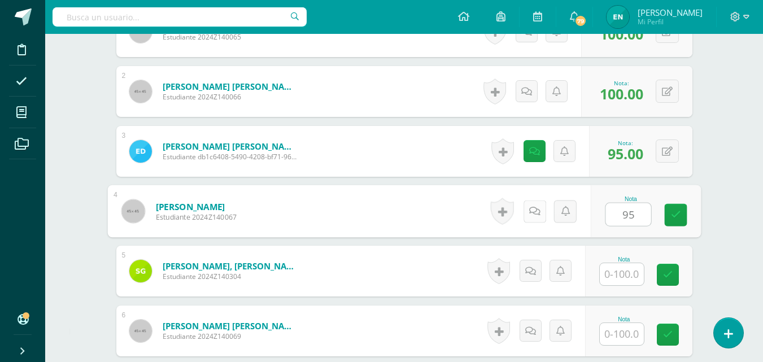
type input "95"
click at [536, 211] on icon at bounding box center [534, 211] width 11 height 10
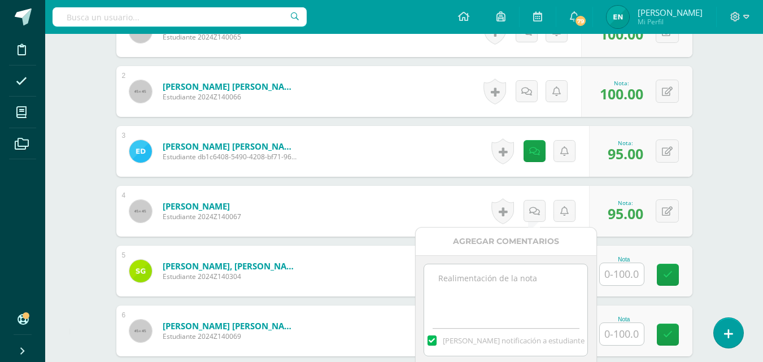
click at [506, 288] on textarea at bounding box center [505, 292] width 163 height 56
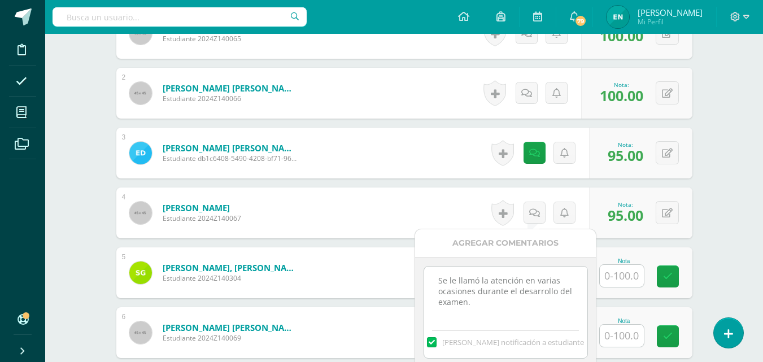
scroll to position [452, 0]
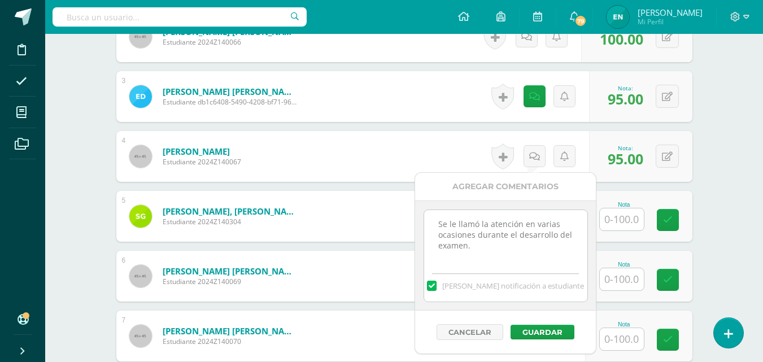
click at [436, 220] on textarea "Se le llamó la atención en varias ocasiones durante el desarrollo del examen." at bounding box center [505, 238] width 163 height 56
type textarea "29-09 Se le llamó la atención en varias ocasiones durante el desarrollo del exa…"
click at [533, 332] on button "Guardar" at bounding box center [543, 332] width 64 height 15
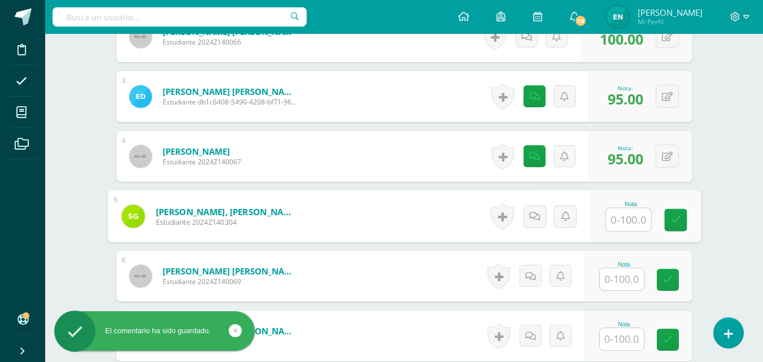
click at [621, 225] on input "text" at bounding box center [628, 219] width 45 height 23
type input "100"
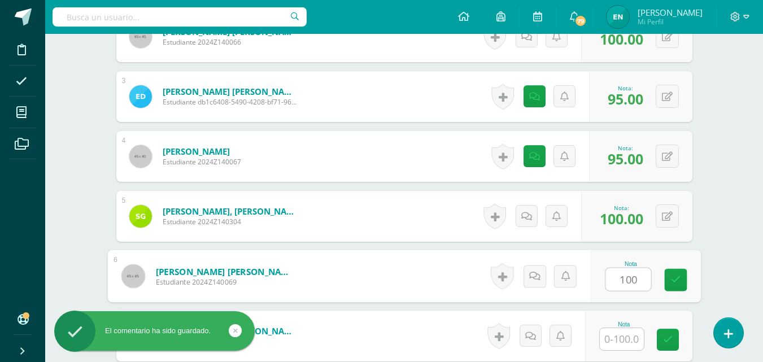
type input "100"
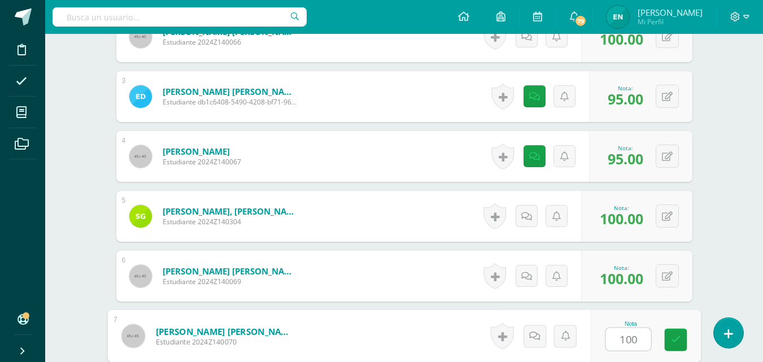
type input "100"
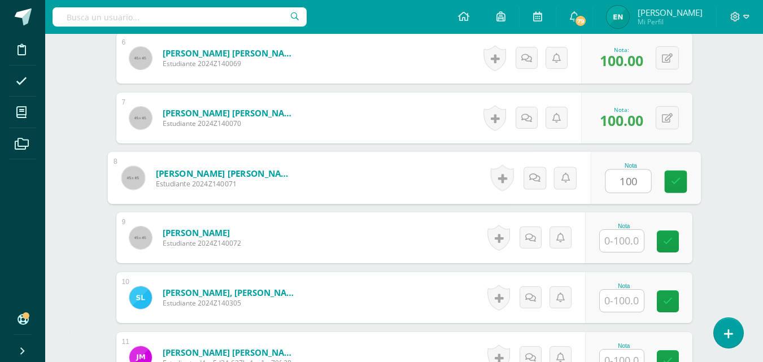
type input "100"
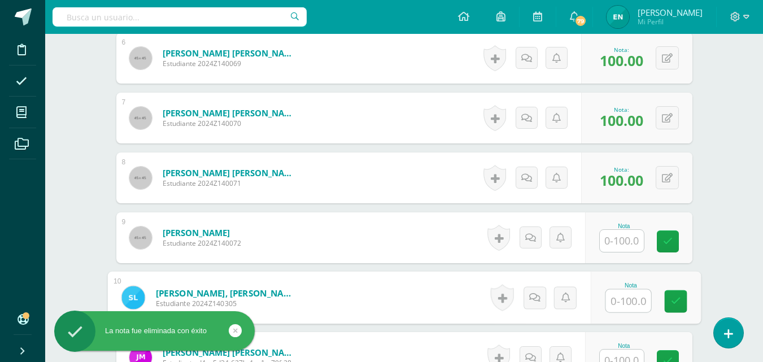
click at [623, 303] on input "text" at bounding box center [628, 301] width 45 height 23
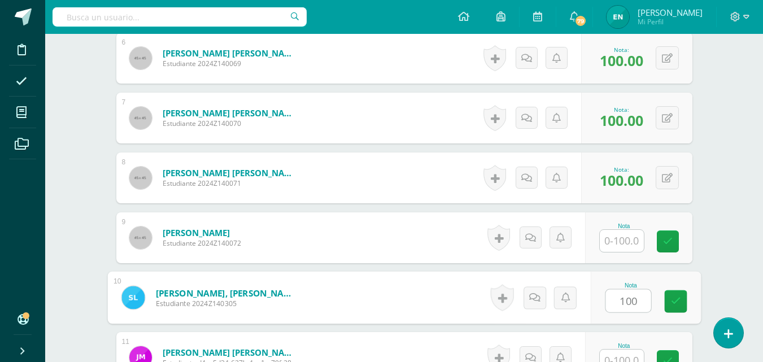
type input "100"
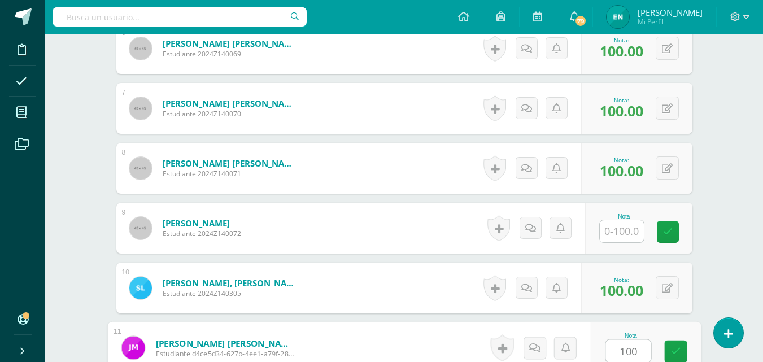
type input "100"
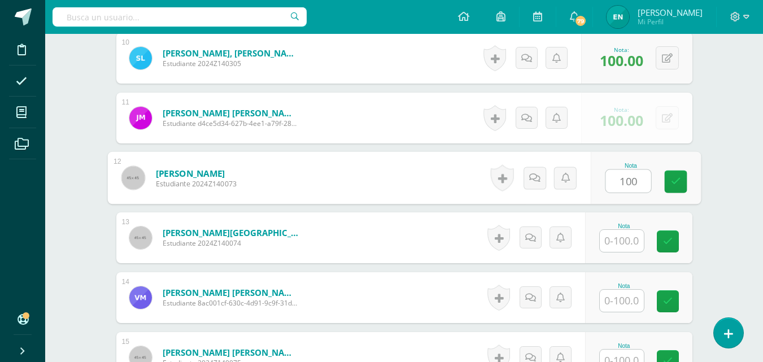
type input "100"
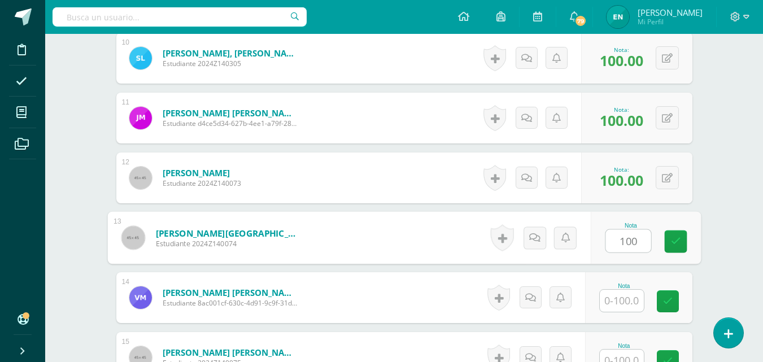
type input "100"
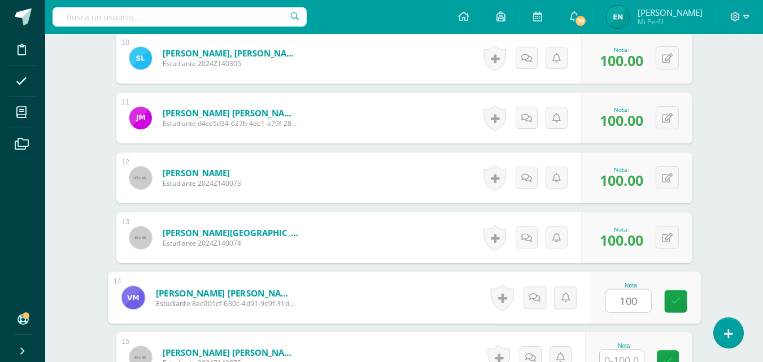
type input "100"
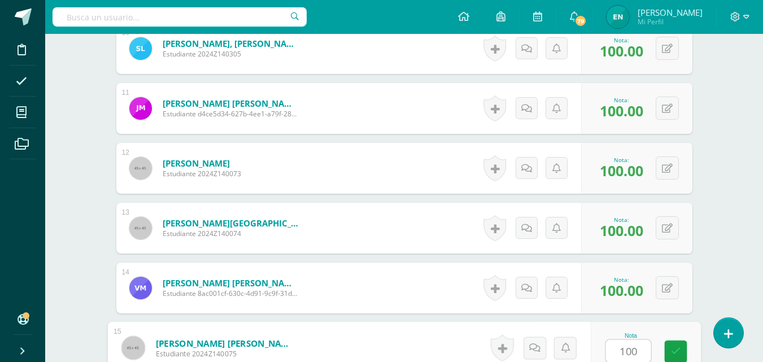
type input "100"
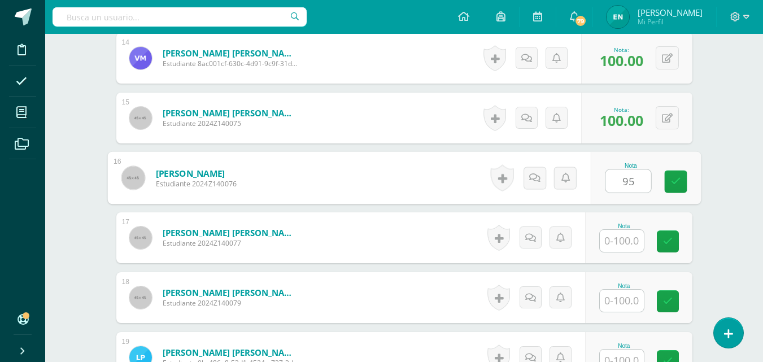
type input "95"
click at [541, 181] on link at bounding box center [538, 178] width 23 height 23
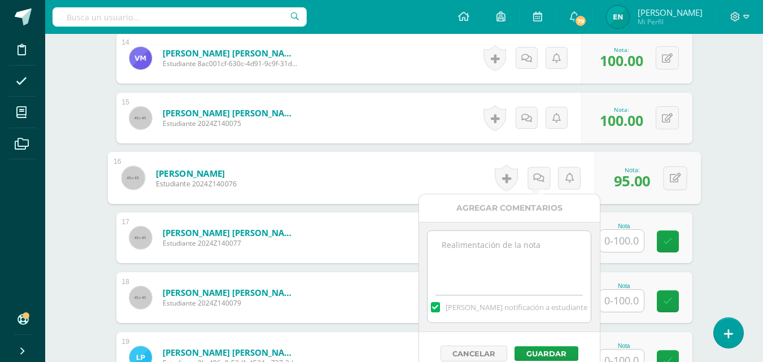
click at [529, 260] on textarea at bounding box center [509, 259] width 163 height 56
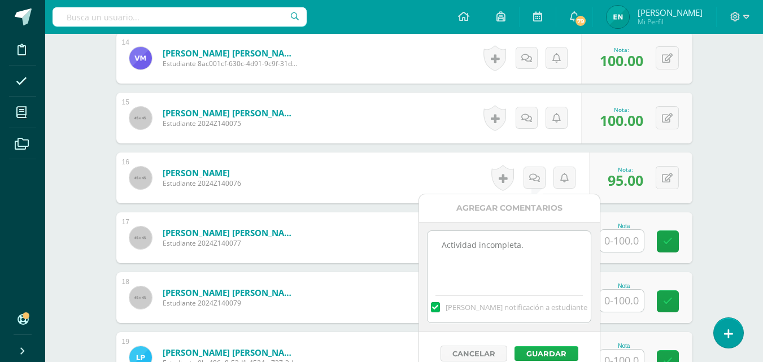
type textarea "Actividad incompleta."
click at [553, 349] on button "Guardar" at bounding box center [547, 353] width 64 height 15
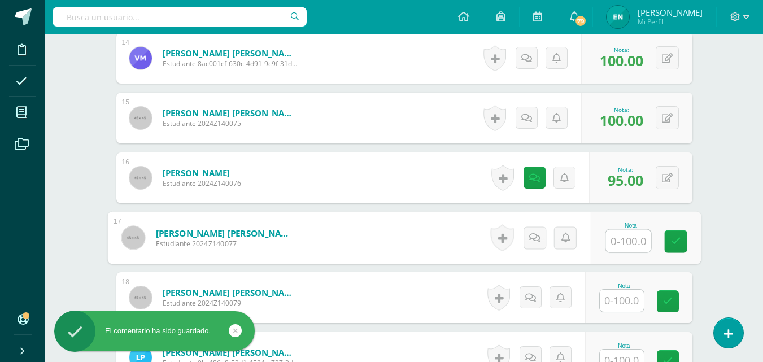
click at [627, 240] on input "text" at bounding box center [628, 241] width 45 height 23
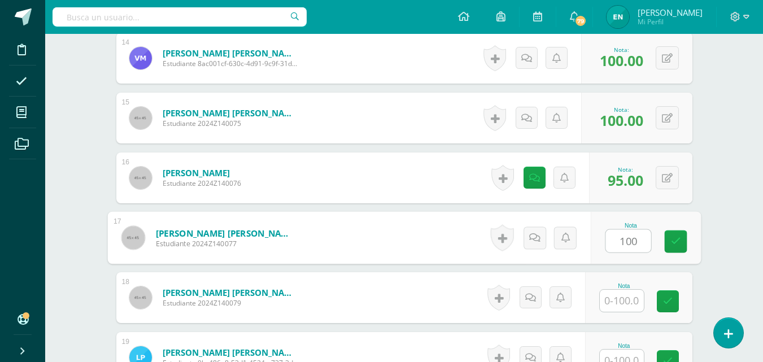
type input "100"
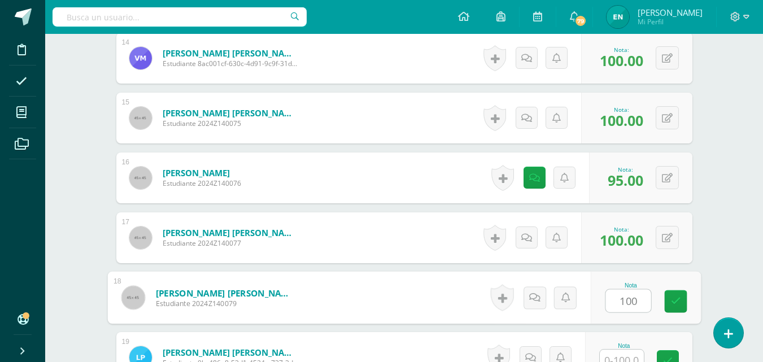
type input "100"
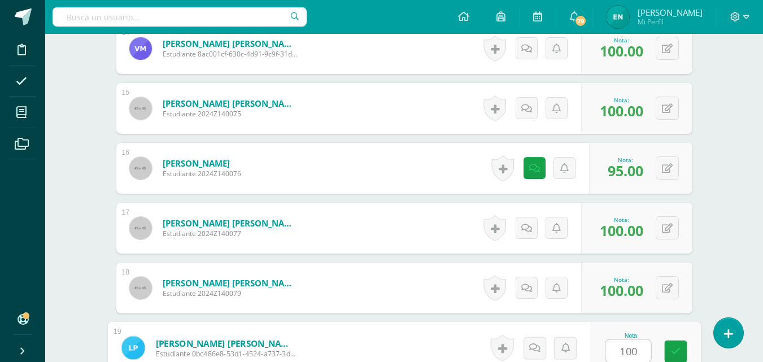
type input "100"
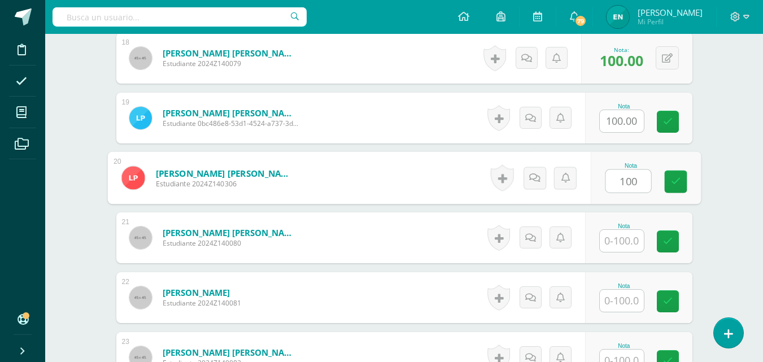
type input "100"
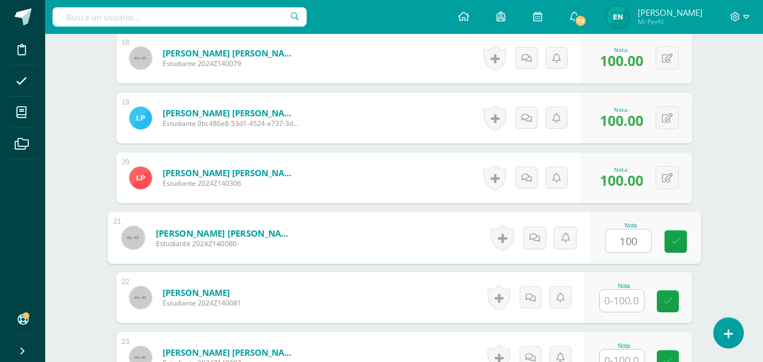
type input "100"
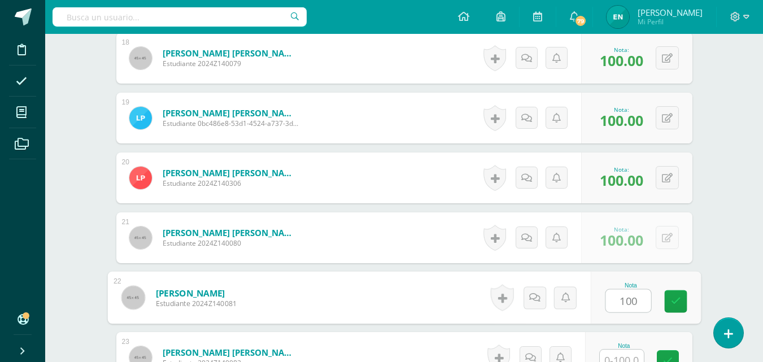
type input "100"
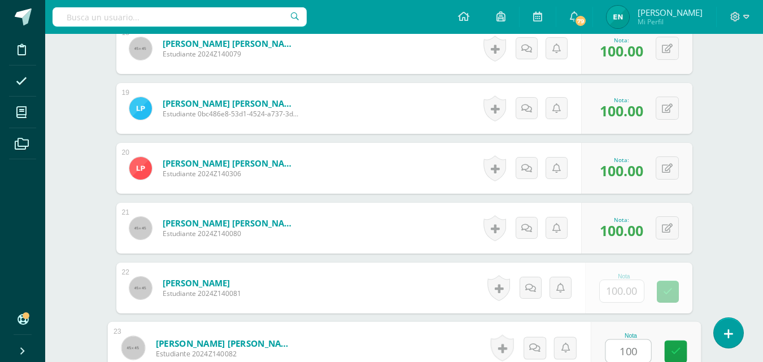
type input "100"
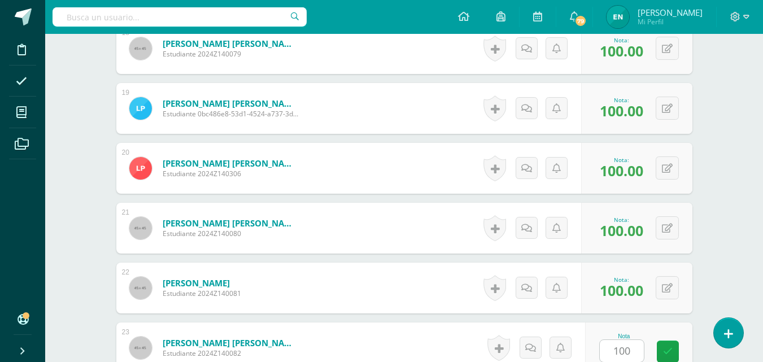
scroll to position [1628, 0]
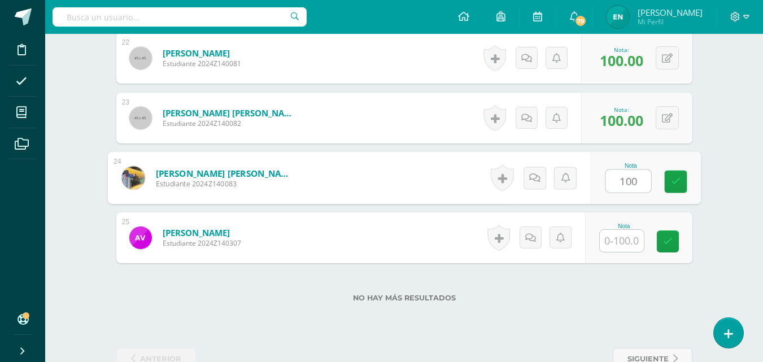
type input "100"
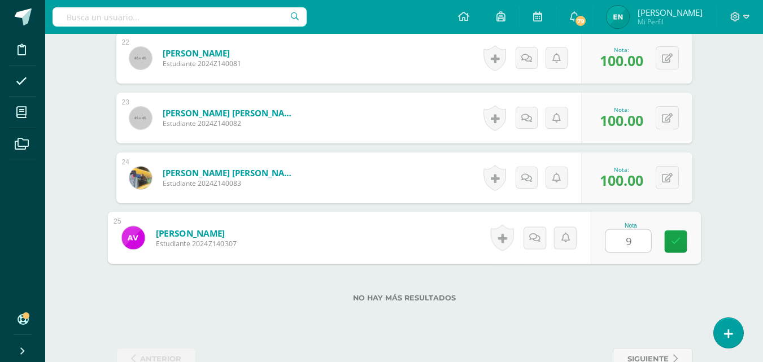
type input "90"
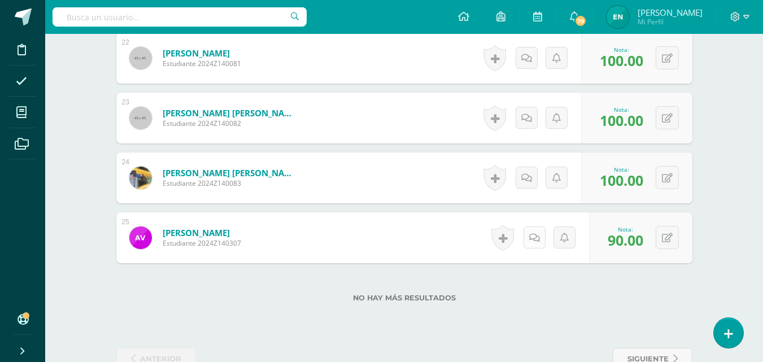
click at [532, 243] on link at bounding box center [535, 238] width 22 height 22
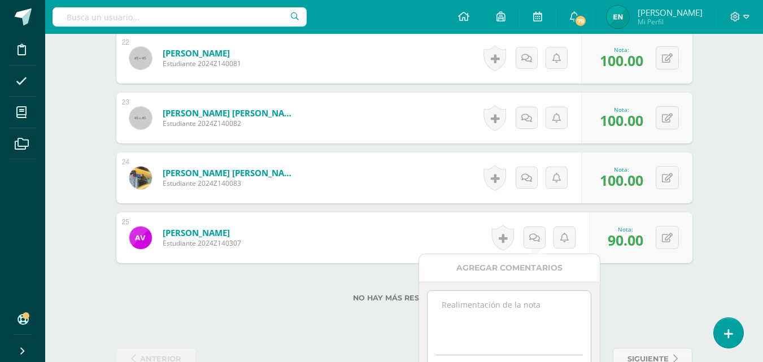
click at [518, 315] on textarea at bounding box center [509, 319] width 163 height 56
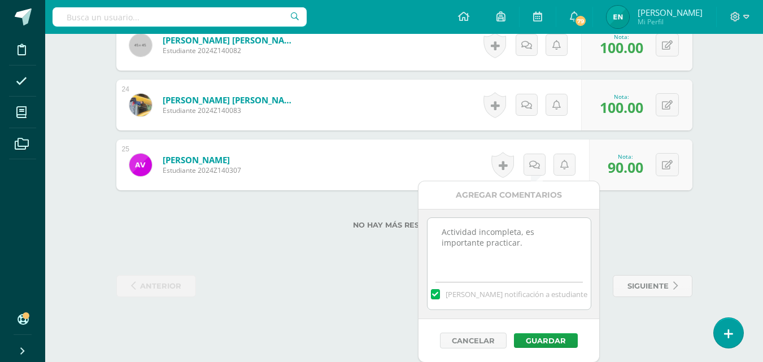
scroll to position [1702, 0]
type textarea "Actividad incompleta, es importante practicar."
click at [538, 337] on button "Guardar" at bounding box center [543, 340] width 64 height 15
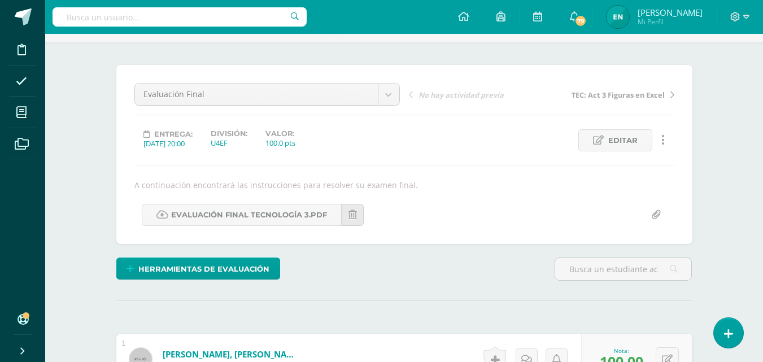
scroll to position [0, 0]
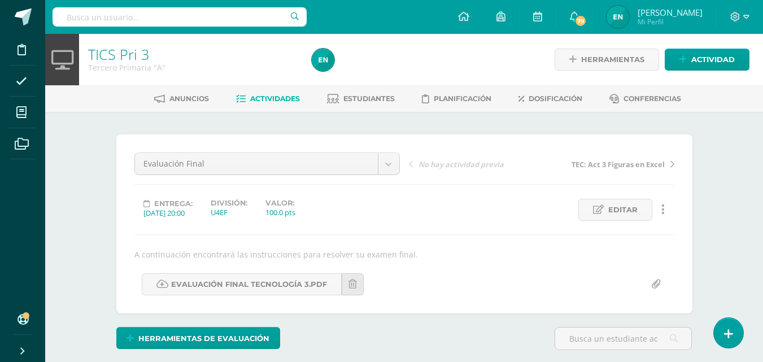
click at [273, 103] on span "Actividades" at bounding box center [275, 98] width 50 height 8
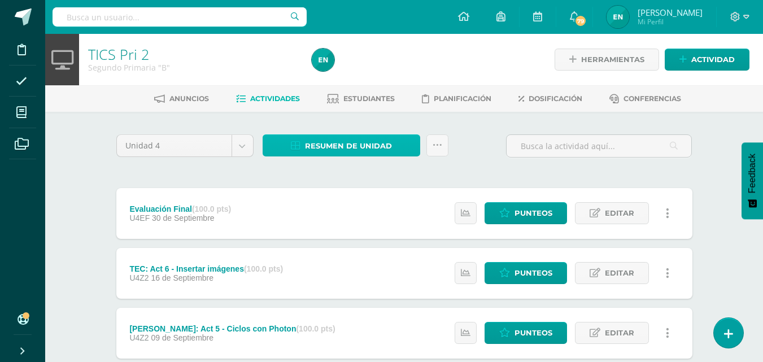
click at [372, 154] on span "Resumen de unidad" at bounding box center [348, 146] width 87 height 21
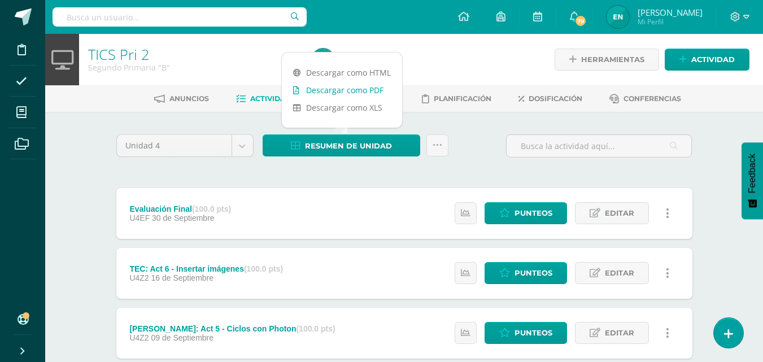
click at [377, 90] on link "Descargar como PDF" at bounding box center [342, 90] width 120 height 18
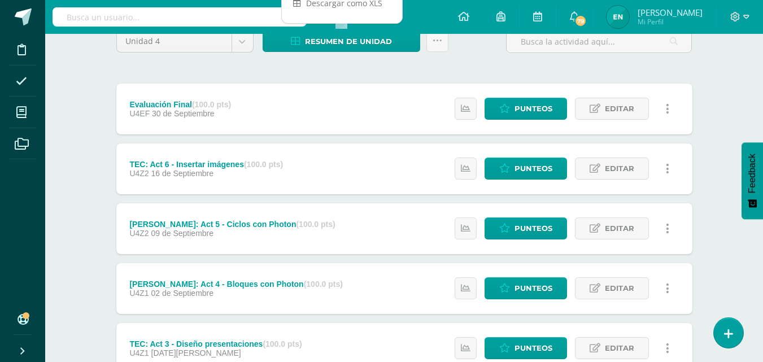
scroll to position [113, 0]
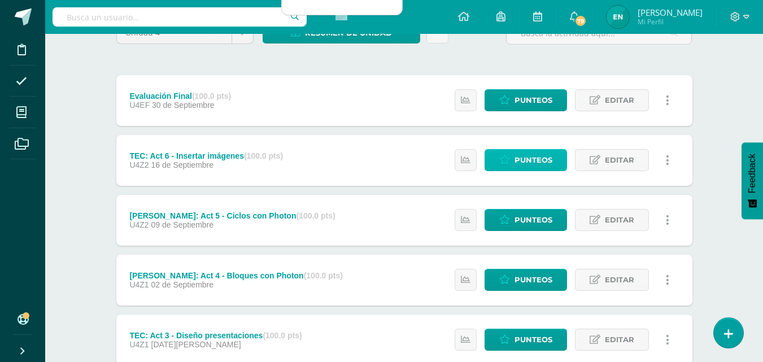
click at [521, 163] on span "Punteos" at bounding box center [534, 160] width 38 height 21
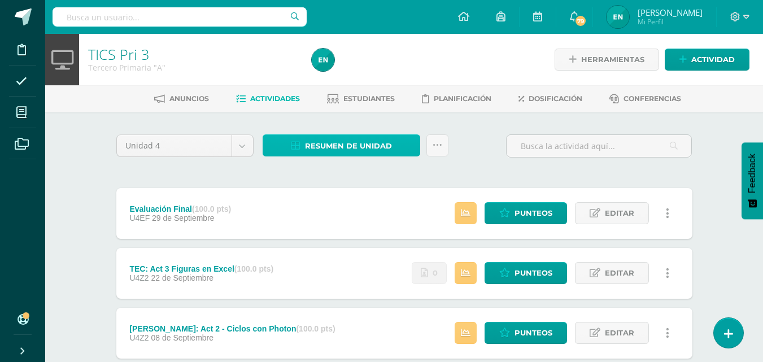
click at [374, 149] on span "Resumen de unidad" at bounding box center [348, 146] width 87 height 21
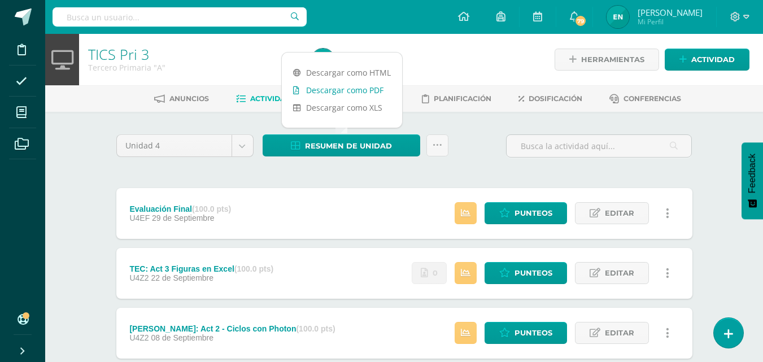
click at [376, 88] on link "Descargar como PDF" at bounding box center [342, 90] width 120 height 18
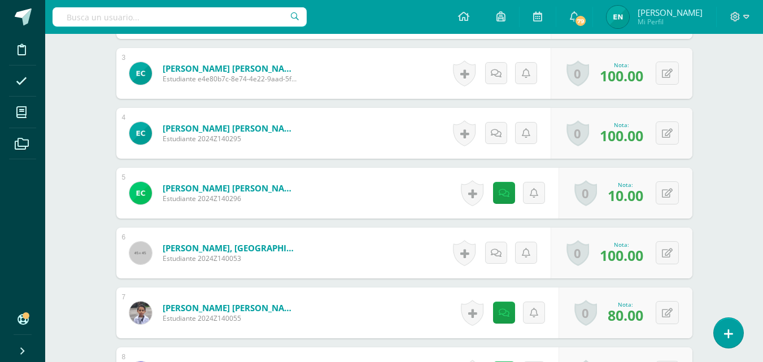
scroll to position [511, 0]
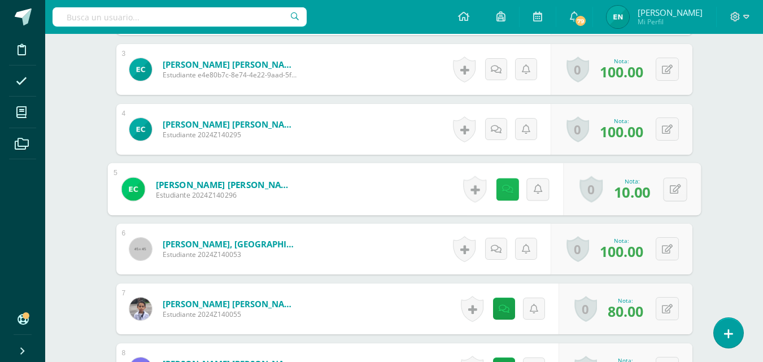
click at [507, 190] on icon at bounding box center [507, 189] width 11 height 10
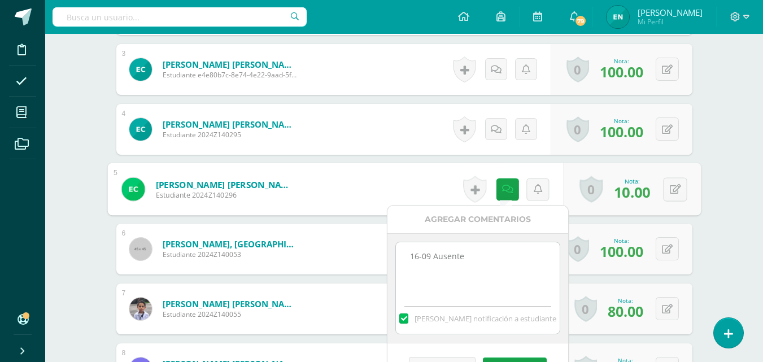
click at [486, 249] on textarea "16-09 Ausente" at bounding box center [477, 270] width 163 height 56
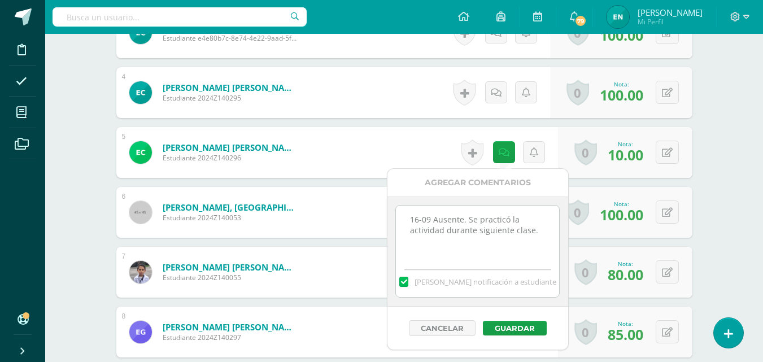
scroll to position [568, 0]
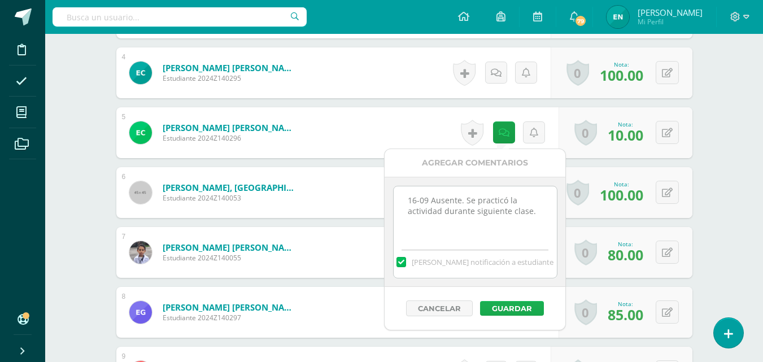
type textarea "16-09 Ausente. Se practicó la actividad durante siguiente clase."
click at [513, 309] on button "Guardar" at bounding box center [512, 308] width 64 height 15
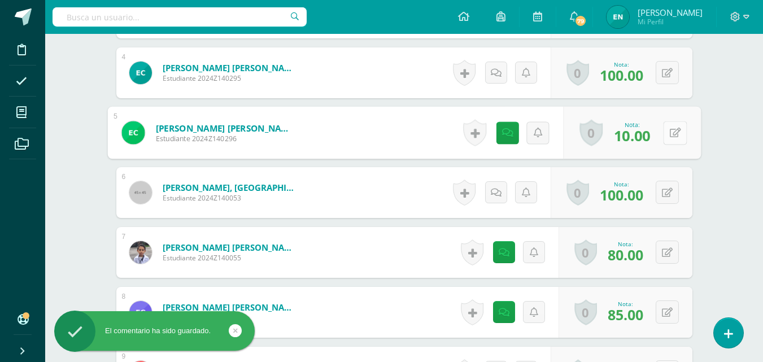
click at [671, 131] on icon at bounding box center [674, 133] width 11 height 10
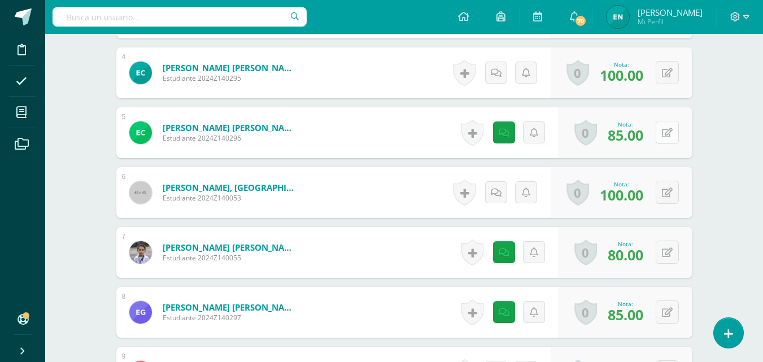
click at [667, 135] on icon at bounding box center [667, 133] width 11 height 10
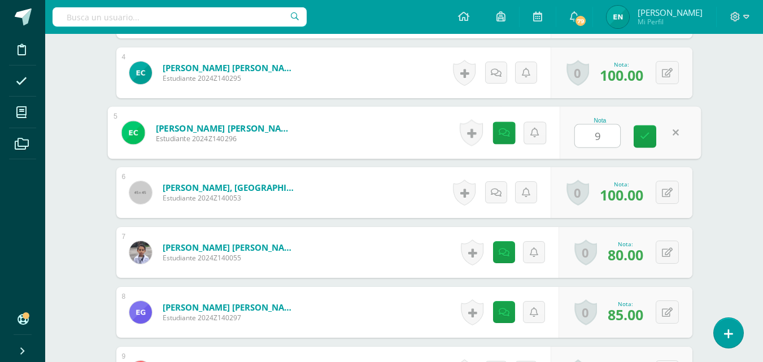
type input "90"
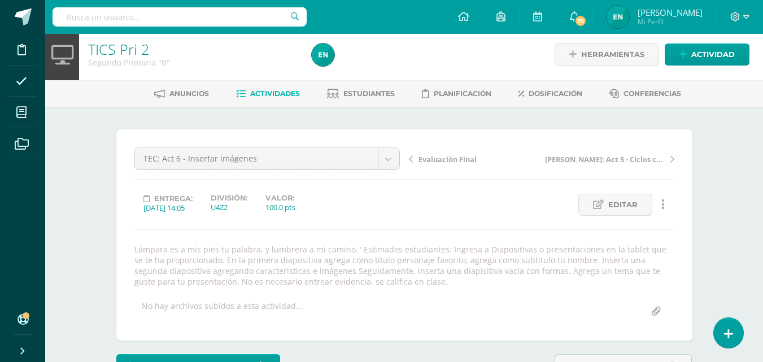
scroll to position [3, 0]
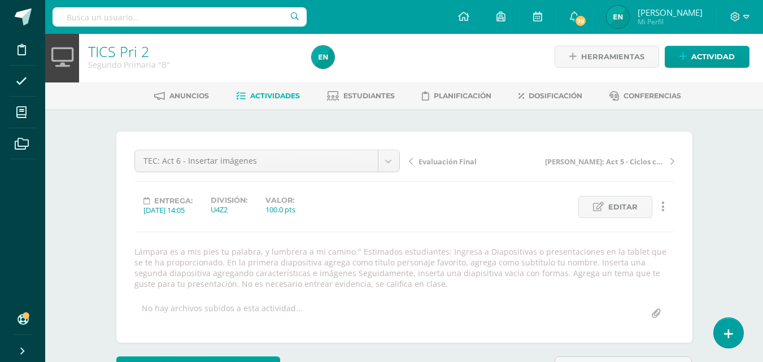
click at [277, 98] on span "Actividades" at bounding box center [275, 96] width 50 height 8
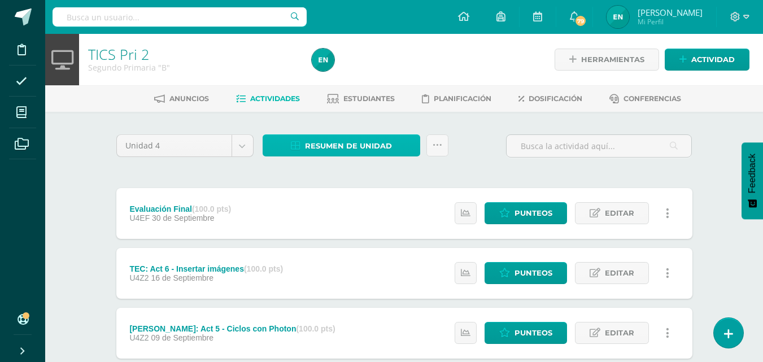
click at [381, 143] on span "Resumen de unidad" at bounding box center [348, 146] width 87 height 21
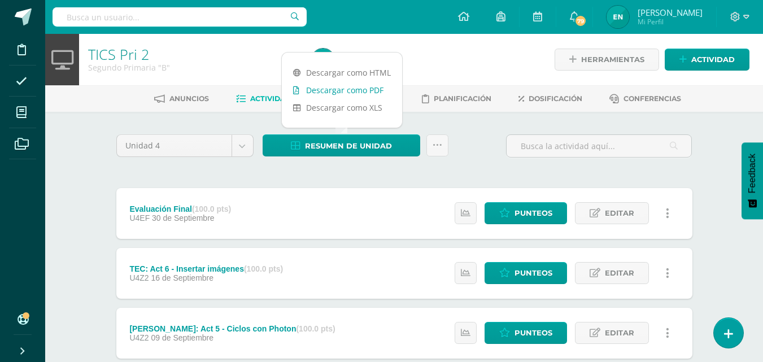
click at [374, 93] on link "Descargar como PDF" at bounding box center [342, 90] width 120 height 18
click at [550, 279] on span "Punteos" at bounding box center [534, 273] width 38 height 21
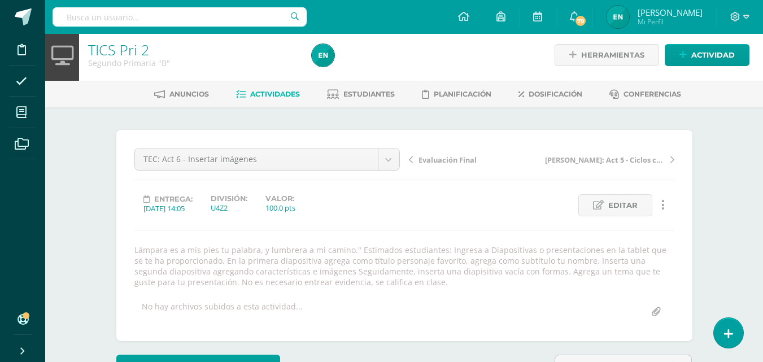
scroll to position [4, 0]
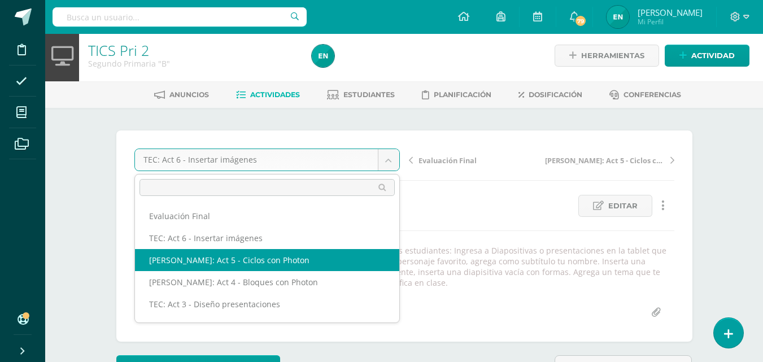
select select "/dashboard/teacher/grade-activity/32330/"
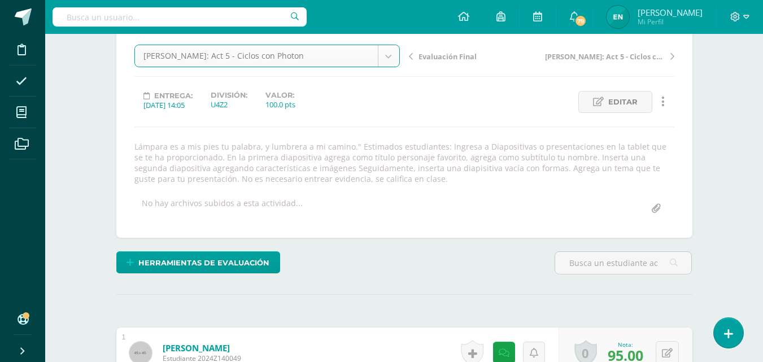
scroll to position [230, 0]
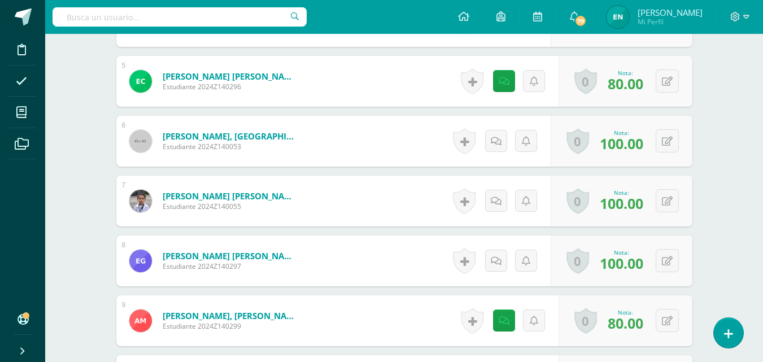
scroll to position [625, 0]
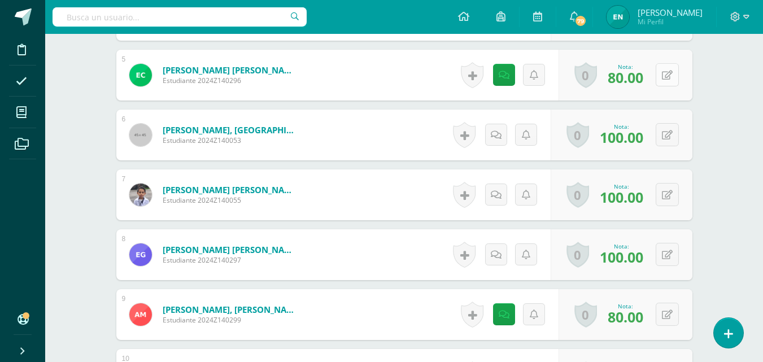
click at [672, 74] on icon at bounding box center [667, 76] width 11 height 10
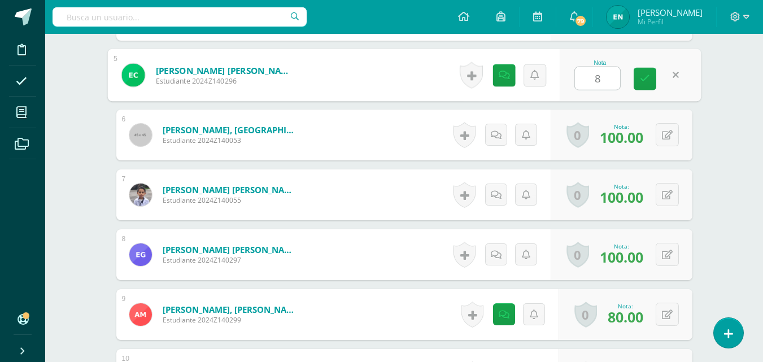
type input "85"
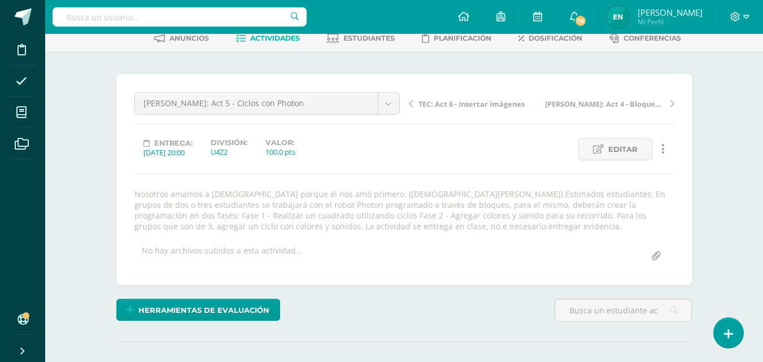
scroll to position [0, 0]
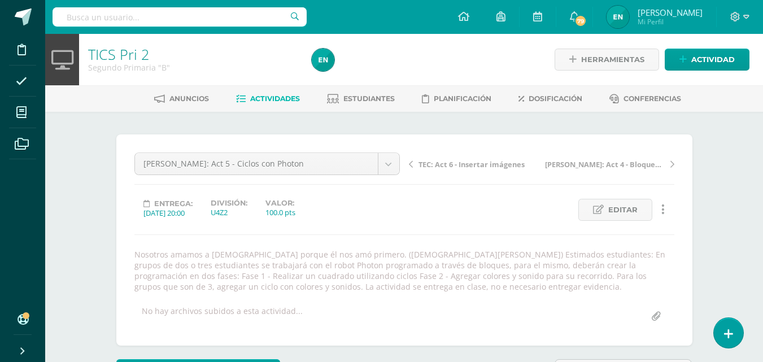
click at [259, 101] on span "Actividades" at bounding box center [275, 98] width 50 height 8
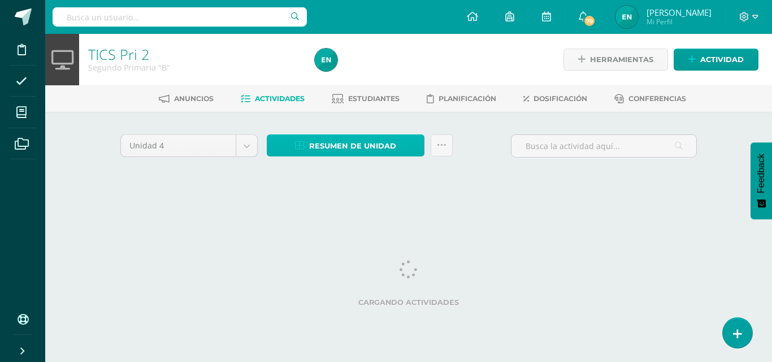
click at [376, 148] on span "Resumen de unidad" at bounding box center [352, 146] width 87 height 21
click at [359, 154] on span "Resumen de unidad" at bounding box center [352, 146] width 87 height 21
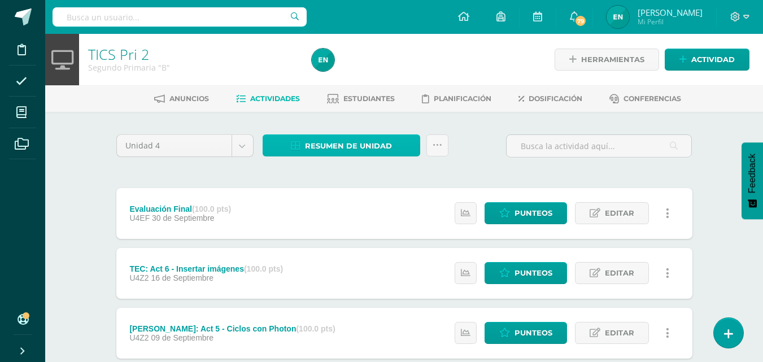
click at [365, 145] on span "Resumen de unidad" at bounding box center [348, 146] width 87 height 21
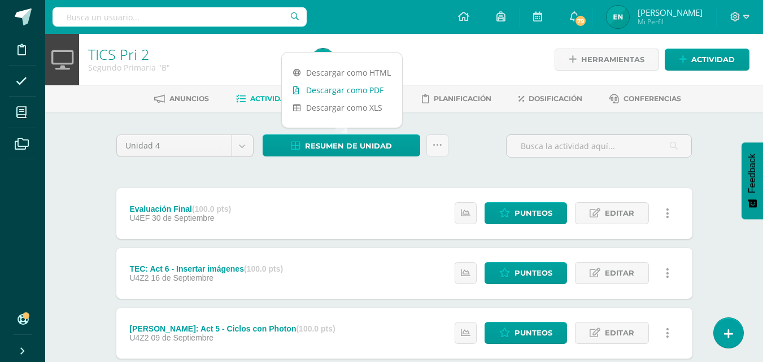
click at [357, 91] on link "Descargar como PDF" at bounding box center [342, 90] width 120 height 18
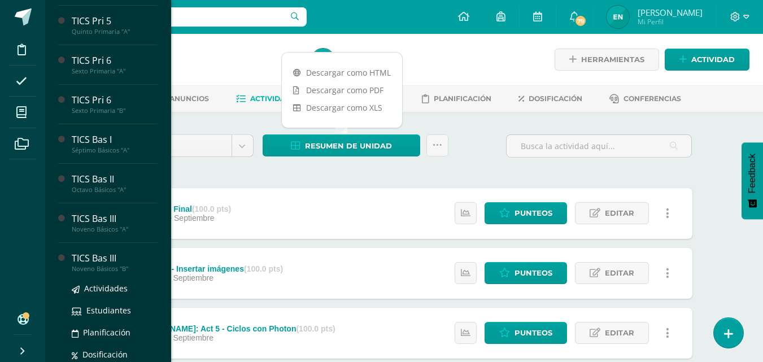
scroll to position [234, 0]
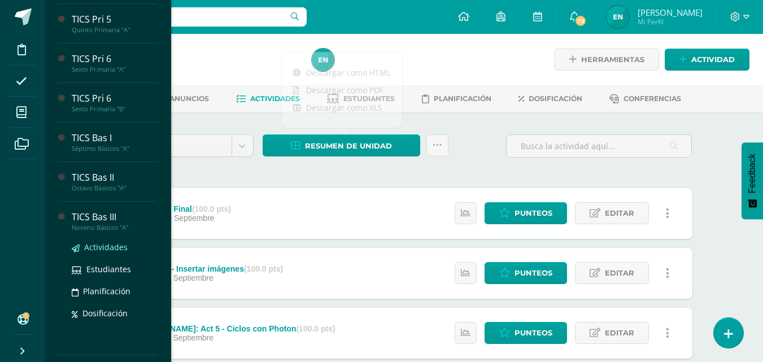
click at [115, 246] on span "Actividades" at bounding box center [106, 247] width 44 height 11
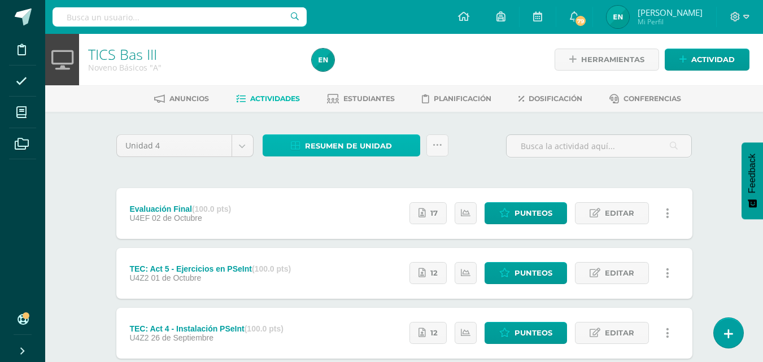
click at [379, 147] on span "Resumen de unidad" at bounding box center [348, 146] width 87 height 21
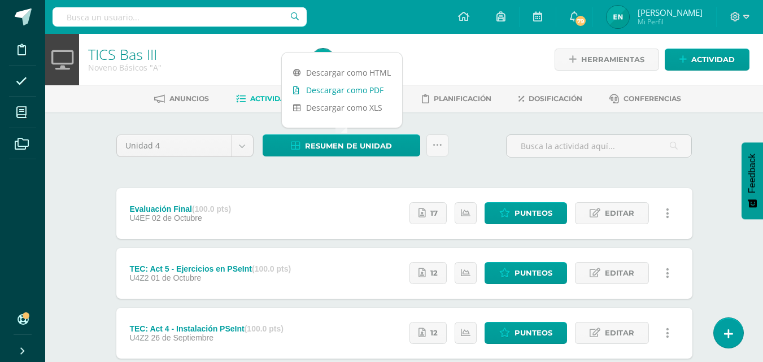
click at [368, 93] on link "Descargar como PDF" at bounding box center [342, 90] width 120 height 18
